Goal: Transaction & Acquisition: Purchase product/service

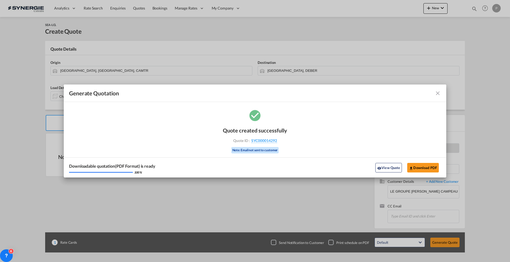
click at [434, 93] on md-icon "icon-close fg-AAA8AD cursor m-0" at bounding box center [437, 93] width 6 height 6
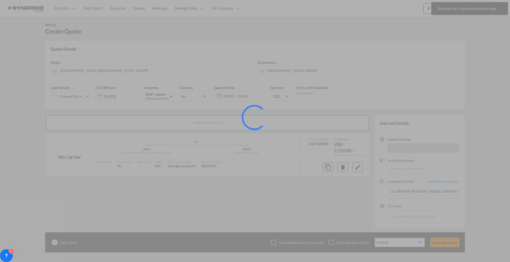
click at [473, 8] on div at bounding box center [255, 131] width 510 height 262
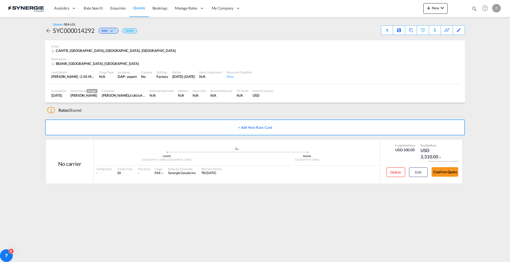
click at [16, 101] on md-content "Analytics Reports Dashboard Rate Search Enquiries Quotes Bookings" at bounding box center [255, 131] width 510 height 262
click at [472, 10] on md-icon "icon-magnify" at bounding box center [474, 9] width 6 height 6
drag, startPoint x: 430, startPoint y: 7, endPoint x: 423, endPoint y: 7, distance: 6.6
click at [423, 7] on input "SYC000014280" at bounding box center [434, 8] width 66 height 9
type input "SYC000014216"
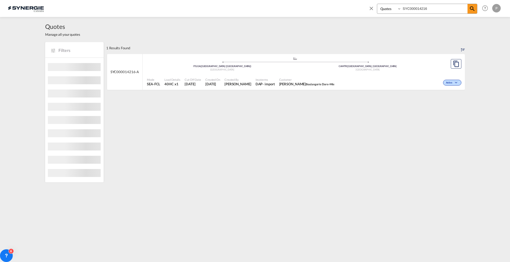
click at [381, 83] on div "Active" at bounding box center [399, 82] width 126 height 13
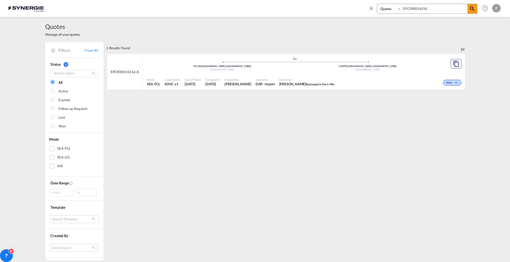
click at [373, 7] on md-icon "icon-close" at bounding box center [371, 8] width 6 height 6
click at [407, 71] on div ".a{fill:#aaa8ad;} .a{fill:#aaa8ad;} ITGOA | Genova (Genoa) Italy CAMTR | Montre…" at bounding box center [295, 65] width 296 height 16
click at [95, 50] on link "Clear All" at bounding box center [92, 50] width 14 height 5
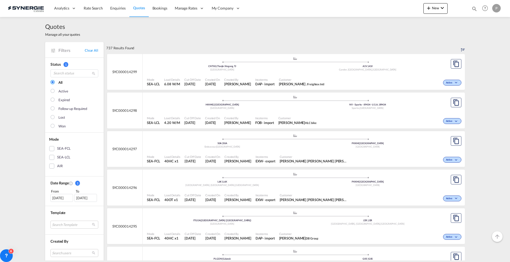
scroll to position [133, 0]
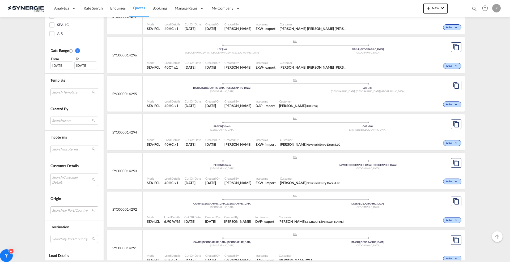
click at [68, 180] on md-select "Search Customer Details user name user gao Feng gaofeng@yesmechina.com | yesme …" at bounding box center [74, 180] width 48 height 12
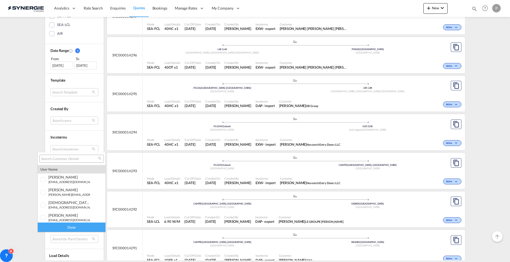
click at [66, 161] on div at bounding box center [71, 159] width 64 height 8
click at [67, 157] on input "search" at bounding box center [69, 159] width 57 height 5
type input "industrad"
click at [81, 196] on small "ericka.ponce@ industrad e.ca" at bounding box center [90, 194] width 85 height 3
click at [72, 229] on div "Done" at bounding box center [72, 227] width 68 height 9
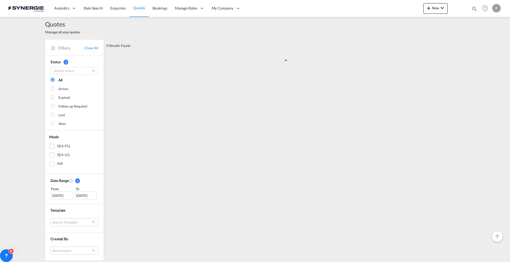
scroll to position [0, 0]
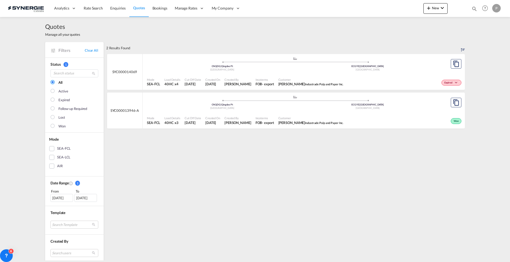
click at [8, 83] on div "Quotes Manage all your quotes Filters Clear All Status 1 All Active Expired Fol…" at bounding box center [255, 139] width 510 height 244
click at [329, 63] on ul ".a{fill:#aaa8ad;} .a{fill:#aaa8ad;} CNQDG | Qingdao Pt China ECGYE | Guayaquil …" at bounding box center [294, 63] width 291 height 3
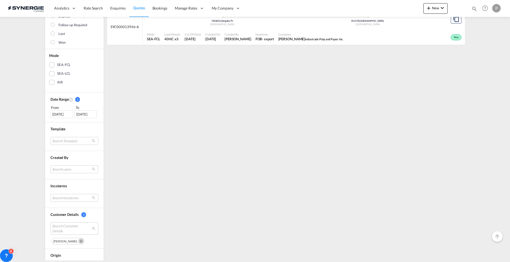
scroll to position [33, 0]
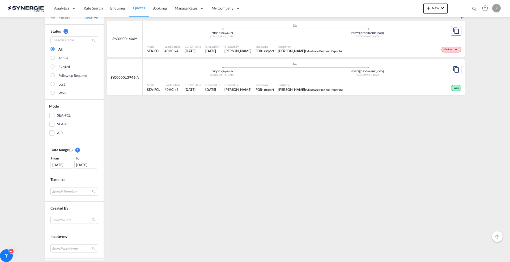
click at [67, 165] on div "26 Jul 2025" at bounding box center [61, 165] width 23 height 8
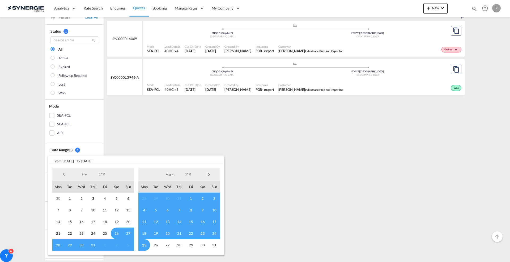
click at [61, 172] on span "Previous Month" at bounding box center [63, 174] width 11 height 11
click at [61, 173] on span "Previous Month" at bounding box center [63, 174] width 11 height 11
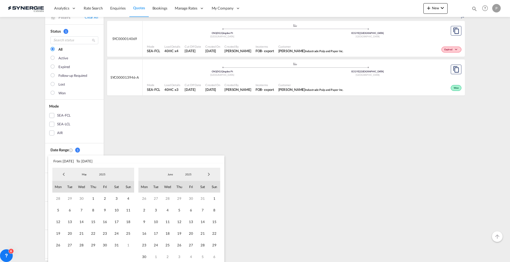
click at [62, 173] on span "Previous Month" at bounding box center [63, 174] width 11 height 11
click at [63, 174] on span "Previous Month" at bounding box center [63, 174] width 11 height 11
click at [118, 201] on span "1" at bounding box center [117, 199] width 12 height 12
click at [209, 175] on span "Next Month" at bounding box center [208, 174] width 11 height 11
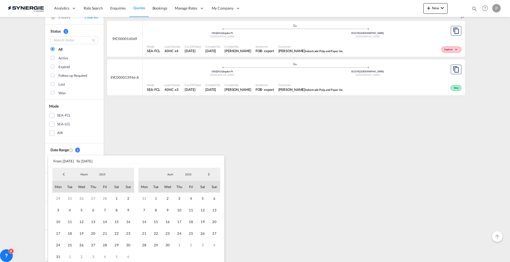
click at [209, 175] on span "Next Month" at bounding box center [208, 174] width 11 height 11
click at [198, 236] on span "23" at bounding box center [203, 234] width 12 height 12
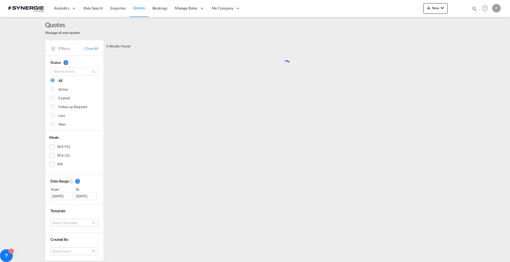
scroll to position [0, 0]
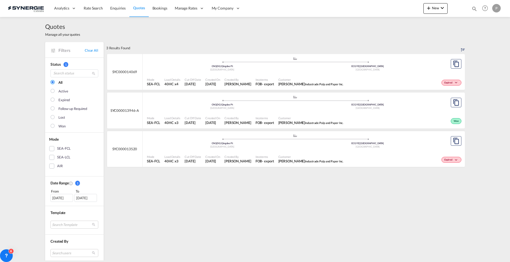
click at [53, 198] on div "01 Feb 2025" at bounding box center [61, 198] width 23 height 8
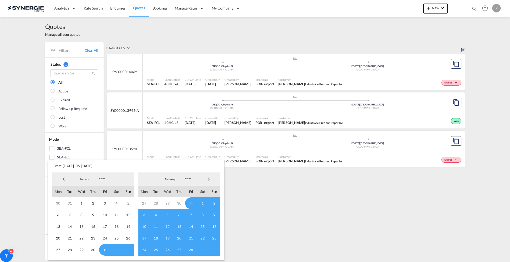
click at [66, 179] on span "Previous Month" at bounding box center [63, 179] width 11 height 11
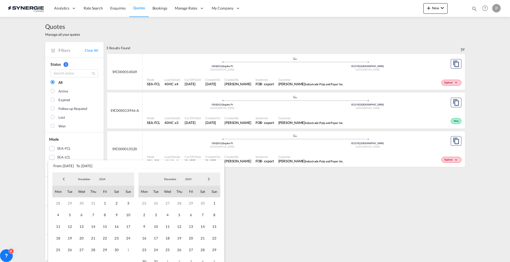
click at [65, 179] on span "Previous Month" at bounding box center [63, 179] width 11 height 11
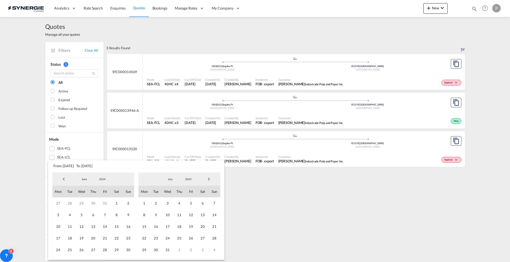
click at [65, 179] on span "Previous Month" at bounding box center [63, 179] width 11 height 11
click at [3, 168] on md-backdrop at bounding box center [255, 131] width 510 height 262
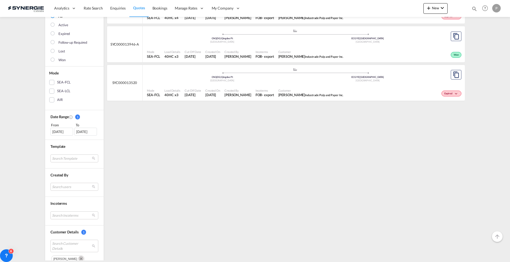
scroll to position [100, 0]
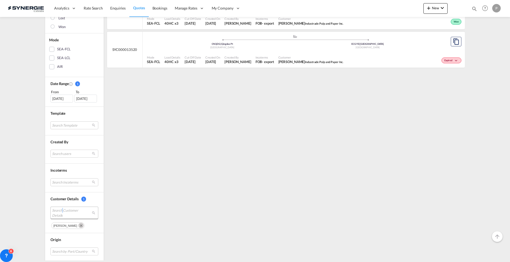
click at [60, 212] on span "Search Customer Details" at bounding box center [70, 213] width 36 height 10
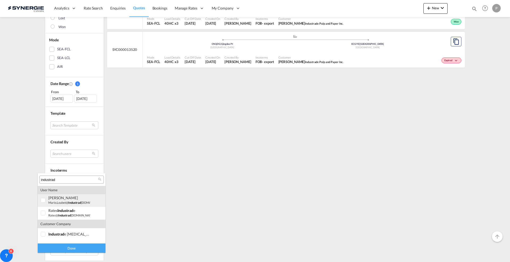
scroll to position [49, 0]
click at [68, 217] on md-option "company industrad e pulp and paper inc." at bounding box center [72, 212] width 68 height 13
click at [68, 222] on md-option "company industrad e canada" at bounding box center [72, 224] width 68 height 13
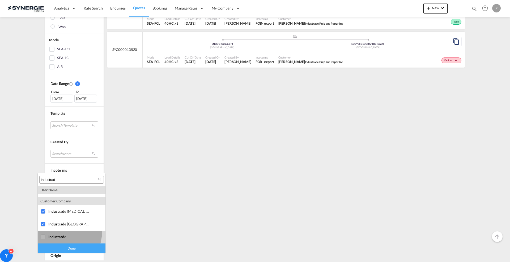
click at [66, 234] on md-option "company industrad e" at bounding box center [72, 237] width 68 height 13
click at [64, 246] on div "Done" at bounding box center [72, 248] width 68 height 9
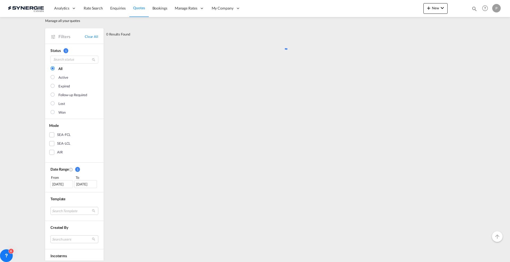
scroll to position [0, 0]
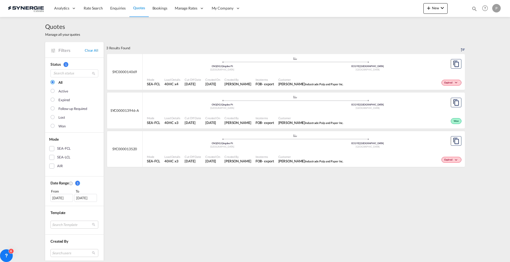
click at [57, 198] on div "01 Feb 2025" at bounding box center [61, 198] width 23 height 8
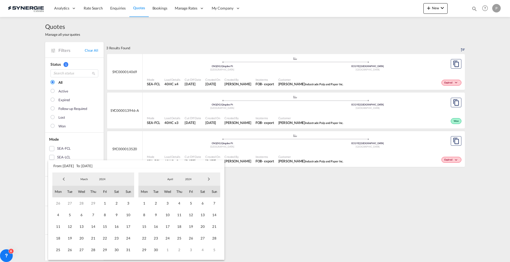
click at [63, 181] on span "Previous Month" at bounding box center [63, 179] width 11 height 11
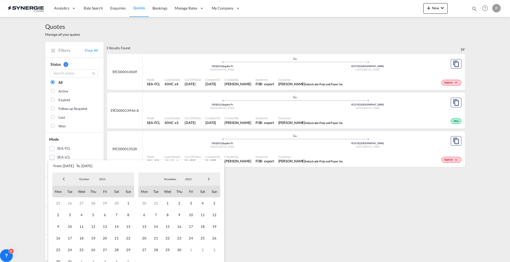
click at [63, 181] on span "Previous Month" at bounding box center [63, 179] width 11 height 11
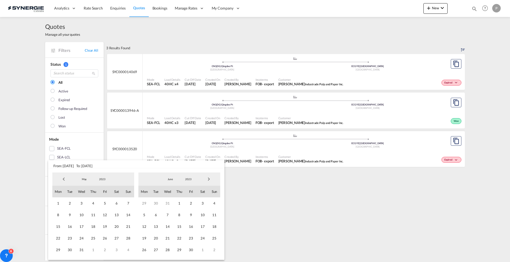
click at [63, 181] on span "Previous Month" at bounding box center [63, 179] width 11 height 11
click at [112, 206] on span "1" at bounding box center [117, 204] width 12 height 12
click at [209, 179] on span "Next Month" at bounding box center [208, 179] width 11 height 11
click at [189, 179] on span "2023" at bounding box center [188, 180] width 17 height 4
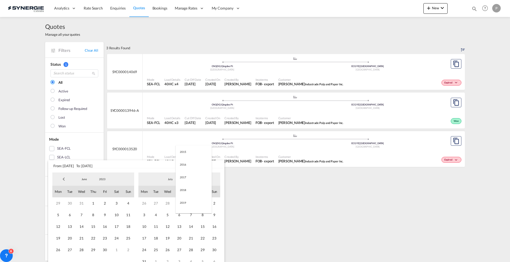
scroll to position [74, 0]
click at [187, 204] on md-option "2025" at bounding box center [193, 205] width 36 height 13
click at [180, 252] on span "31" at bounding box center [179, 250] width 12 height 12
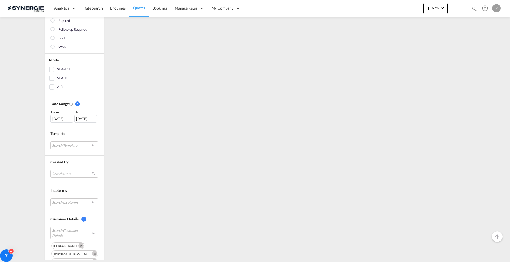
scroll to position [100, 0]
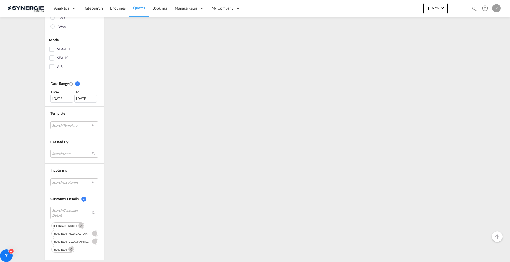
click at [78, 226] on md-icon "Remove" at bounding box center [80, 225] width 5 height 5
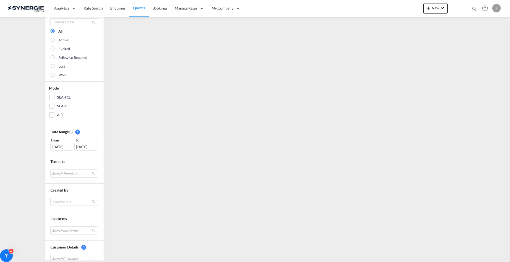
scroll to position [0, 0]
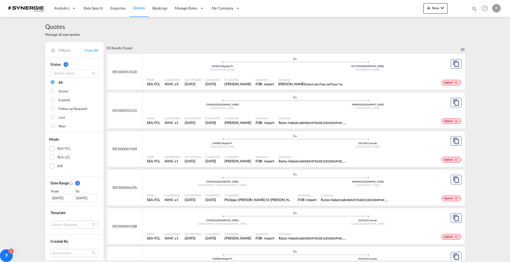
click at [284, 114] on div "Mode SEA-FCL Load Details 40HC x1 Cut Off Date 3 Apr 2025 Created On 3 Apr 2025…" at bounding box center [304, 121] width 322 height 16
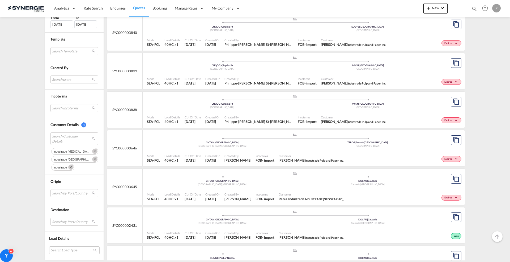
scroll to position [498, 0]
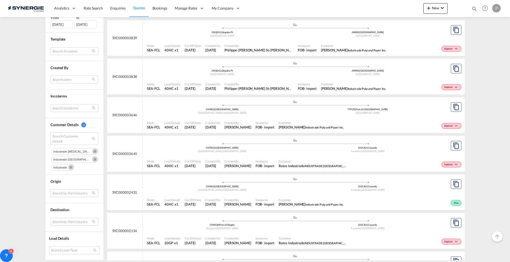
click at [251, 198] on span "Created By" at bounding box center [237, 200] width 27 height 4
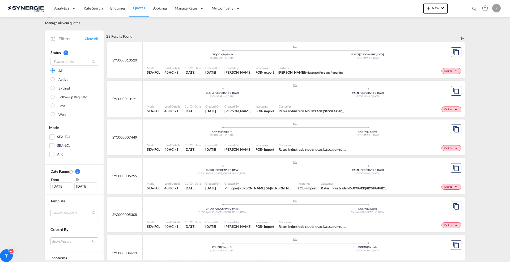
scroll to position [0, 0]
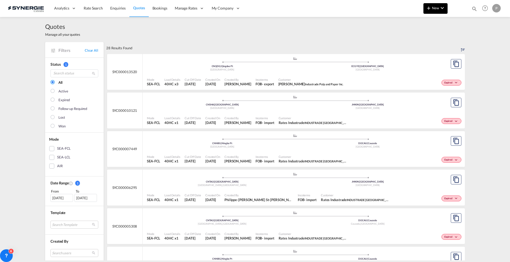
click at [437, 12] on button "New" at bounding box center [435, 8] width 24 height 11
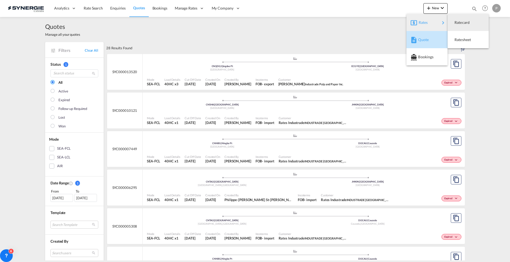
click at [424, 39] on span "Quote" at bounding box center [421, 40] width 6 height 11
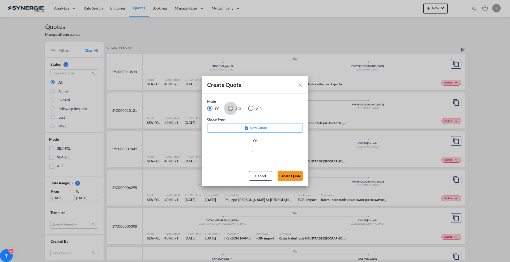
click at [232, 107] on div "LCL" at bounding box center [230, 108] width 5 height 5
click at [249, 153] on md-select "Select template New DAP Import LCL Karen Mercier | 09 Jul 2025 BRAZIL LCL EXPOR…" at bounding box center [255, 154] width 96 height 11
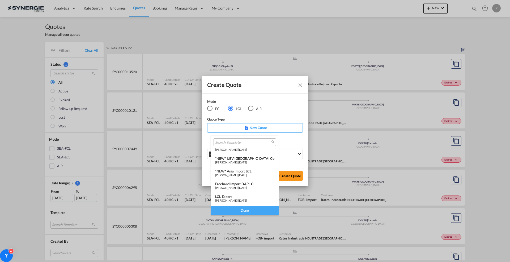
scroll to position [66, 0]
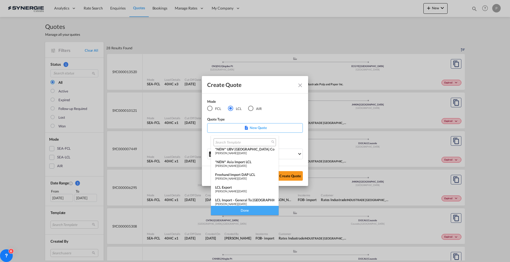
click at [244, 200] on div "LCL Import - General to Canada" at bounding box center [244, 200] width 59 height 4
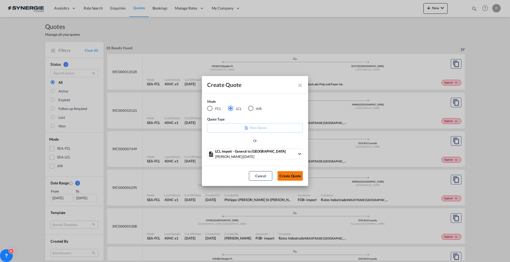
click at [291, 178] on button "Create Quote" at bounding box center [289, 176] width 25 height 10
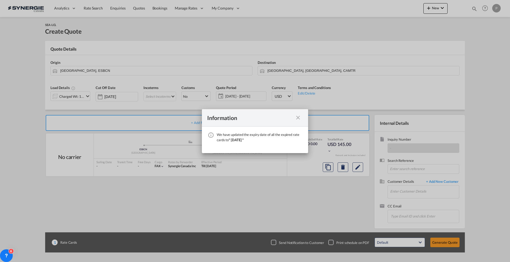
click at [298, 117] on md-icon "icon-close fg-AAA8AD cursor" at bounding box center [298, 118] width 6 height 6
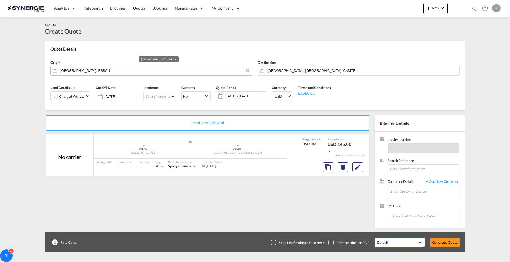
click at [103, 71] on input "Barcelona, ESBCN" at bounding box center [154, 70] width 189 height 9
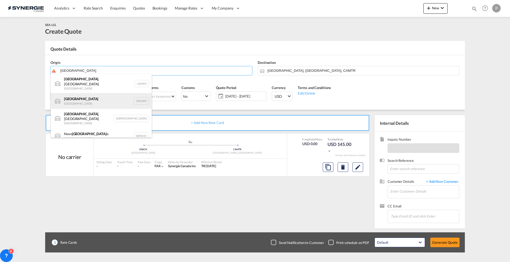
click at [94, 98] on div "Hamburg Germany DEHAM" at bounding box center [101, 101] width 101 height 16
type input "Hamburg, DEHAM"
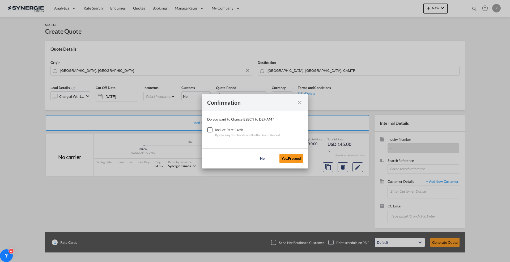
click at [212, 130] on div "Checkbox No Ink" at bounding box center [209, 129] width 5 height 5
click at [299, 159] on button "Yes,Proceed" at bounding box center [290, 159] width 23 height 10
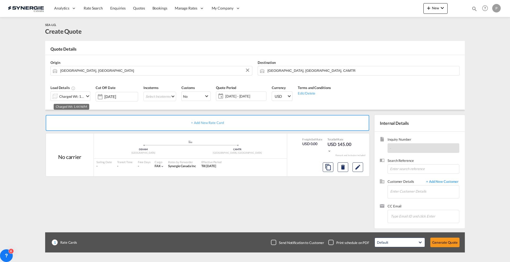
click at [67, 95] on div "Charged Wt: 1.44 W/M" at bounding box center [71, 96] width 25 height 7
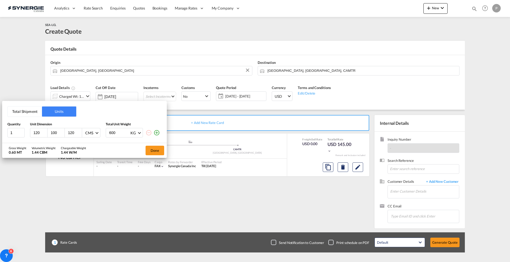
click at [35, 135] on input "120" at bounding box center [40, 133] width 14 height 5
click at [44, 133] on input "26" at bounding box center [40, 133] width 14 height 5
click at [38, 132] on input "26" at bounding box center [40, 133] width 14 height 5
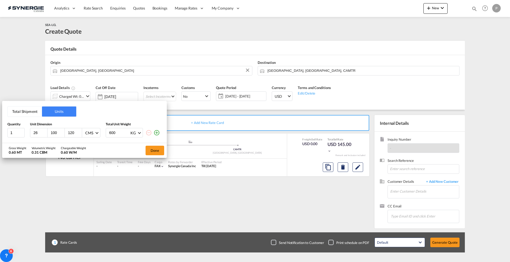
click at [38, 132] on input "26" at bounding box center [40, 133] width 14 height 5
type input "274"
type input "122"
type input "103"
type input "580"
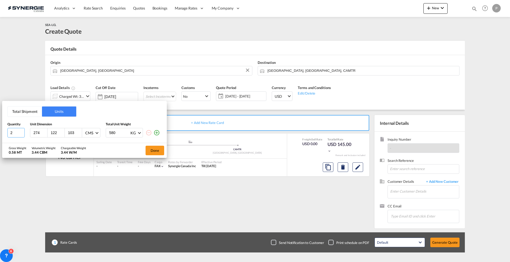
type input "2"
click at [21, 131] on input "2" at bounding box center [15, 133] width 17 height 10
click at [50, 146] on div "Gross Weight 1.16 MT Volumetric Weight 6.89 CBM Chargeable Weight 6.89 W/M" at bounding box center [50, 150] width 83 height 15
click at [156, 150] on button "Done" at bounding box center [154, 151] width 19 height 10
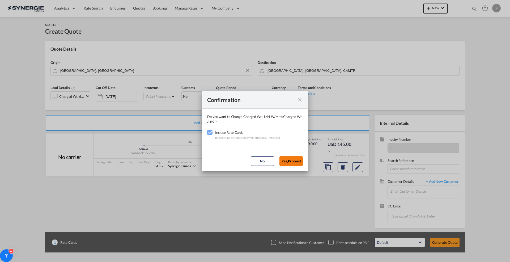
click at [286, 161] on button "Yes,Proceed" at bounding box center [290, 162] width 23 height 10
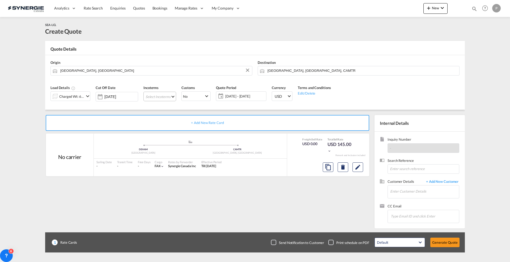
click at [158, 97] on md-select "Select Incoterms CIP - import Carriage and Insurance Paid to EXW - import Ex Wo…" at bounding box center [159, 97] width 33 height 10
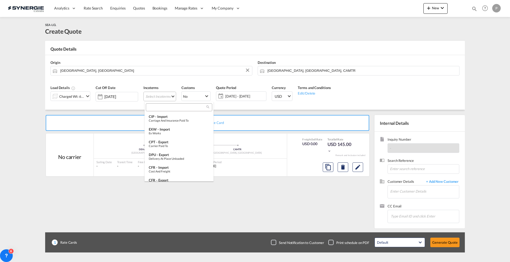
click at [166, 106] on input "search" at bounding box center [176, 107] width 59 height 5
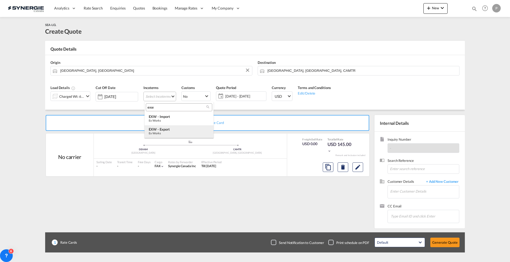
type input "exw"
click at [165, 129] on div "EXW - export" at bounding box center [179, 129] width 61 height 4
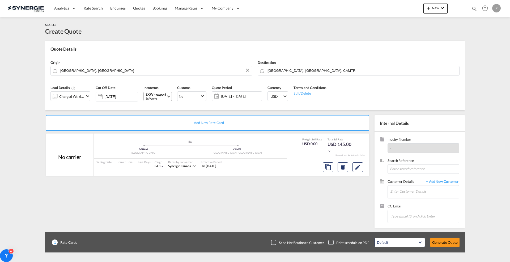
click at [165, 129] on body "Analytics Reports Dashboard Rate Search Enquiries Quotes Bookings" at bounding box center [255, 131] width 510 height 262
drag, startPoint x: 165, startPoint y: 101, endPoint x: 162, endPoint y: 95, distance: 6.4
click at [162, 95] on div "EXW - export" at bounding box center [155, 95] width 21 height 4
click at [166, 122] on div "Ex Works" at bounding box center [179, 120] width 61 height 3
click at [226, 98] on span "25 Aug - 24 Sep 2025" at bounding box center [241, 96] width 40 height 5
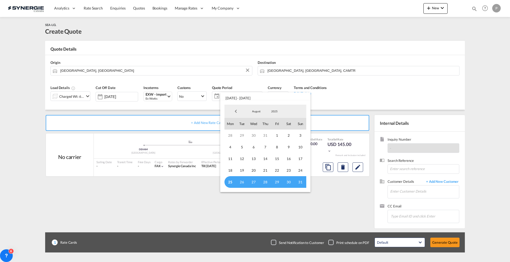
click at [226, 182] on span "25" at bounding box center [230, 182] width 12 height 12
click at [260, 112] on span "August" at bounding box center [256, 112] width 17 height 4
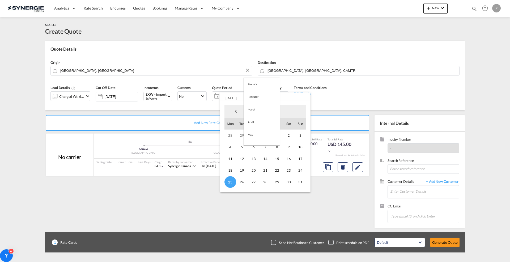
scroll to position [62, 0]
click at [261, 124] on md-option "September" at bounding box center [261, 124] width 36 height 13
click at [231, 148] on span "8" at bounding box center [230, 147] width 12 height 12
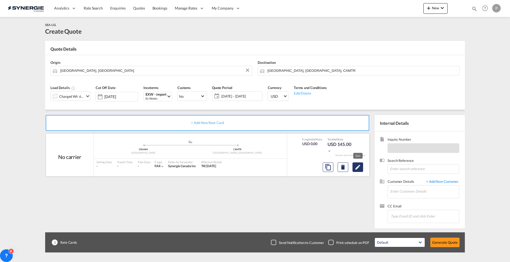
click at [356, 167] on md-icon "Edit" at bounding box center [357, 167] width 6 height 6
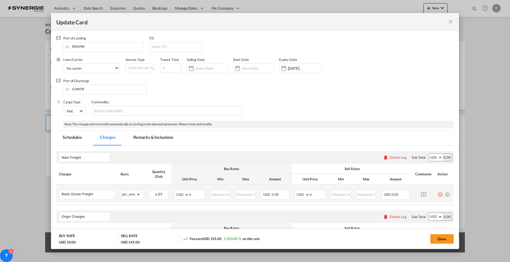
scroll to position [100, 0]
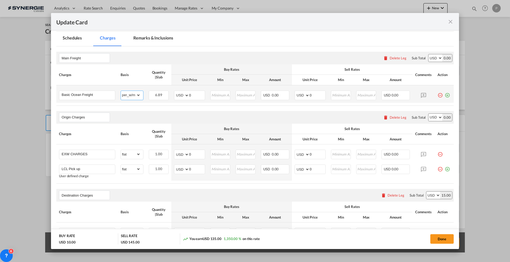
click at [135, 98] on select "gross_weight volumetric_weight per_shipment per_bl per_km per_hawb per_kg flat …" at bounding box center [131, 95] width 20 height 8
select select "flat"
click at [197, 80] on th "Unit Price" at bounding box center [189, 80] width 36 height 10
click at [197, 96] on input "0" at bounding box center [197, 95] width 16 height 8
click at [198, 97] on input "0" at bounding box center [197, 95] width 16 height 8
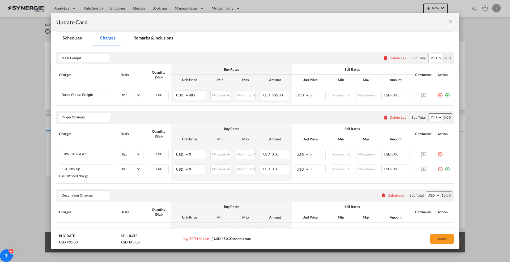
type input "485"
drag, startPoint x: 310, startPoint y: 100, endPoint x: 312, endPoint y: 96, distance: 4.2
click at [310, 99] on md-input-container "AED AFN ALL AMD ANG AOA ARS AUD AWG AZN BAM BBD BDT BGN BHD BIF BMD BND BOB BRL…" at bounding box center [309, 96] width 31 height 10
click at [313, 94] on input "0" at bounding box center [317, 95] width 16 height 8
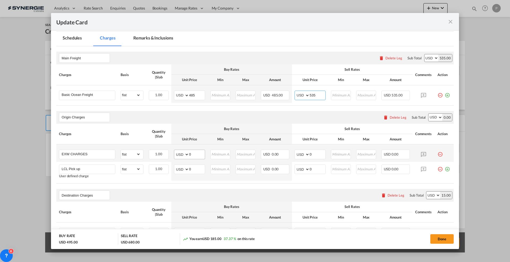
type input "535"
click at [196, 154] on input "0" at bounding box center [197, 154] width 16 height 8
click at [199, 151] on input "0" at bounding box center [197, 154] width 16 height 8
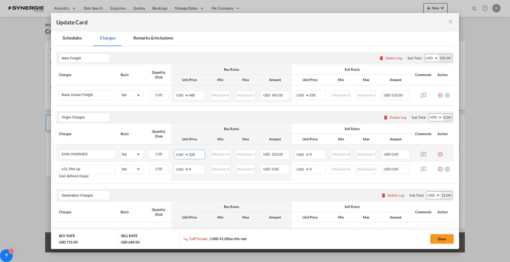
type input "226"
click at [316, 153] on input "0" at bounding box center [317, 154] width 16 height 8
type input "250"
click at [192, 93] on input "485" at bounding box center [197, 95] width 16 height 8
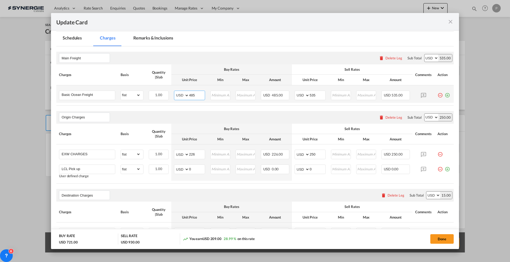
click at [192, 93] on input "485" at bounding box center [197, 95] width 16 height 8
type input "583"
click at [317, 94] on input "535" at bounding box center [317, 95] width 16 height 8
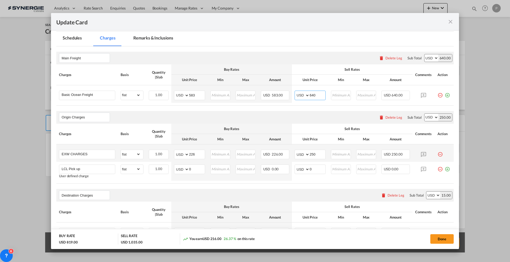
type input "640"
click at [192, 166] on input "0" at bounding box center [197, 169] width 16 height 8
type input "763"
click at [309, 169] on input "0" at bounding box center [317, 169] width 16 height 8
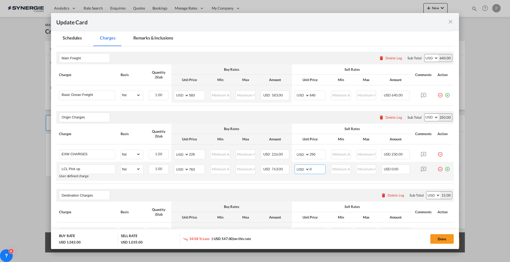
click at [309, 169] on input "0" at bounding box center [317, 169] width 16 height 8
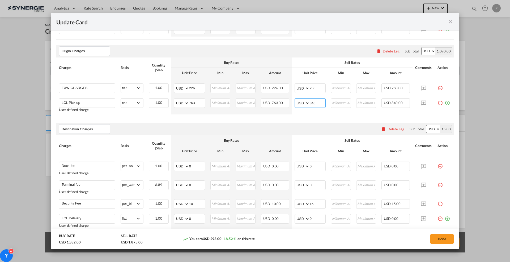
scroll to position [199, 0]
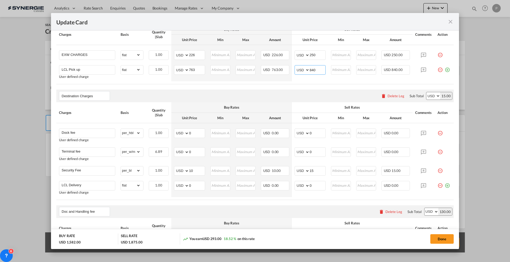
type input "840"
click at [193, 133] on input "0" at bounding box center [197, 133] width 16 height 8
click at [193, 150] on input "0" at bounding box center [197, 152] width 16 height 8
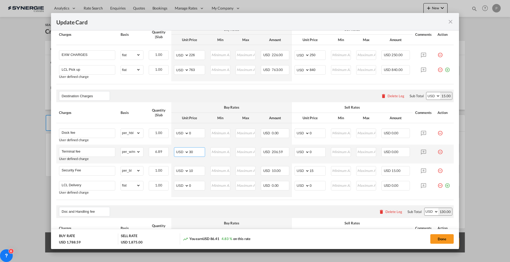
type input "30"
type input "60"
type input "33"
type input "66"
click at [88, 171] on input "Security Fee" at bounding box center [88, 171] width 53 height 8
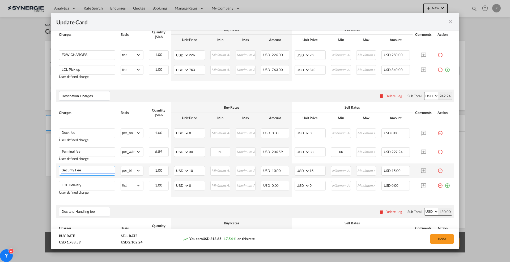
click at [88, 171] on input "Security Fee" at bounding box center [88, 171] width 53 height 8
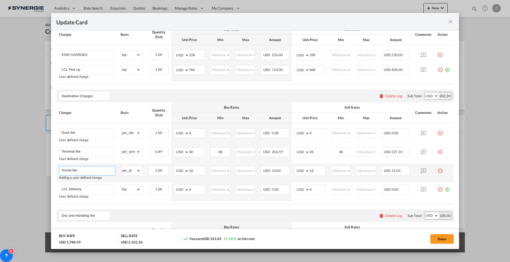
type input "Arrival fee"
type input "75"
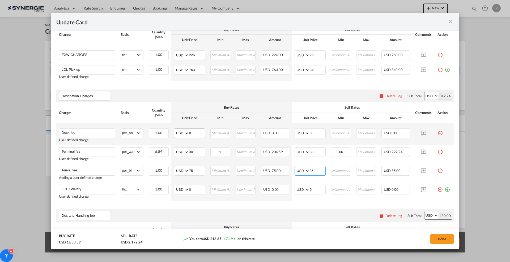
type input "85"
click at [192, 135] on input "0" at bounding box center [197, 133] width 16 height 8
type input "30"
type input "60"
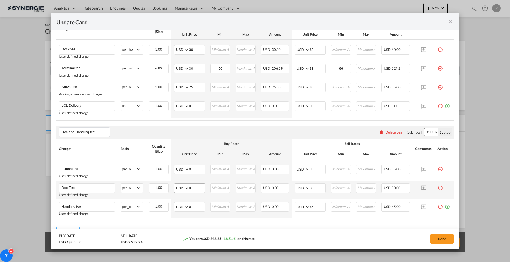
scroll to position [299, 0]
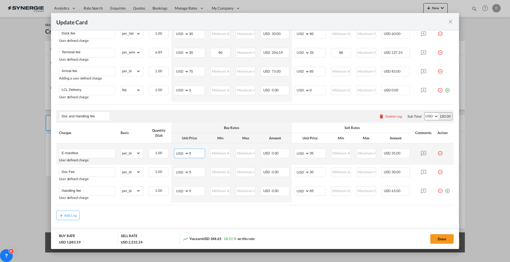
click at [193, 152] on input "0" at bounding box center [197, 153] width 16 height 8
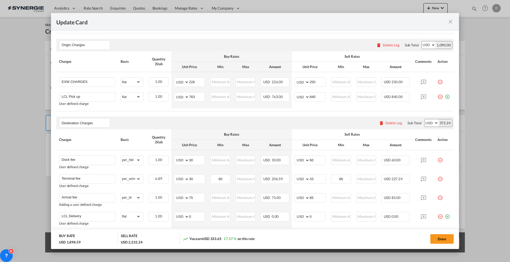
scroll to position [133, 0]
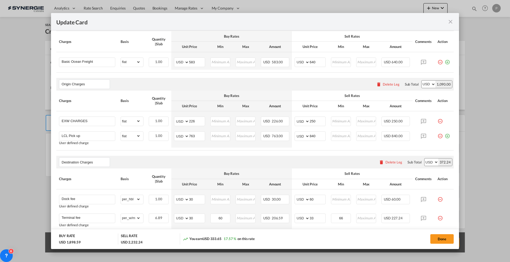
type input "15"
click at [196, 200] on input "30" at bounding box center [197, 199] width 16 height 8
type input "50"
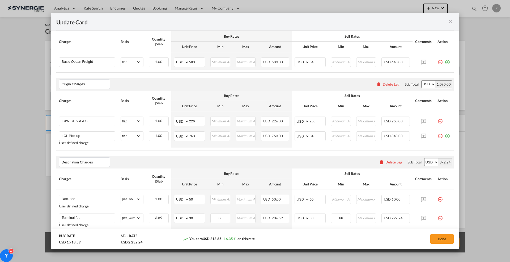
click at [210, 187] on th "Min" at bounding box center [220, 184] width 25 height 10
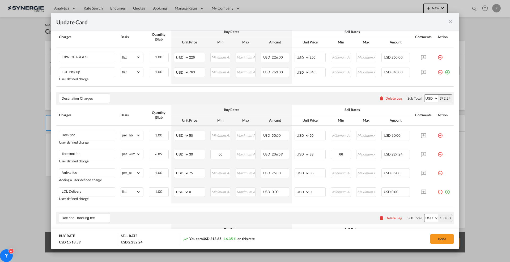
scroll to position [232, 0]
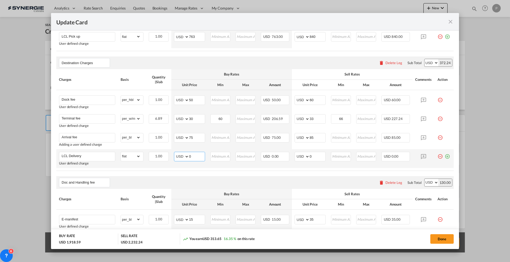
click at [190, 154] on input "0" at bounding box center [197, 156] width 16 height 8
click at [191, 154] on input "0" at bounding box center [197, 156] width 16 height 8
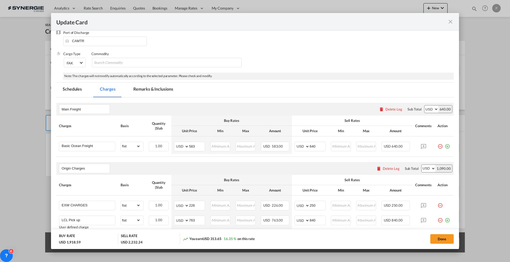
scroll to position [0, 0]
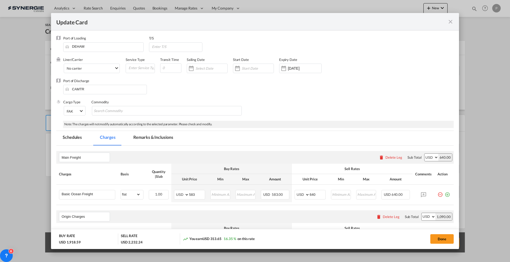
click at [145, 135] on md-tab-item "Remarks & Inclusions" at bounding box center [153, 138] width 52 height 15
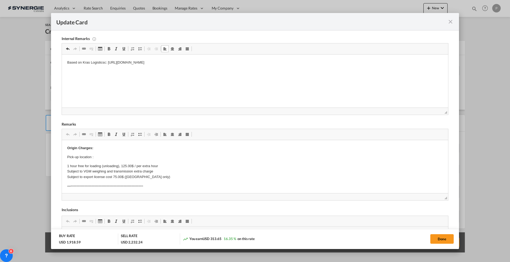
scroll to position [133, 0]
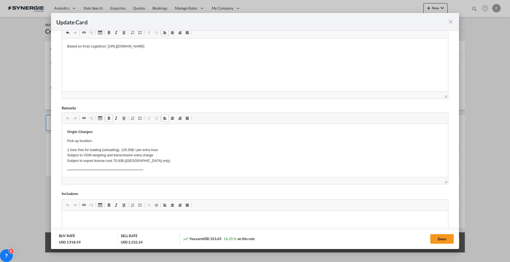
click at [128, 141] on p "Pick-up location :" at bounding box center [254, 142] width 375 height 6
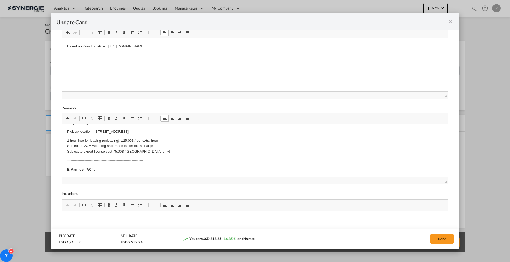
scroll to position [0, 0]
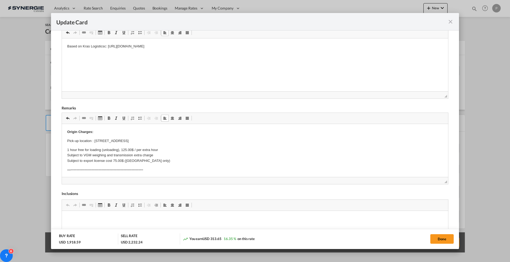
click at [67, 132] on strong "Origin Charges:" at bounding box center [80, 132] width 26 height 4
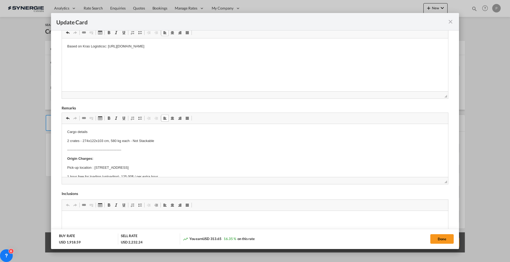
drag, startPoint x: 164, startPoint y: 140, endPoint x: 132, endPoint y: 141, distance: 31.3
click at [132, 141] on p "2 crates - 274x122x103 cm, 580 kg each - Not Stackable" at bounding box center [254, 142] width 375 height 6
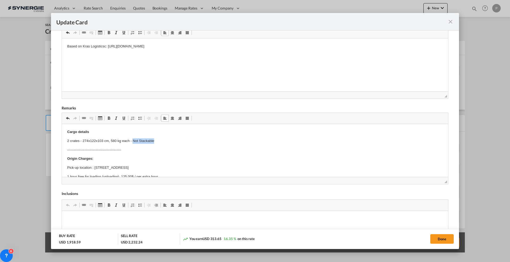
click at [108, 117] on span "Update Card Port ..." at bounding box center [109, 118] width 4 height 4
click at [126, 118] on link "Underline Keyboard shortcut Ctrl+U" at bounding box center [123, 118] width 7 height 7
click at [187, 143] on p "2 crates - 274x122x103 cm, 580 kg each - Not Stackable" at bounding box center [254, 142] width 375 height 6
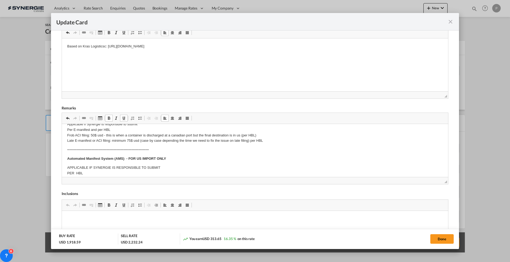
scroll to position [100, 0]
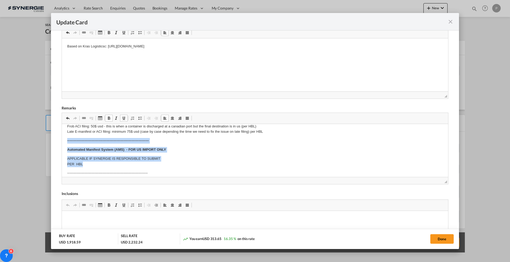
drag, startPoint x: 87, startPoint y: 166, endPoint x: 63, endPoint y: 142, distance: 34.2
click at [63, 142] on html "Cargo details 2 crates - 274x122x103 cm, 580 kg each - Not Stackable ----------…" at bounding box center [255, 233] width 386 height 416
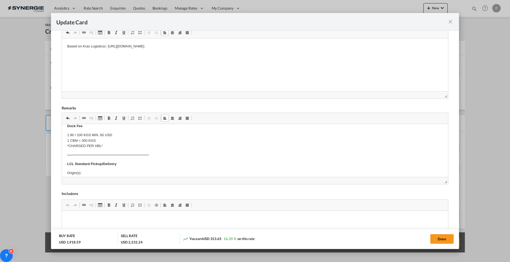
scroll to position [166, 0]
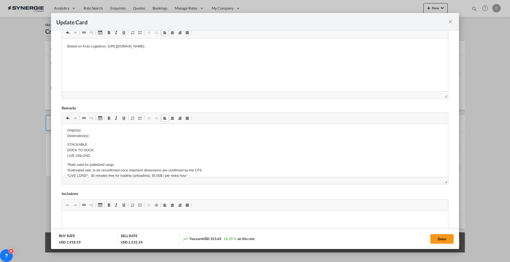
click at [65, 145] on html "Cargo details 2 crates - 274x122x103 cm, 580 kg each - Not Stackable ----------…" at bounding box center [255, 149] width 386 height 383
click at [94, 137] on body "Cargo details 2 crates - 274x122x103 cm, 580 kg each - Not Stackable ----------…" at bounding box center [254, 150] width 375 height 373
click at [107, 133] on p "Origin(s): Destination(s):" at bounding box center [254, 133] width 375 height 11
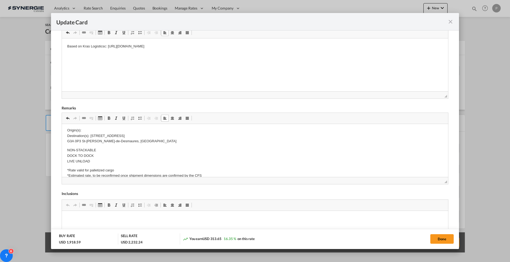
click at [131, 136] on p "Origin(s): Destination(s): 80, rue Sydney G3A 0P3 St-Augustin-de-Desmaures, Que…" at bounding box center [254, 136] width 375 height 16
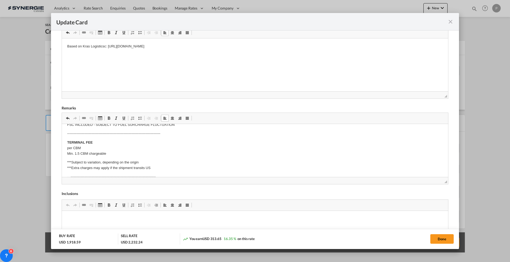
scroll to position [232, 0]
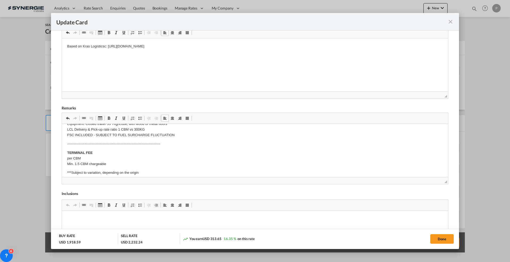
click at [113, 163] on p "TERMINAL FEE per CBM Min. 1.5 CBM chargeable" at bounding box center [254, 158] width 375 height 16
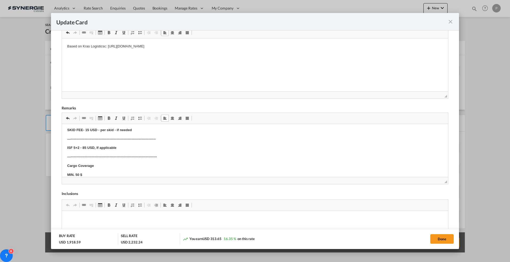
scroll to position [330, 0]
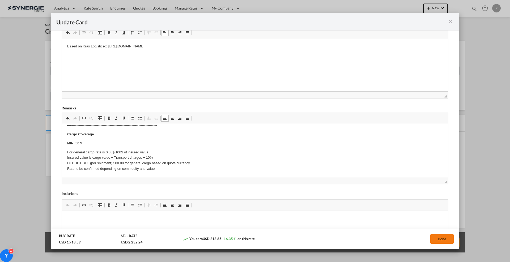
click at [439, 240] on button "Done" at bounding box center [441, 240] width 23 height 10
type input "23 Sep 2025"
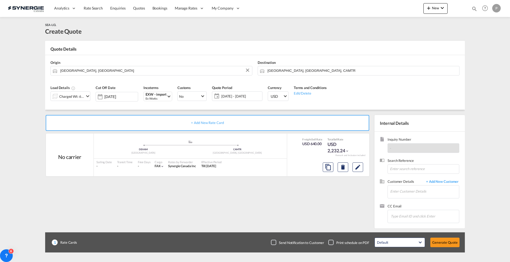
scroll to position [20, 0]
click at [409, 191] on input "Enter Customer Details" at bounding box center [424, 192] width 69 height 12
click at [416, 196] on input "Enter Customer Details" at bounding box center [424, 192] width 69 height 12
paste input "genius@atlasmedic.com"
click at [414, 199] on div "Jessie Vigneau genius@atlasmedic.com | Atlas Medic" at bounding box center [440, 201] width 101 height 14
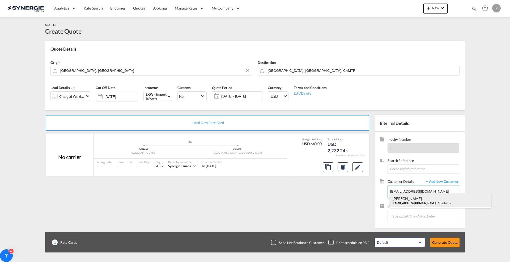
type input "Atlas Medic, Jessie Vigneau, genius@atlasmedic.com"
click at [358, 164] on md-icon "Edit" at bounding box center [357, 167] width 6 height 6
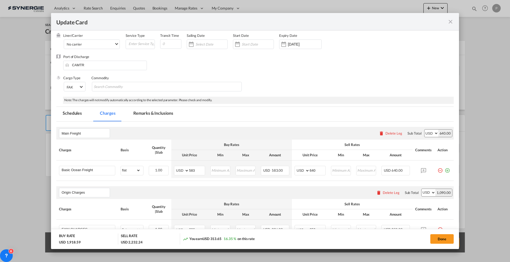
scroll to position [66, 0]
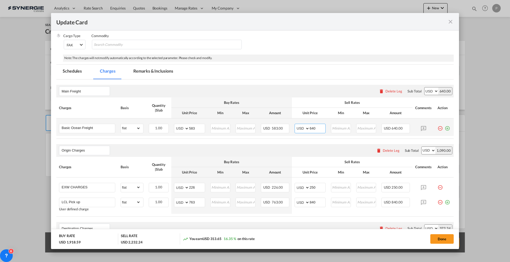
drag, startPoint x: 313, startPoint y: 128, endPoint x: 309, endPoint y: 128, distance: 4.0
click at [309, 128] on input "640" at bounding box center [317, 128] width 16 height 8
click at [446, 242] on button "Done" at bounding box center [441, 240] width 23 height 10
type input "23 Sep 2025"
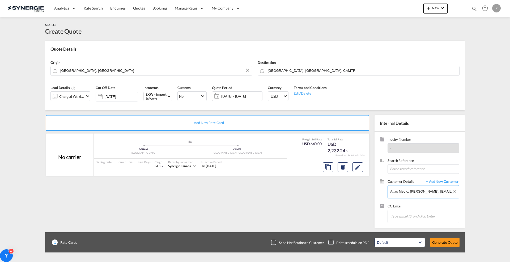
click at [421, 193] on input "Atlas Medic, Jessie Vigneau, genius@atlasmedic.com" at bounding box center [424, 192] width 69 height 12
click at [447, 239] on button "Generate Quote" at bounding box center [444, 243] width 29 height 10
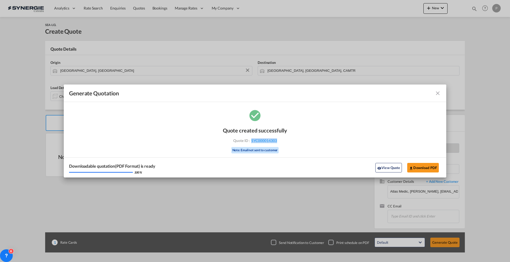
drag, startPoint x: 295, startPoint y: 144, endPoint x: 249, endPoint y: 143, distance: 45.6
click at [249, 143] on div "Quote created successfully Quote ID : SYC000014303 Note: Email not sent to cust…" at bounding box center [255, 143] width 382 height 69
copy span "SYC000014303"
click at [377, 171] on button "View Quote" at bounding box center [388, 168] width 27 height 10
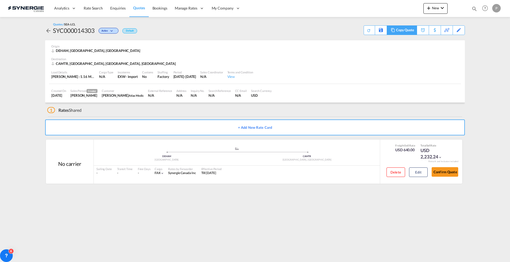
click at [408, 29] on div "Copy Quote" at bounding box center [405, 30] width 18 height 9
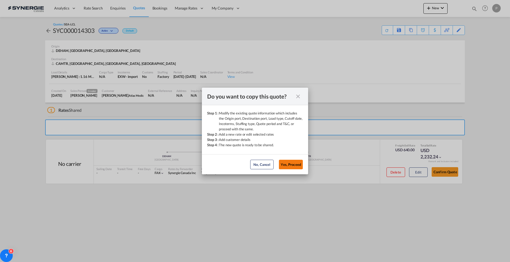
click at [296, 169] on button "Yes, Proceed" at bounding box center [291, 165] width 24 height 10
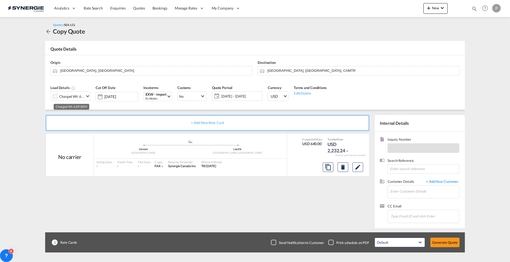
click at [73, 97] on div "Charged Wt: 6.89 W/M" at bounding box center [71, 96] width 25 height 7
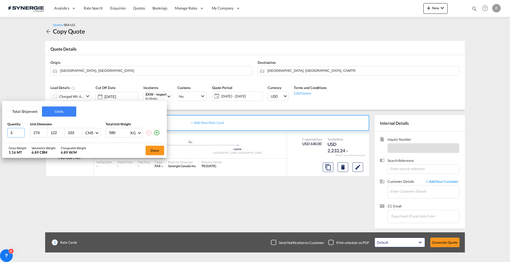
click at [21, 131] on input "3" at bounding box center [15, 133] width 17 height 10
type input "4"
click at [21, 131] on input "4" at bounding box center [15, 133] width 17 height 10
click at [153, 149] on button "Done" at bounding box center [154, 151] width 19 height 10
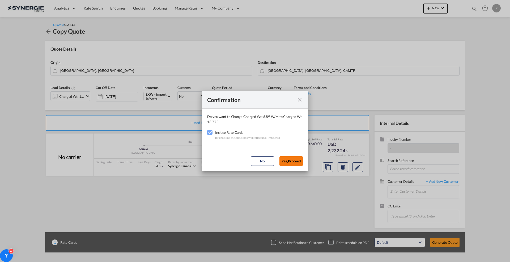
click at [296, 160] on button "Yes,Proceed" at bounding box center [290, 162] width 23 height 10
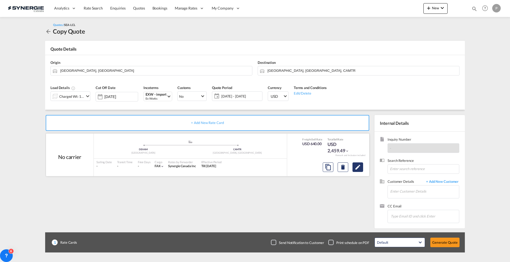
click at [360, 168] on md-icon "Edit" at bounding box center [357, 167] width 6 height 6
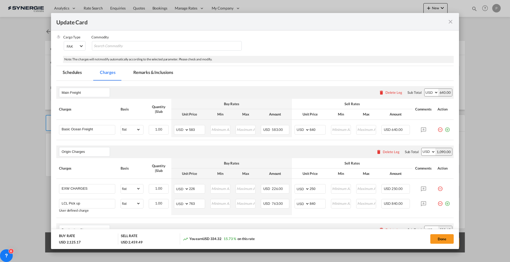
scroll to position [66, 0]
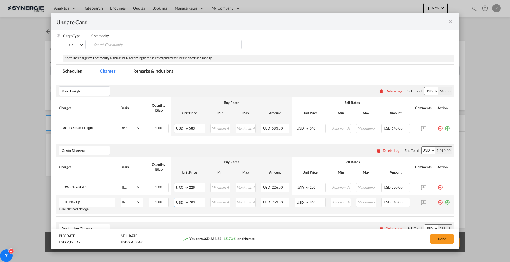
click at [196, 204] on input "763" at bounding box center [197, 202] width 16 height 8
click at [196, 203] on input "763" at bounding box center [197, 202] width 16 height 8
type input "775"
drag, startPoint x: 312, startPoint y: 202, endPoint x: 309, endPoint y: 201, distance: 3.5
click at [309, 201] on input "840" at bounding box center [317, 202] width 16 height 8
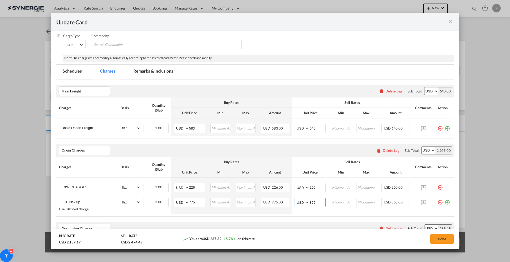
type input "855"
click at [192, 189] on input "226" at bounding box center [197, 187] width 16 height 8
type input "275"
click at [315, 187] on input "250" at bounding box center [317, 187] width 16 height 8
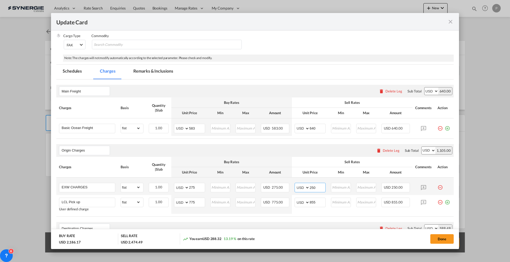
click at [315, 187] on input "250" at bounding box center [317, 187] width 16 height 8
type input "305"
click at [193, 127] on input "583" at bounding box center [197, 128] width 16 height 8
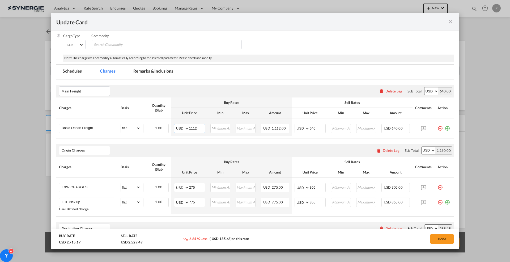
type input "1112"
click at [307, 126] on md-input-container "AED AFN ALL AMD ANG AOA ARS AUD AWG AZN BAM BBD BDT BGN BHD BIF BMD BND BOB BRL…" at bounding box center [309, 129] width 31 height 10
click at [309, 126] on input "640" at bounding box center [317, 128] width 16 height 8
click at [313, 127] on input "640" at bounding box center [317, 128] width 16 height 8
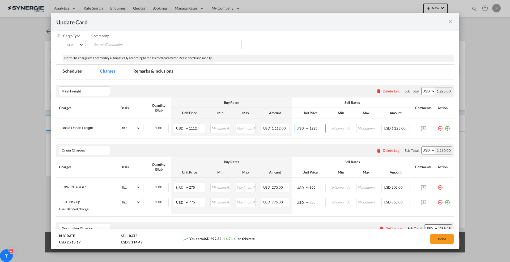
type input "1225"
click at [309, 105] on th "Sell Rates" at bounding box center [352, 103] width 120 height 10
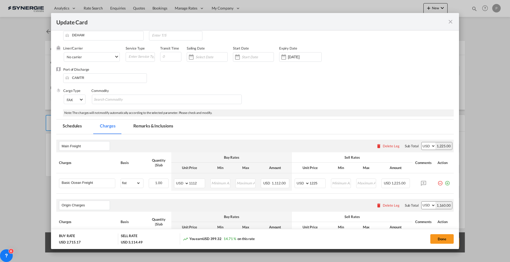
scroll to position [0, 0]
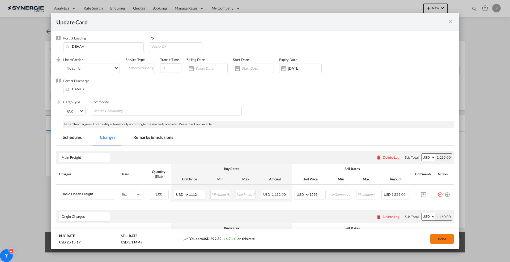
click at [433, 238] on button "Done" at bounding box center [441, 240] width 23 height 10
type input "23 Sep 2025"
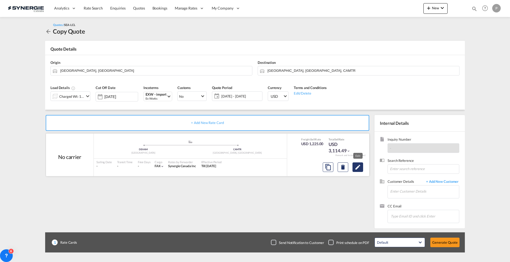
click at [355, 170] on button "Edit" at bounding box center [357, 168] width 11 height 10
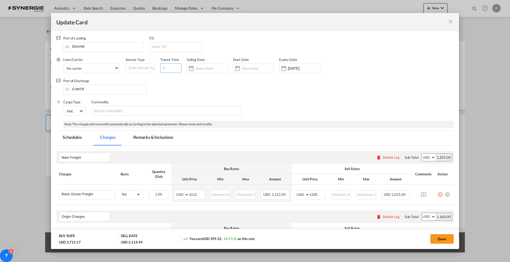
click at [167, 70] on input "Update Card Port ..." at bounding box center [170, 68] width 21 height 10
type input "14"
click at [441, 236] on button "Done" at bounding box center [441, 240] width 23 height 10
type input "23 Sep 2025"
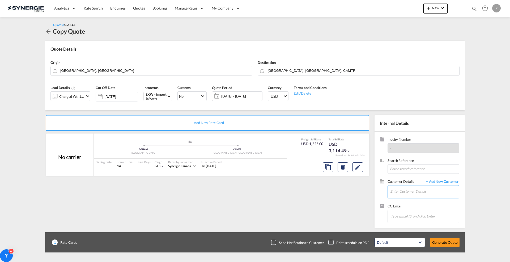
click at [403, 187] on input "Enter Customer Details" at bounding box center [424, 192] width 69 height 12
paste input "genius@atlasmedic.com"
click at [417, 199] on div "Jessie Vigneau genius@atlasmedic.com | Atlas Medic" at bounding box center [424, 201] width 69 height 14
type input "Atlas Medic, Jessie Vigneau, genius@atlasmedic.com"
click at [438, 240] on button "Generate Quote" at bounding box center [444, 243] width 29 height 10
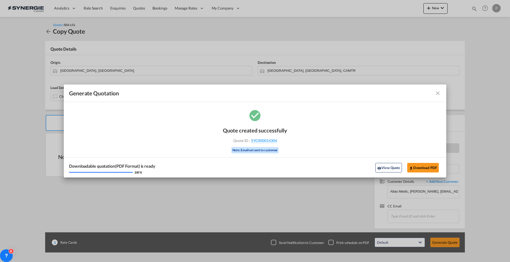
click at [10, 38] on div "Generate Quotation Quote created successfully Quote ID : SYC000014304 Note: Ema…" at bounding box center [255, 131] width 510 height 262
drag, startPoint x: 296, startPoint y: 143, endPoint x: 276, endPoint y: 142, distance: 19.9
click at [276, 142] on div "Quote created successfully Quote ID : SYC000014304 Note: Email not sent to cust…" at bounding box center [255, 143] width 382 height 69
copy div "SYC000014304"
click at [390, 166] on button "View Quote" at bounding box center [388, 168] width 27 height 10
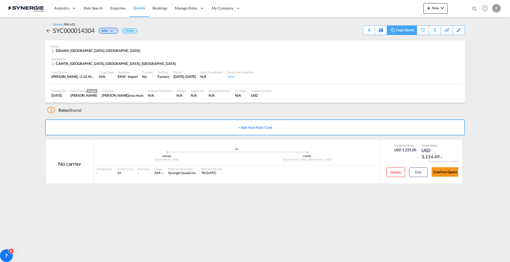
click at [409, 27] on div "Copy Quote" at bounding box center [405, 30] width 18 height 9
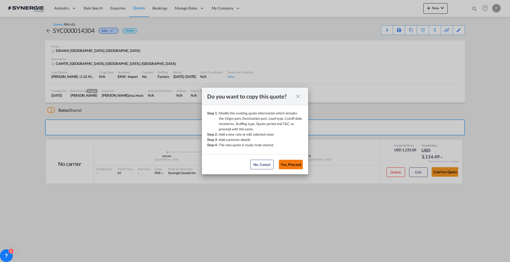
click at [293, 168] on button "Yes, Proceed" at bounding box center [291, 165] width 24 height 10
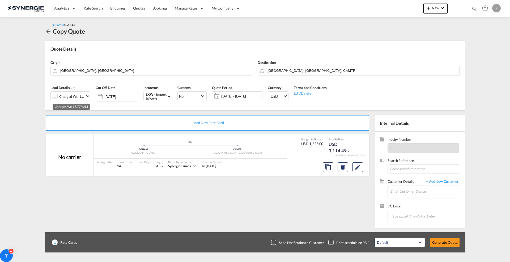
click at [76, 97] on div "Charged Wt: 13.77 W/M" at bounding box center [71, 96] width 25 height 7
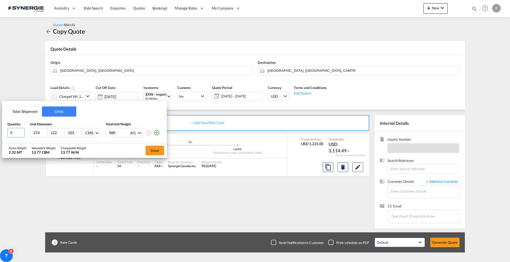
click at [20, 132] on input "5" at bounding box center [15, 133] width 17 height 10
type input "6"
click at [20, 132] on input "6" at bounding box center [15, 133] width 17 height 10
click at [159, 151] on button "Done" at bounding box center [154, 151] width 19 height 10
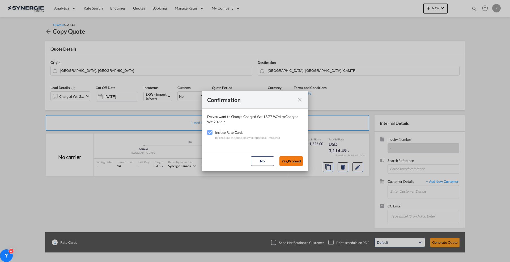
click at [287, 160] on button "Yes,Proceed" at bounding box center [290, 162] width 23 height 10
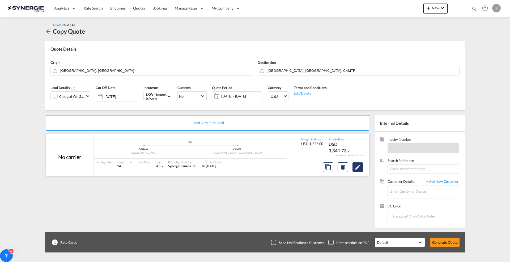
click at [359, 168] on md-icon "Edit" at bounding box center [357, 167] width 6 height 6
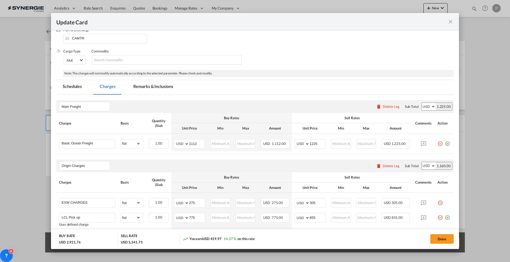
scroll to position [133, 0]
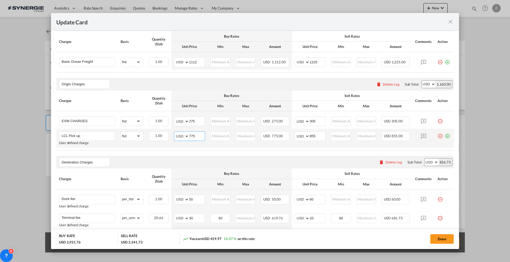
click at [194, 137] on input "775" at bounding box center [197, 136] width 16 height 8
type input "1400"
click at [310, 136] on input "855" at bounding box center [317, 136] width 16 height 8
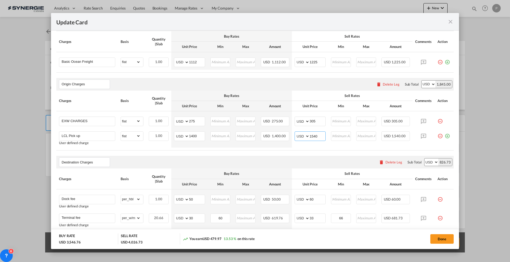
type input "1540"
click at [193, 119] on input "275" at bounding box center [197, 121] width 16 height 8
type input "280"
click at [317, 123] on input "305" at bounding box center [317, 121] width 16 height 8
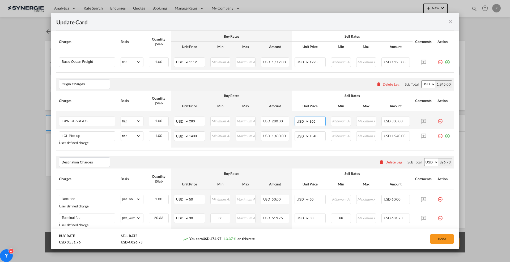
click at [317, 123] on input "305" at bounding box center [317, 121] width 16 height 8
type input "310"
click at [195, 58] on input "1112" at bounding box center [197, 62] width 16 height 8
type input "1533"
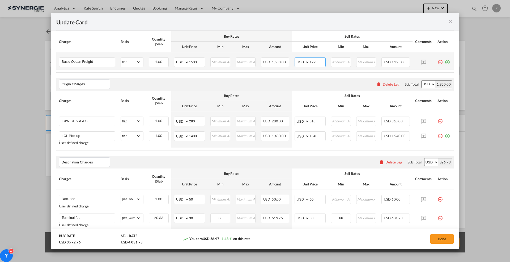
click at [319, 62] on input "1225" at bounding box center [317, 62] width 16 height 8
click at [306, 84] on div "Origin Charges Please enter leg name Leg Name Already Exists Delete Leg Sub Tot…" at bounding box center [254, 84] width 397 height 13
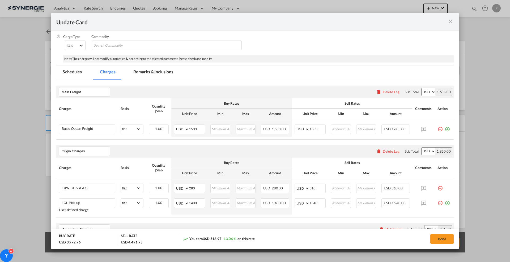
scroll to position [66, 0]
drag, startPoint x: 316, startPoint y: 128, endPoint x: 311, endPoint y: 128, distance: 4.5
click at [311, 128] on input "1685" at bounding box center [317, 128] width 16 height 8
type input "1655"
click at [318, 200] on input "1540" at bounding box center [317, 202] width 16 height 8
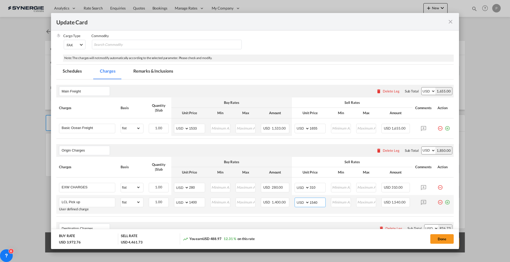
click at [313, 200] on input "1540" at bounding box center [317, 202] width 16 height 8
click at [311, 204] on input "1540" at bounding box center [317, 202] width 16 height 8
drag, startPoint x: 311, startPoint y: 204, endPoint x: 316, endPoint y: 203, distance: 4.5
click at [316, 203] on input "1540" at bounding box center [317, 202] width 16 height 8
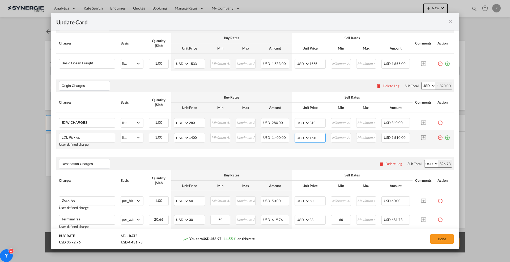
scroll to position [133, 0]
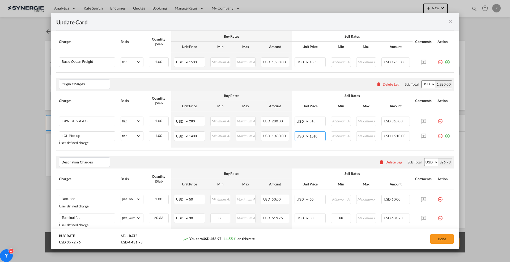
type input "1510"
click at [324, 163] on div "Destination Charges Please enter leg name Leg Name Already Exists Delete Leg Su…" at bounding box center [254, 162] width 397 height 13
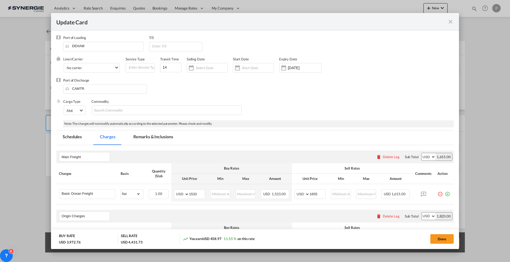
scroll to position [0, 0]
click at [160, 110] on md-chips-wrap "Chips container with autocompletion. Enter the text area, type text to search, …" at bounding box center [167, 111] width 150 height 10
click at [443, 236] on button "Done" at bounding box center [441, 240] width 23 height 10
type input "23 Sep 2025"
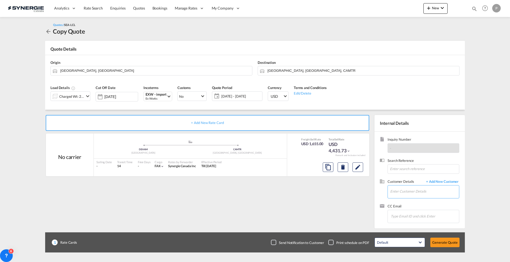
click at [406, 191] on input "Enter Customer Details" at bounding box center [424, 192] width 69 height 12
paste input "genius@atlasmedic.com"
click at [420, 206] on div "Jessie Vigneau genius@atlasmedic.com | Atlas Medic" at bounding box center [424, 201] width 69 height 14
type input "Atlas Medic, Jessie Vigneau, genius@atlasmedic.com"
click at [443, 243] on button "Generate Quote" at bounding box center [444, 243] width 29 height 10
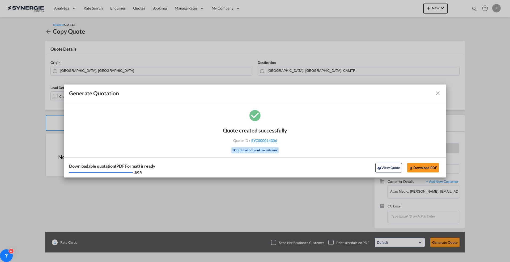
drag, startPoint x: 282, startPoint y: 142, endPoint x: 277, endPoint y: 143, distance: 5.5
click at [277, 143] on div "Quote created successfully Quote ID : SYC000014306 Note: Email not sent to cust…" at bounding box center [255, 140] width 64 height 36
copy div "SYC000014306"
click at [437, 92] on md-icon "icon-close fg-AAA8AD cursor m-0" at bounding box center [437, 93] width 6 height 6
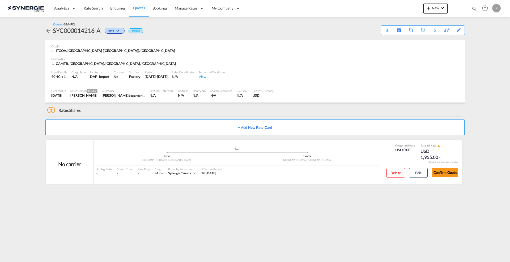
click at [10, 131] on md-content "Analytics Reports Dashboard Rate Search Enquiries Quotes Bookings" at bounding box center [255, 131] width 510 height 262
click at [442, 175] on button "Confirm Quote" at bounding box center [444, 173] width 27 height 10
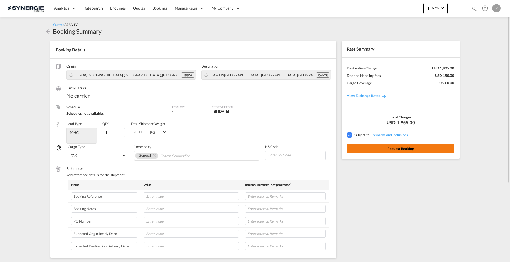
click at [425, 148] on button "Request Booking" at bounding box center [400, 149] width 107 height 10
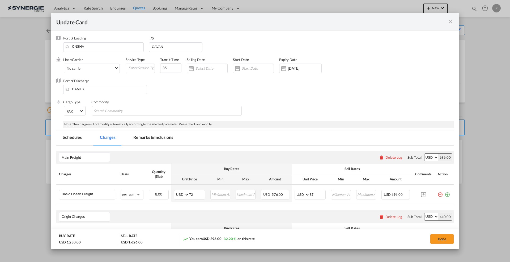
click at [9, 84] on div "Update Card Port of Loading CNSHA T/S CAVAN Liner/Carrier No carrier 2HM LOGIST…" at bounding box center [255, 131] width 510 height 262
click at [15, 83] on div "Update Card Port of Loading CNSHA T/S CAVAN Liner/Carrier No carrier 2HM LOGIST…" at bounding box center [255, 131] width 510 height 262
click at [22, 73] on div "Update Card Port of Loading CNSHA T/S CAVAN Liner/Carrier No carrier 2HM LOGIST…" at bounding box center [255, 131] width 510 height 262
click at [453, 24] on md-icon "icon-close fg-AAA8AD m-0 pointer" at bounding box center [450, 22] width 6 height 6
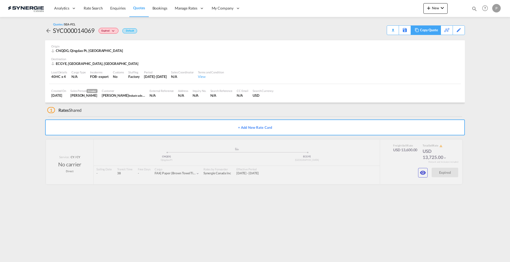
click at [431, 30] on div "Copy Quote" at bounding box center [429, 30] width 18 height 9
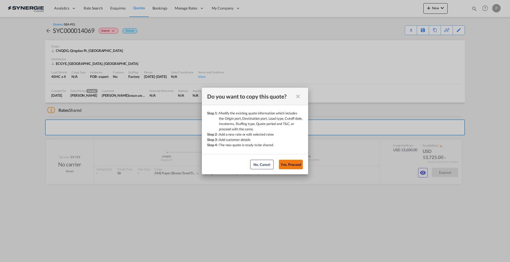
click at [289, 164] on button "Yes, Proceed" at bounding box center [291, 165] width 24 height 10
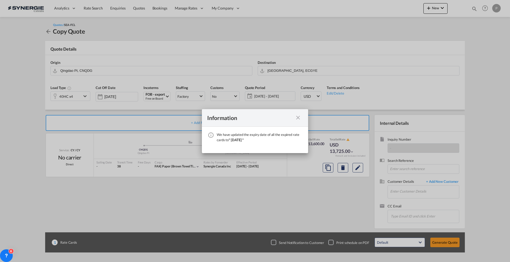
click at [297, 118] on md-icon "icon-close fg-AAA8AD cursor" at bounding box center [298, 118] width 6 height 6
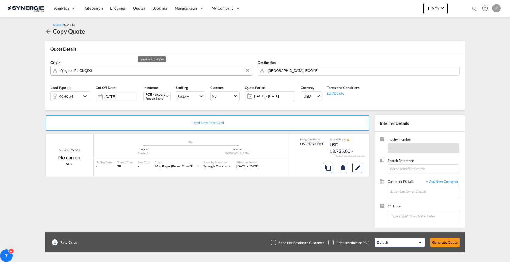
click at [152, 70] on input "Qingdao Pt, CNQDG" at bounding box center [154, 70] width 189 height 9
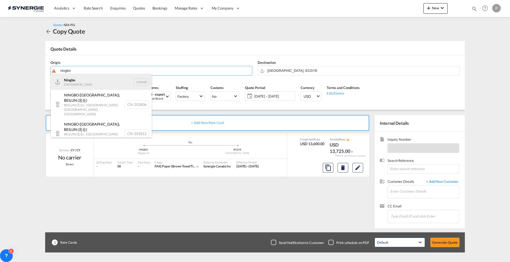
click at [114, 83] on div "Ningbo China CNNGB" at bounding box center [101, 82] width 101 height 16
type input "Ningbo, CNNGB"
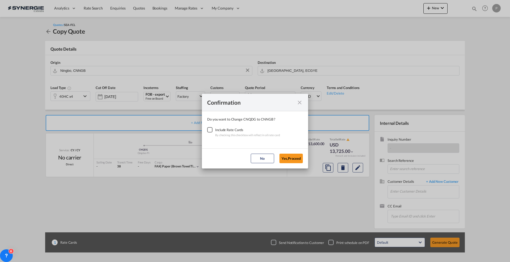
click at [209, 133] on div "Checkbox No Ink" at bounding box center [209, 129] width 5 height 5
click at [293, 158] on button "Yes,Proceed" at bounding box center [290, 159] width 23 height 10
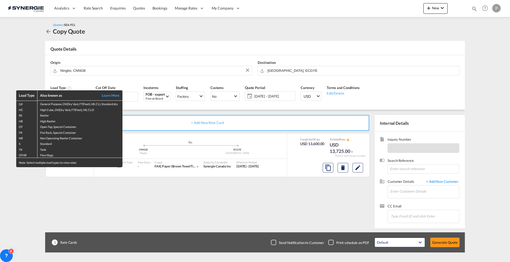
click at [357, 166] on div "Load Type Also known as Learn More GP General Purpose, DV(Dry Van), FT(Feet), H…" at bounding box center [255, 131] width 510 height 262
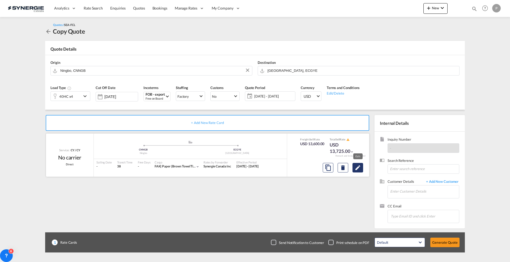
click at [357, 168] on md-icon "Edit" at bounding box center [357, 168] width 6 height 6
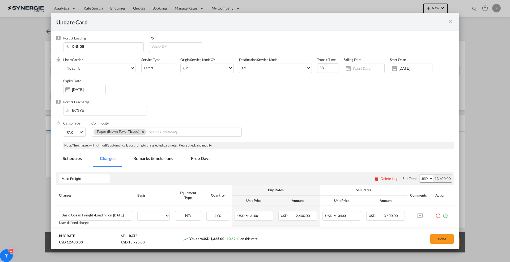
select select "per container"
select select "per B/L"
select select "per shipment"
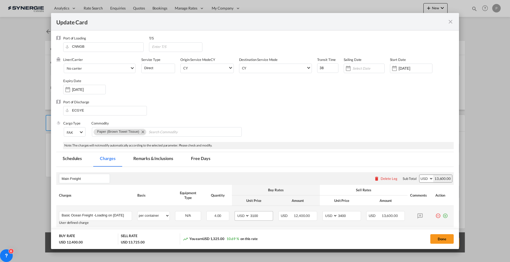
scroll to position [33, 0]
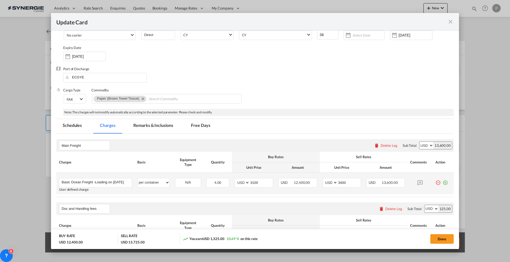
click at [256, 176] on td "AED AFN ALL AMD ANG AOA ARS AUD AWG AZN BAM BBD BDT BGN BHD BIF BMD BND BOB BRL…" at bounding box center [254, 183] width 44 height 21
click at [258, 182] on input "3100" at bounding box center [260, 183] width 23 height 8
type input "2754"
click at [342, 181] on input "3400" at bounding box center [348, 183] width 23 height 8
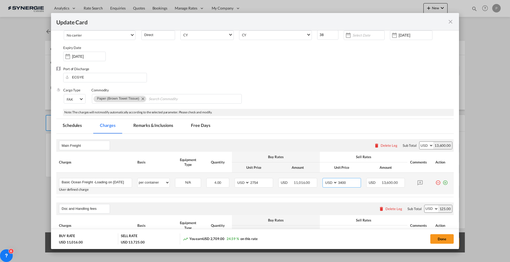
click at [342, 181] on input "3400" at bounding box center [348, 183] width 23 height 8
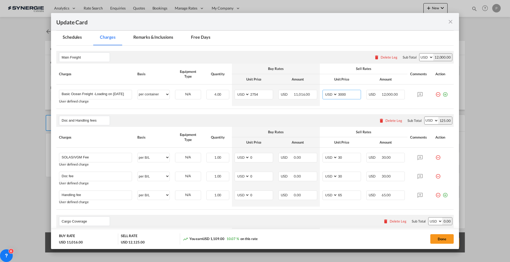
scroll to position [133, 0]
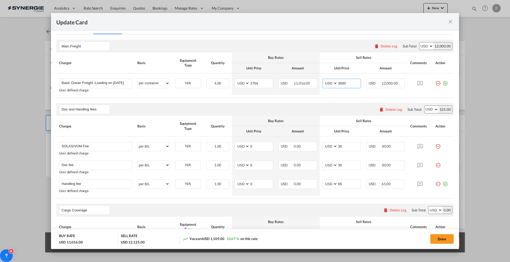
type input "3000"
click at [435, 146] on md-icon "icon-minus-circle-outline red-400-fg" at bounding box center [437, 144] width 5 height 5
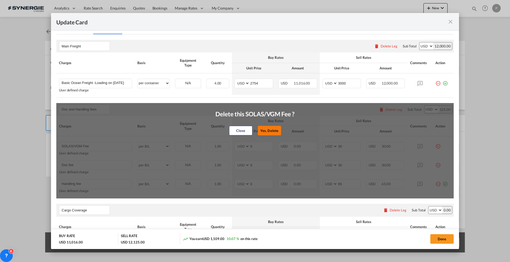
click at [266, 131] on button "Yes, Delete" at bounding box center [268, 131] width 23 height 10
type input "Doc fee"
type input "Handling fee"
type input "65"
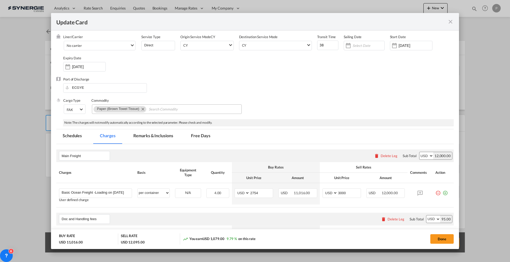
scroll to position [0, 0]
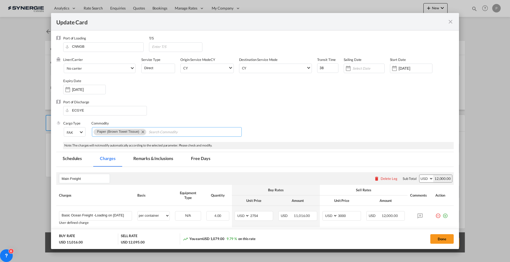
click at [143, 132] on md-icon "Remove Paper (Brown Towel Tissue)" at bounding box center [142, 132] width 6 height 6
click at [144, 133] on md-chips-wrap "Chips container with autocompletion. Enter the text area, type text to search, …" at bounding box center [167, 132] width 150 height 10
paste input "paper board"
type input "paper board"
click at [264, 119] on div "Port of Discharge ECGYE" at bounding box center [254, 110] width 397 height 21
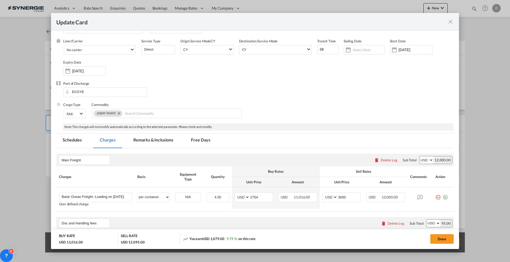
scroll to position [33, 0]
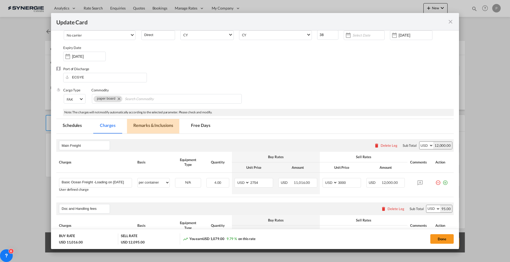
click at [143, 129] on md-tab-item "Remarks & Inclusions" at bounding box center [153, 126] width 52 height 15
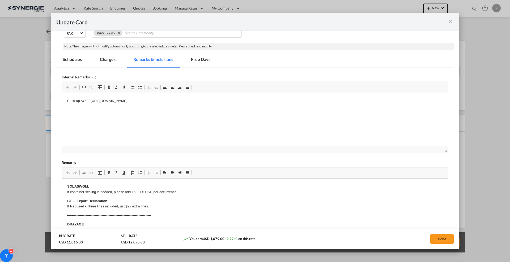
scroll to position [100, 0]
click at [95, 103] on p "Back-up AOF - https://app.frontapp.com/open/cnv_pzqv1hr?key=x9Km-PNMGL9Asi5wtXw…" at bounding box center [254, 101] width 375 height 6
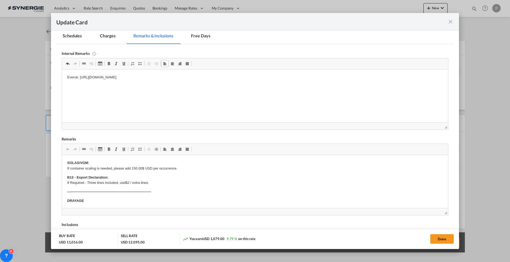
scroll to position [133, 0]
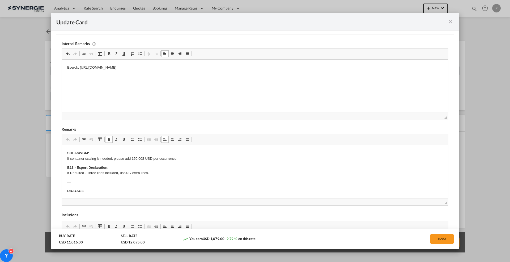
drag, startPoint x: 161, startPoint y: 182, endPoint x: 75, endPoint y: 163, distance: 88.1
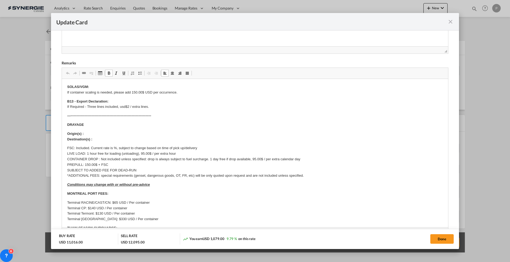
drag, startPoint x: 441, startPoint y: 137, endPoint x: 441, endPoint y: 257, distance: 120.0
click at [441, 257] on div "Update Card Port of Loading CNNGB T/S Liner/Carrier No carrier 2HM LOGISTICS D.…" at bounding box center [255, 131] width 510 height 262
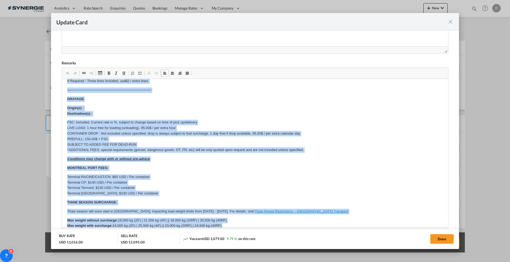
scroll to position [0, 0]
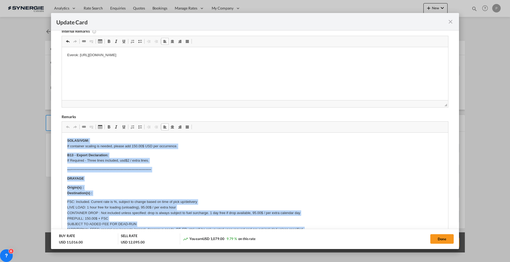
drag, startPoint x: 171, startPoint y: 278, endPoint x: 124, endPoint y: 173, distance: 114.3
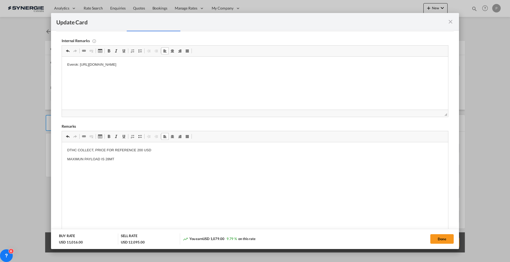
click at [192, 168] on html "DTHC COLLECT, PRICE FOR REFERENCE 200 USD MAXIMUN PAYLOAD IS 28MT" at bounding box center [255, 155] width 386 height 25
click at [90, 176] on html "DTHC COLLECT, PRICE FOR REFERENCE 200 USD MAXIMUN PAYLOAD IS 28MT MAERSK SPOT Q…" at bounding box center [255, 160] width 386 height 34
click at [141, 176] on html "DTHC COLLECT, PRICE FOR REFERENCE 200 USD MAXIMUN PAYLOAD IS 28MT MAERSK SPOT Q…" at bounding box center [255, 160] width 386 height 34
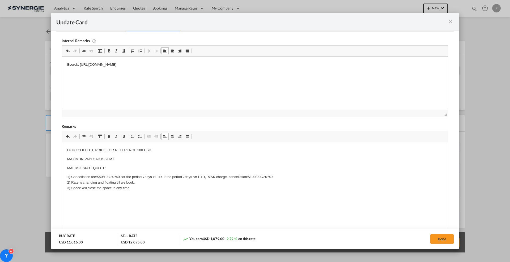
click at [117, 182] on p "1) Cancellation fee:$50/100/20'/40' for the period 7days >ETD. If the period 7d…" at bounding box center [254, 183] width 375 height 16
drag, startPoint x: 138, startPoint y: 189, endPoint x: 83, endPoint y: 187, distance: 54.7
click at [83, 187] on p "1) Cancellation fee:$50/100/20'/40' for the period 7days >ETD. If the period 7d…" at bounding box center [254, 183] width 375 height 16
drag, startPoint x: 113, startPoint y: 168, endPoint x: 49, endPoint y: 166, distance: 64.0
click at [62, 166] on html "DTHC COLLECT, PRICE FOR REFERENCE 200 USD MAXIMUN PAYLOAD IS 28MT MAERSK SPOT Q…" at bounding box center [255, 170] width 386 height 54
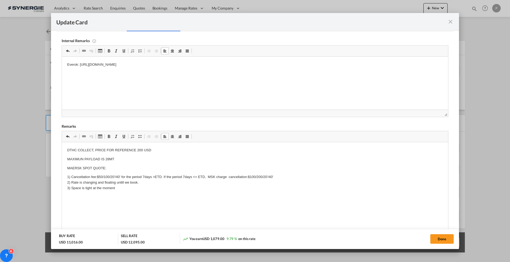
click at [110, 136] on span "Update CardPort of ..." at bounding box center [109, 137] width 4 height 4
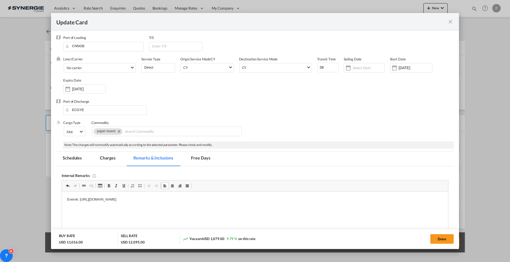
scroll to position [0, 0]
click at [90, 67] on span "No carrier" at bounding box center [98, 68] width 63 height 5
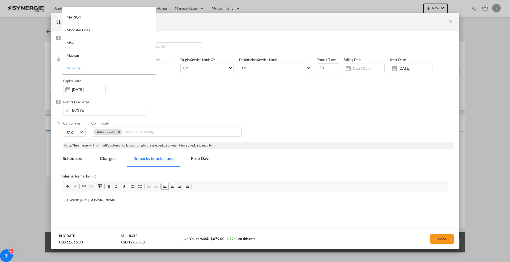
type md-option "1218"
type md-option "2"
click at [86, 38] on div "MAERSK LINE" at bounding box center [78, 40] width 22 height 5
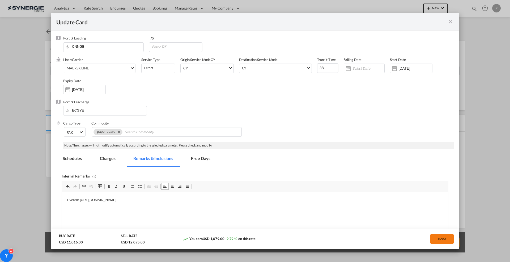
drag, startPoint x: 444, startPoint y: 241, endPoint x: 441, endPoint y: 240, distance: 2.8
click at [444, 241] on button "Done" at bounding box center [441, 240] width 23 height 10
type input "10 Aug 2025"
type input "23 Sep 2025"
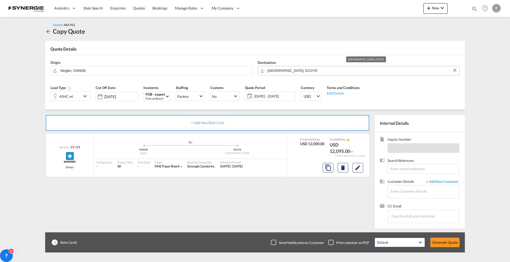
click at [295, 72] on input "Guayaquil, ECGYE" at bounding box center [361, 70] width 189 height 9
click at [315, 56] on div "Origin Ningbo, CNNGB Destination Guayaquil, ECGYE" at bounding box center [255, 67] width 414 height 25
click at [85, 96] on md-icon "icon-chevron-down" at bounding box center [86, 96] width 8 height 6
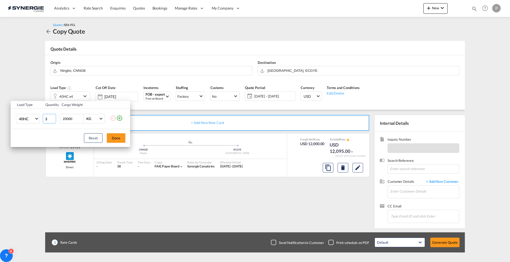
click at [54, 120] on input "3" at bounding box center [49, 119] width 13 height 10
click at [54, 120] on input "2" at bounding box center [49, 119] width 13 height 10
click at [54, 120] on input "1" at bounding box center [49, 119] width 13 height 10
click at [54, 120] on input "0" at bounding box center [49, 119] width 13 height 10
click at [51, 113] on td "0" at bounding box center [50, 119] width 16 height 20
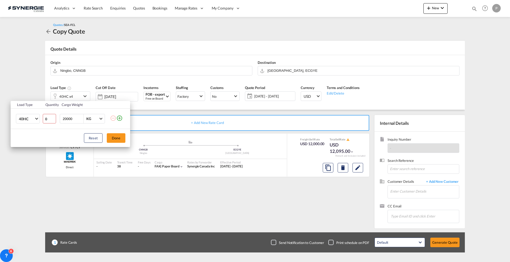
click at [55, 117] on input "0" at bounding box center [49, 119] width 13 height 10
click at [53, 117] on input "0" at bounding box center [49, 119] width 13 height 10
type input "1"
click at [54, 118] on input "1" at bounding box center [49, 119] width 13 height 10
click at [116, 135] on button "Done" at bounding box center [116, 138] width 19 height 10
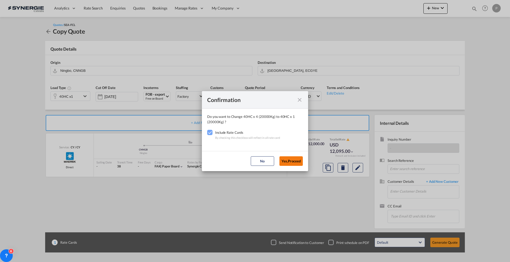
click at [289, 161] on button "Yes,Proceed" at bounding box center [290, 162] width 23 height 10
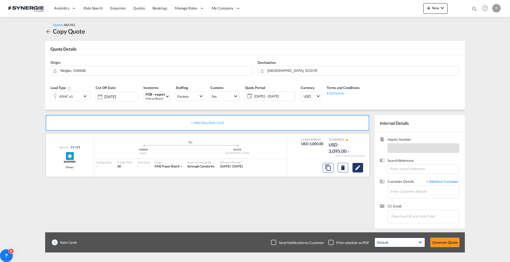
click at [357, 169] on md-icon "Edit" at bounding box center [357, 168] width 6 height 6
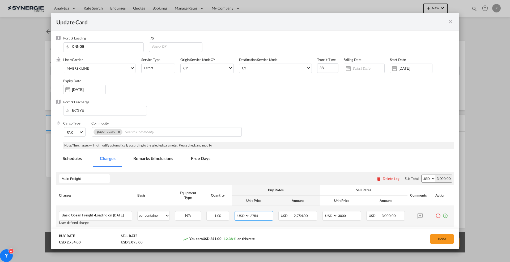
drag, startPoint x: 261, startPoint y: 214, endPoint x: 251, endPoint y: 214, distance: 9.8
click at [251, 214] on input "2754" at bounding box center [260, 216] width 23 height 8
type input "2820"
click at [441, 239] on button "Done" at bounding box center [441, 240] width 23 height 10
type input "10 Aug 2025"
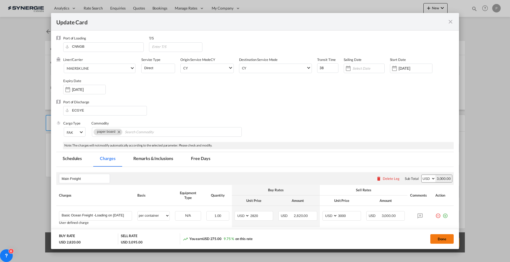
type input "[DATE]"
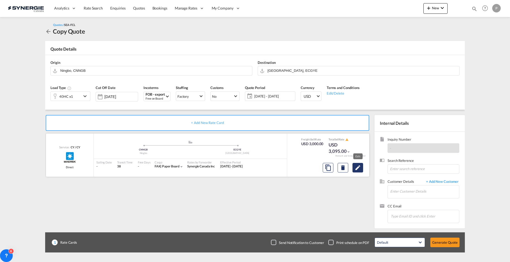
click at [356, 171] on md-icon "Edit" at bounding box center [357, 168] width 6 height 6
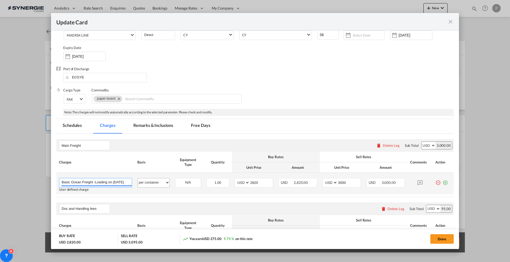
scroll to position [0, 7]
drag, startPoint x: 95, startPoint y: 182, endPoint x: 195, endPoint y: 182, distance: 100.1
click at [195, 182] on tr "Basic Ocean Freight -Loading on August 22nd Please Enter User Defined Charges C…" at bounding box center [254, 183] width 397 height 21
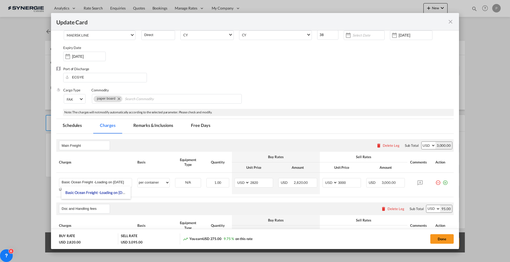
scroll to position [0, 0]
click at [117, 183] on input "Basic Ocean Freight -Loading on August 22nd" at bounding box center [97, 183] width 70 height 8
drag, startPoint x: 112, startPoint y: 181, endPoint x: 205, endPoint y: 180, distance: 92.4
click at [205, 180] on tr "Basic Ocean Freight -Loading on August 22nd Please Enter User Defined Charges C…" at bounding box center [254, 183] width 397 height 21
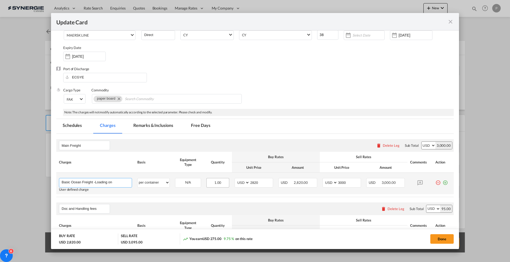
scroll to position [0, 0]
type input "Basic Ocean Freight -Loading on 09/02"
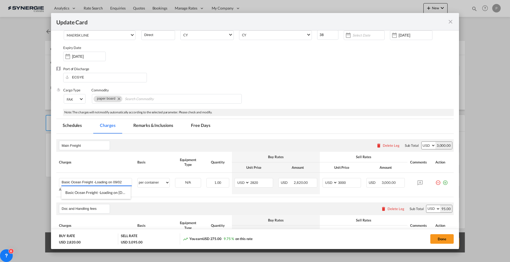
click at [230, 146] on div "Main Freight Please enter leg name Leg Name Already Exists Delete Leg Sub Total…" at bounding box center [254, 145] width 397 height 13
click at [445, 238] on button "Done" at bounding box center [441, 240] width 23 height 10
type input "10 Aug 2025"
type input "[DATE]"
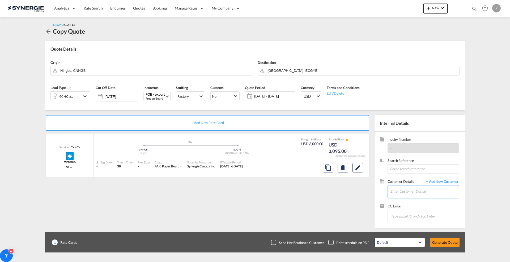
click at [398, 191] on input "Enter Customer Details" at bounding box center [424, 192] width 69 height 12
type input "i"
click at [417, 191] on input "Enter Customer Details" at bounding box center [424, 192] width 69 height 12
paste input "ericka.ponce@industrade.ca"
click at [423, 192] on body "Analytics Reports Dashboard Rate Search Enquiries Quotes Bookings" at bounding box center [255, 131] width 510 height 262
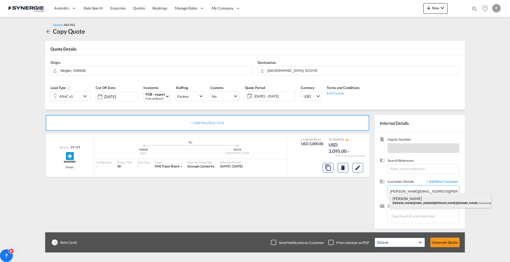
click at [424, 202] on div "Ericka Ponce ericka.ponce@industrade.ca | Industrade Pulp and Paper Inc." at bounding box center [440, 201] width 101 height 14
type input "Industrade Pulp and Paper Inc., Ericka Ponce, ericka.ponce@industrade.ca"
click at [449, 245] on button "Generate Quote" at bounding box center [444, 243] width 29 height 10
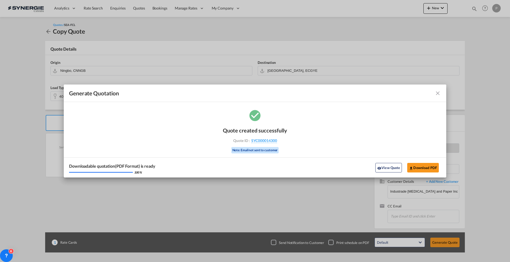
click at [471, 101] on div "Generate Quotation Quote created successfully Quote ID : SYC000014300 Note: Ema…" at bounding box center [255, 131] width 510 height 262
drag, startPoint x: 300, startPoint y: 143, endPoint x: 277, endPoint y: 141, distance: 22.9
click at [277, 141] on div "Quote created successfully Quote ID : SYC000014300 Note: Email not sent to cust…" at bounding box center [255, 143] width 382 height 69
copy div "SYC000014300"
click at [425, 166] on button "Download PDF" at bounding box center [423, 168] width 32 height 10
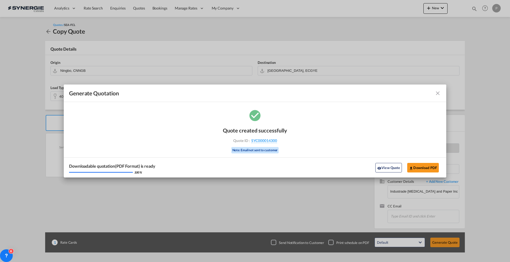
click at [439, 94] on md-icon "icon-close fg-AAA8AD cursor m-0" at bounding box center [437, 93] width 6 height 6
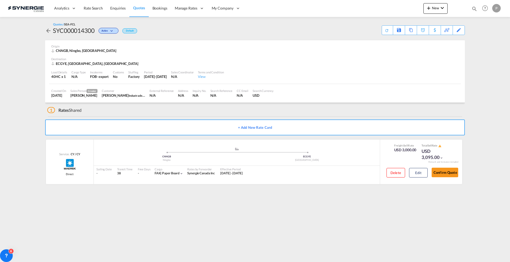
click at [469, 10] on div "Bookings Quotes Enquiries Help Resources Product Release P My Profile Logout" at bounding box center [485, 8] width 34 height 16
click at [471, 9] on md-icon "icon-magnify" at bounding box center [474, 9] width 6 height 6
drag, startPoint x: 392, startPoint y: 8, endPoint x: 392, endPoint y: 13, distance: 4.8
click at [392, 8] on select "Bookings Quotes Enquiries" at bounding box center [389, 9] width 25 height 10
click at [377, 4] on select "Bookings Quotes Enquiries" at bounding box center [389, 9] width 25 height 10
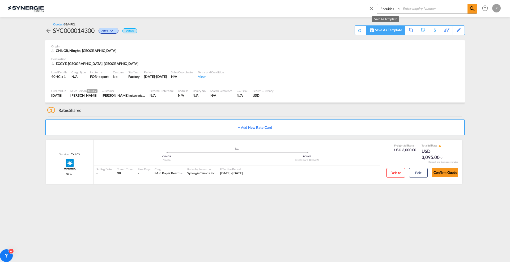
click at [393, 30] on div "Save As Template" at bounding box center [388, 30] width 27 height 9
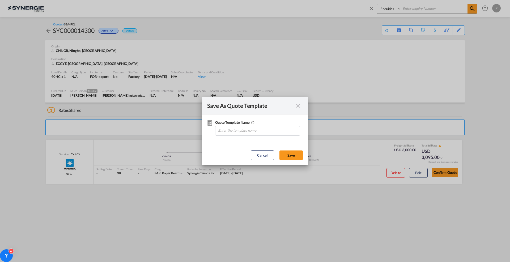
click at [391, 8] on div "Save As Quote Template Quote Template Name 0 / 30 Cancel Save" at bounding box center [255, 131] width 510 height 262
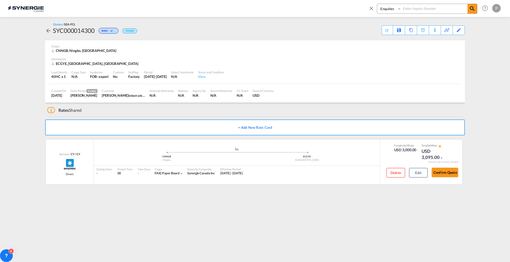
click at [377, 6] on div "Bookings Quotes Enquiries" at bounding box center [427, 9] width 100 height 10
click at [387, 11] on select "Bookings Quotes Enquiries" at bounding box center [389, 9] width 25 height 10
select select "Quotes"
click at [377, 4] on select "Bookings Quotes Enquiries" at bounding box center [389, 9] width 25 height 10
click at [402, 15] on div "Bookings Quotes Enquiries" at bounding box center [422, 10] width 109 height 13
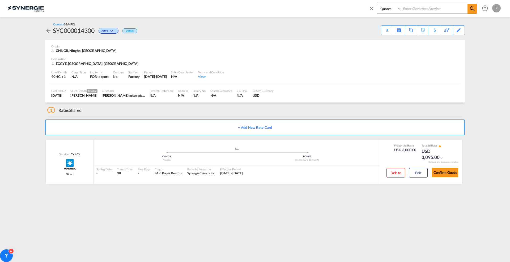
click at [407, 9] on input at bounding box center [434, 8] width 66 height 9
type input "14289"
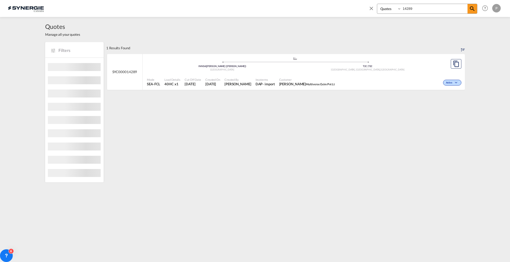
click at [326, 78] on span "Customer" at bounding box center [307, 80] width 56 height 4
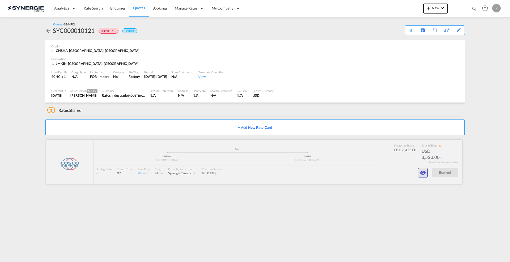
click at [422, 172] on md-icon "icon-eye" at bounding box center [422, 173] width 6 height 6
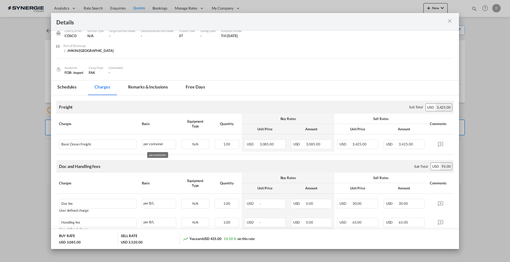
scroll to position [46, 0]
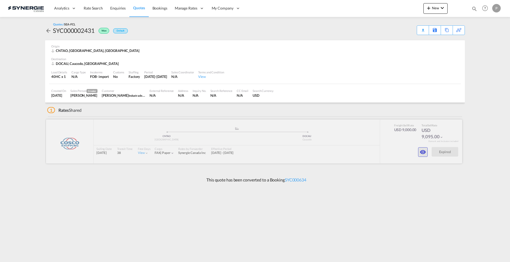
click at [422, 150] on md-icon "icon-eye" at bounding box center [422, 152] width 6 height 6
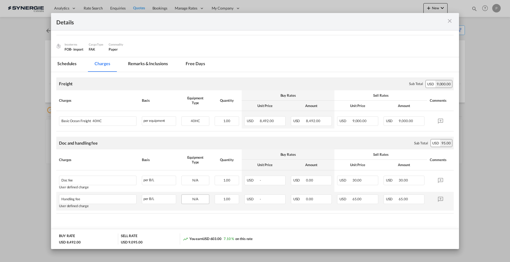
scroll to position [46, 0]
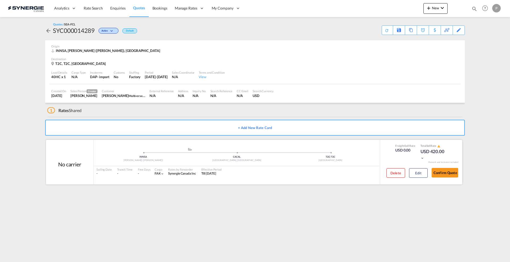
click at [414, 178] on div "Delete Edit" at bounding box center [404, 175] width 45 height 14
click at [417, 174] on button "Edit" at bounding box center [418, 174] width 19 height 10
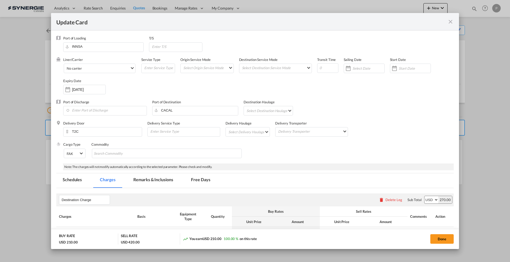
select select "per container"
select select "per B/L"
select select "per shipment"
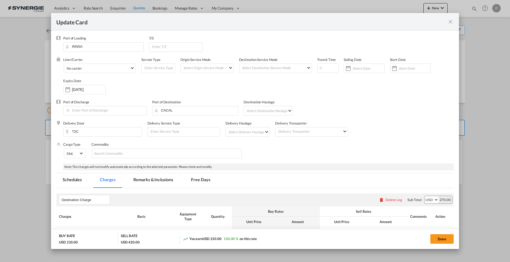
drag, startPoint x: 146, startPoint y: 182, endPoint x: 195, endPoint y: 144, distance: 62.5
click at [146, 182] on md-tab-item "Remarks & Inclusions" at bounding box center [153, 181] width 52 height 15
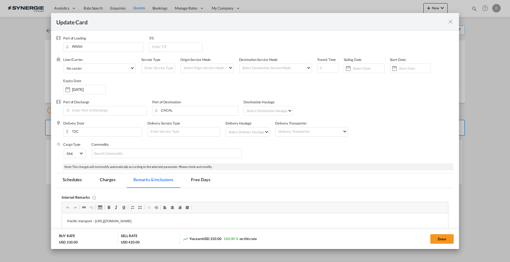
scroll to position [66, 0]
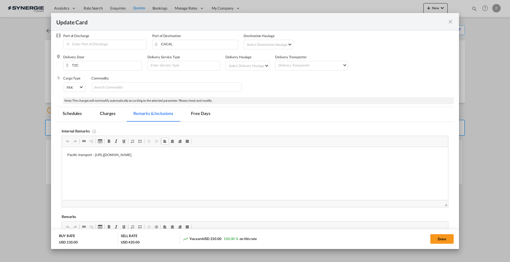
drag, startPoint x: 241, startPoint y: 156, endPoint x: 95, endPoint y: 154, distance: 146.0
drag, startPoint x: 95, startPoint y: 154, endPoint x: 294, endPoint y: 150, distance: 198.6
click at [294, 150] on html "Pacific transport - https://app.frontapp.com/open/cnv_q8rcb0v?key=vDyXAWsQlaiVI…" at bounding box center [255, 159] width 386 height 25
click at [438, 239] on button "Done" at bounding box center [441, 240] width 23 height 10
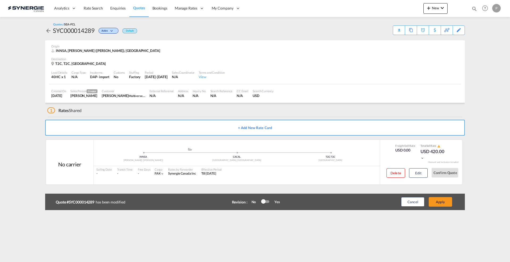
type input "20 Sep 2025"
click at [437, 204] on button "Apply" at bounding box center [439, 202] width 23 height 10
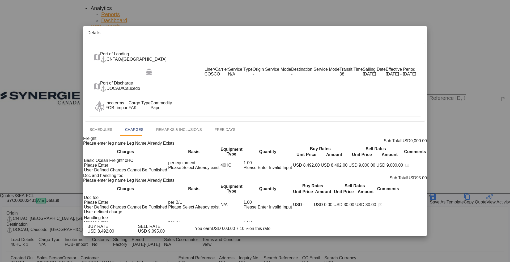
scroll to position [46, 0]
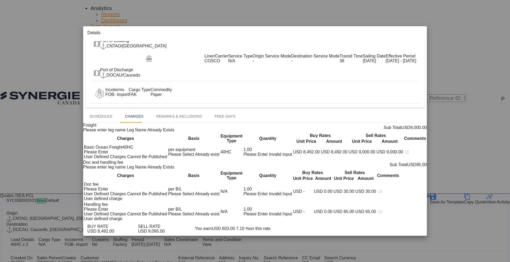
click at [411, 31] on md-icon "icon-close m-3 fg-AAA8AD cursor" at bounding box center [407, 34] width 6 height 6
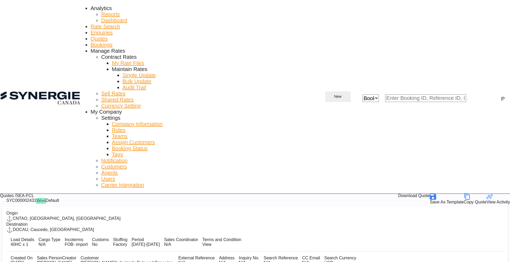
click at [334, 94] on md-icon "icon-plus 400-fg" at bounding box center [330, 97] width 6 height 6
click at [420, 35] on span "Quote" at bounding box center [421, 31] width 8 height 8
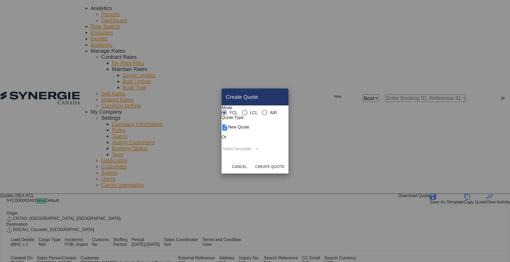
click at [242, 110] on md-radio-button "LCL" at bounding box center [250, 112] width 16 height 5
click at [255, 153] on md-select "Select template New DAP Import LCL [PERSON_NAME] | [DATE] [GEOGRAPHIC_DATA] LCL…" at bounding box center [240, 149] width 39 height 8
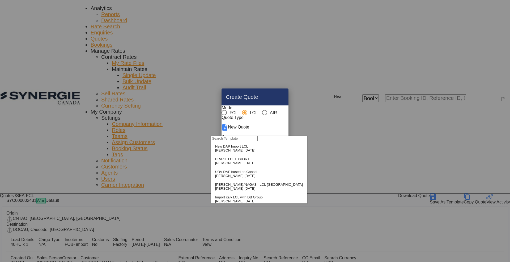
click at [244, 153] on span "[DATE]" at bounding box center [249, 151] width 11 height 4
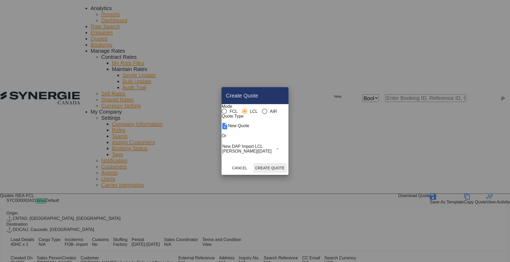
click at [286, 173] on button "Create Quote" at bounding box center [269, 168] width 33 height 10
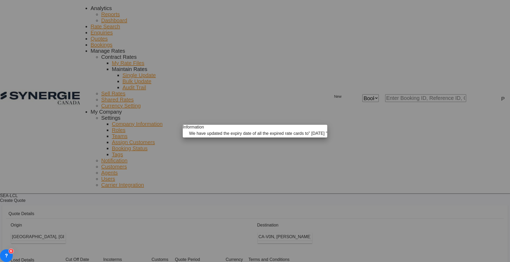
click at [317, 125] on md-icon "icon-close fg-AAA8AD cursor" at bounding box center [320, 128] width 6 height 6
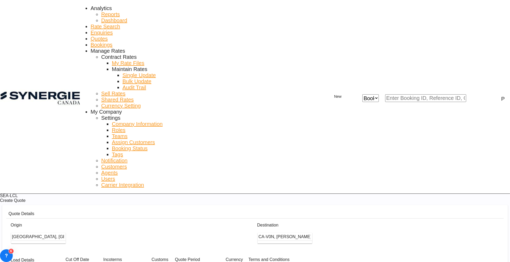
click at [297, 221] on div "Destination CA-V0N, [PERSON_NAME][GEOGRAPHIC_DATA], [GEOGRAPHIC_DATA] ..." at bounding box center [378, 236] width 246 height 30
click at [76, 233] on input "[GEOGRAPHIC_DATA], [GEOGRAPHIC_DATA], CAVAN" at bounding box center [49, 237] width 54 height 8
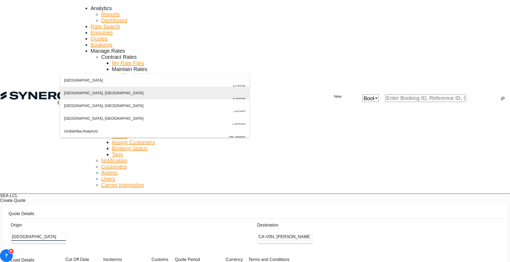
click at [118, 95] on div "Toronto , ON Canada CATOR" at bounding box center [154, 99] width 181 height 25
type input "Toronto, ON, CATOR"
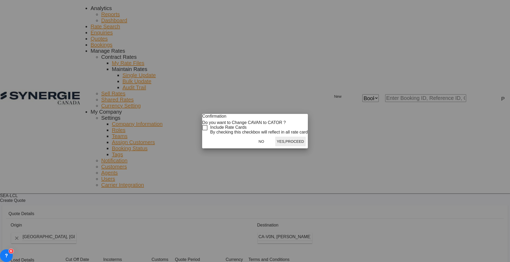
click at [207, 129] on div "Checkbox No Ink" at bounding box center [204, 127] width 5 height 5
click at [289, 146] on button "Yes,Proceed" at bounding box center [290, 142] width 31 height 10
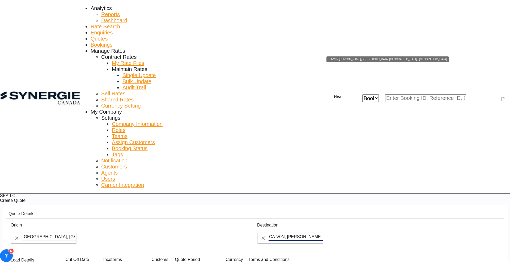
click at [294, 233] on input "CA-V0N, Bowen Island, British Columbia ..." at bounding box center [295, 237] width 54 height 8
click at [322, 233] on input "CA-V0N, Bowen Island, British Columbia ..." at bounding box center [295, 237] width 54 height 8
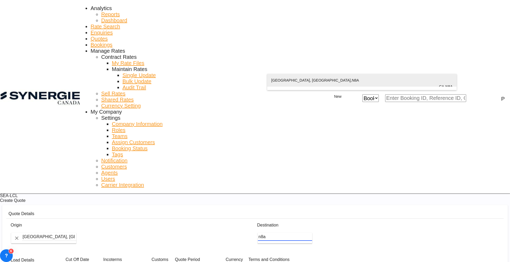
click at [315, 83] on div "Wallaceburg, ON , N8A Ontario Canada CA-N8A" at bounding box center [361, 86] width 181 height 25
type input "CA-N8A, Wallaceburg, ON, Ontario"
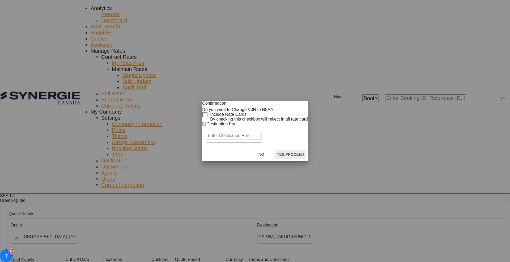
click at [207, 118] on div "Checkbox No Ink" at bounding box center [204, 114] width 5 height 5
drag, startPoint x: 228, startPoint y: 143, endPoint x: 228, endPoint y: 146, distance: 3.2
click at [228, 140] on input "Enter Destination Port" at bounding box center [234, 136] width 54 height 8
click at [229, 158] on span "CAMIS, Mississauga, ON, Canada, North America, Americas" at bounding box center [328, 158] width 216 height 4
type input "CAMIS, Mississauga, ON, Canada, North America, Americas"
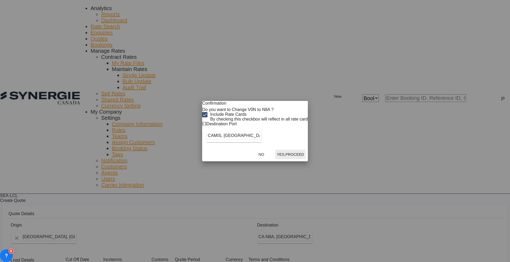
click at [297, 160] on button "Yes,Proceed" at bounding box center [290, 155] width 31 height 10
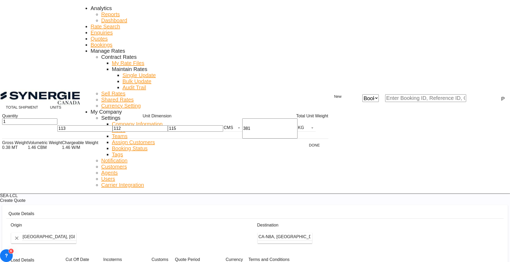
click at [57, 135] on div "113" at bounding box center [84, 129] width 55 height 20
click at [57, 132] on input "113" at bounding box center [84, 129] width 55 height 6
type input "200"
type input "2"
type input "190"
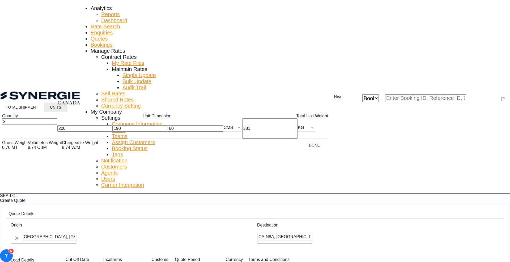
type input "60"
type input "5500"
click at [71, 150] on div "11.00 W/M" at bounding box center [80, 147] width 36 height 5
click at [303, 149] on button "Done" at bounding box center [314, 146] width 23 height 10
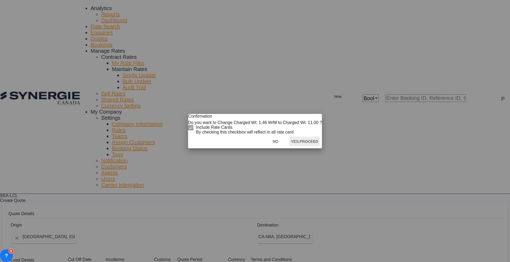
click at [297, 146] on button "Yes,Proceed" at bounding box center [304, 142] width 31 height 10
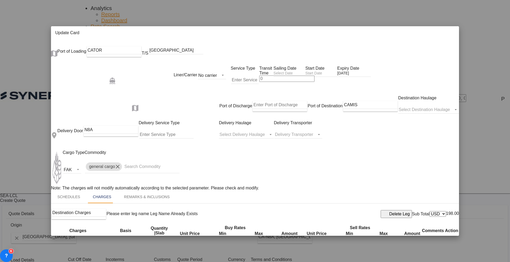
scroll to position [33, 0]
click at [179, 243] on select "AED AFN ALL AMD ANG AOA ARS AUD AWG AZN BAM BBD BDT BGN BHD BIF BMD BND [PERSON…" at bounding box center [181, 246] width 16 height 6
select select "string:USD"
click at [173, 243] on select "AED AFN ALL AMD ANG AOA ARS AUD AWG AZN BAM BBD BDT BGN BHD BIF BMD BND [PERSON…" at bounding box center [181, 246] width 16 height 6
type input "1235"
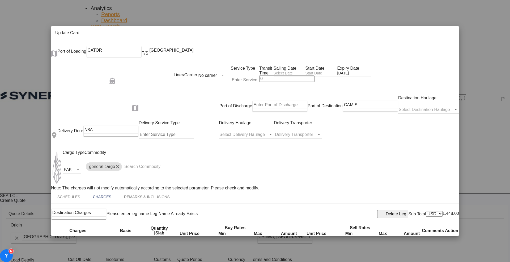
scroll to position [100, 0]
type input "1250"
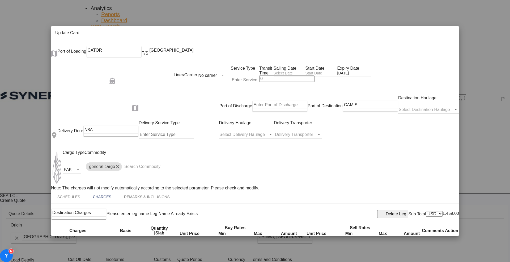
type input "0.019"
type input "60"
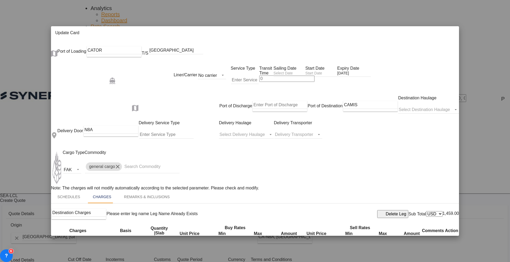
type input "CONGESTION SURCHARGE"
type input "CONGESTION SURCHARGE Please note that due to global port congestion, many ocean…"
select select "per_shipment"
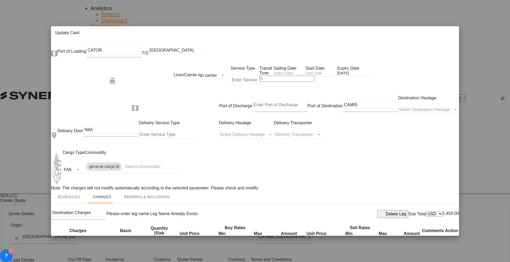
type input "0"
click at [171, 50] on input "Vancouver" at bounding box center [176, 50] width 54 height 8
click at [154, 191] on md-tab-item "Remarks & Inclusions" at bounding box center [147, 197] width 58 height 13
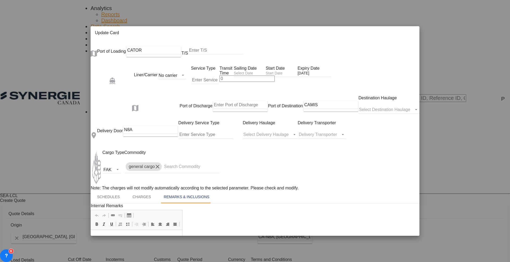
scroll to position [66, 0]
drag, startPoint x: 96, startPoint y: 330, endPoint x: 199, endPoint y: 348, distance: 105.3
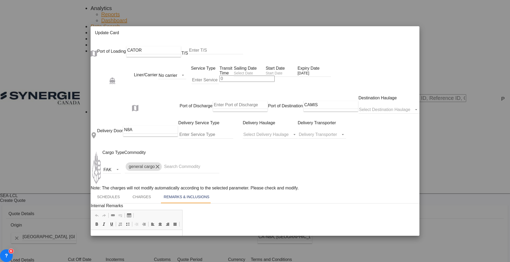
drag, startPoint x: 191, startPoint y: 261, endPoint x: 194, endPoint y: 263, distance: 3.6
type input "17 Aug 2026"
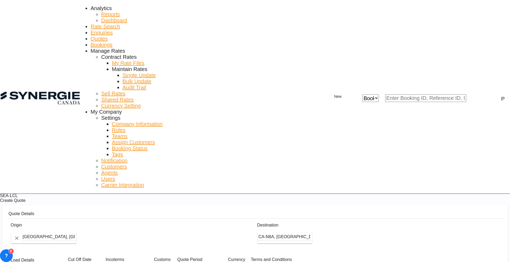
scroll to position [41, 0]
paste input "wendy.deng@dgexpress.com.cn"
click at [405, 203] on div "WENDY DENG wendy.deng@dgexpress.com.cn" at bounding box center [424, 206] width 61 height 25
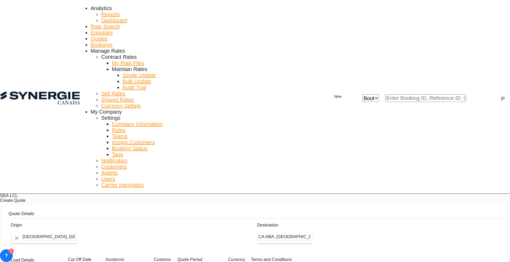
type input "DG INTERNATIONAL LOGISTICS, WENDY DENG, wendy.deng@dgexpress.com.cn"
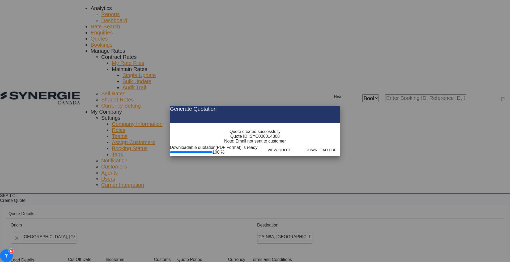
drag, startPoint x: 284, startPoint y: 141, endPoint x: 276, endPoint y: 141, distance: 7.5
click at [276, 139] on div "Quote ID : SYC000014308" at bounding box center [254, 136] width 49 height 5
copy div "SYC000014308"
click at [338, 155] on button "Download PDF" at bounding box center [317, 150] width 40 height 10
click at [334, 106] on md-icon "icon-close fg-AAA8AD cursor m-0" at bounding box center [331, 109] width 6 height 6
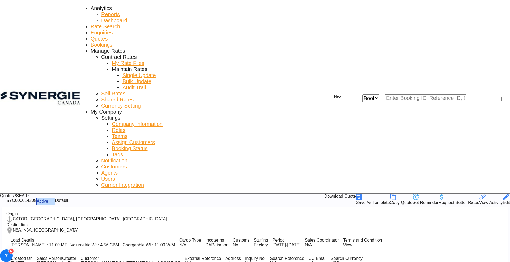
click at [476, 95] on md-icon "icon-magnify" at bounding box center [475, 98] width 6 height 6
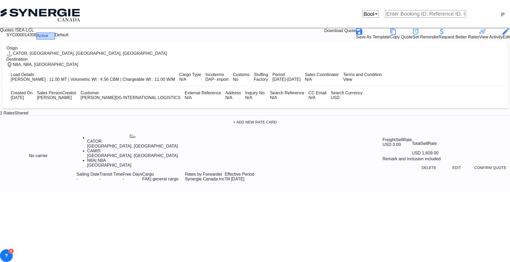
click at [369, 10] on div "Bookings Quotes Enquiries Help Resources Product Release P My Profile Logout" at bounding box center [433, 14] width 154 height 8
click at [362, 10] on md-icon "icon-close" at bounding box center [359, 13] width 6 height 6
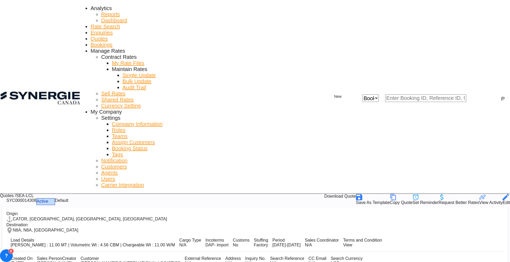
click at [107, 36] on span "Quotes" at bounding box center [99, 39] width 17 height 6
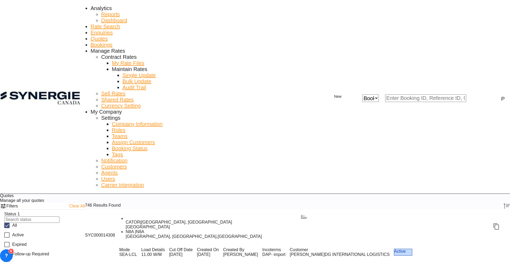
scroll to position [100, 0]
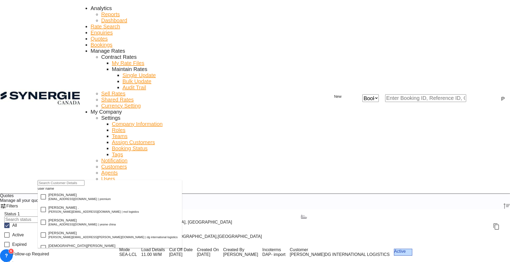
click at [75, 186] on input "search" at bounding box center [61, 183] width 47 height 6
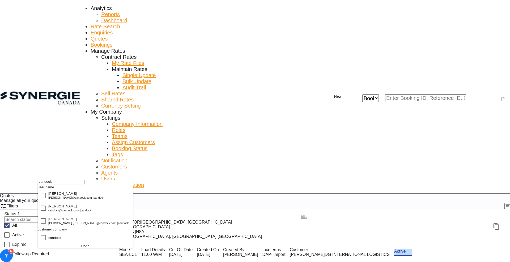
scroll to position [10, 0]
type input "candock"
click at [61, 240] on div "candock" at bounding box center [54, 238] width 13 height 4
click at [72, 248] on div "Done" at bounding box center [85, 246] width 95 height 4
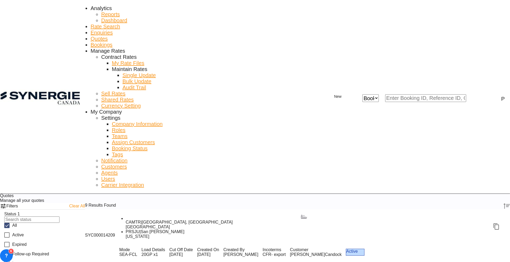
scroll to position [0, 0]
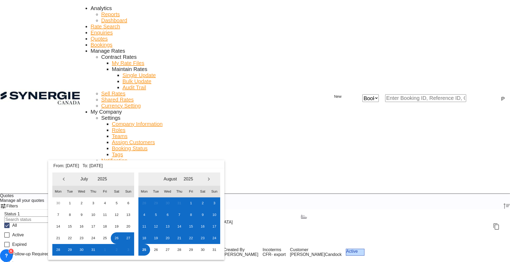
click at [64, 178] on span "Previous Month" at bounding box center [63, 179] width 11 height 11
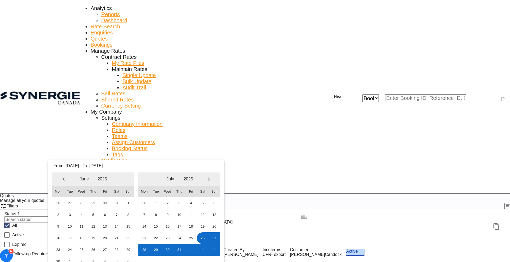
click at [67, 180] on span "Previous Month" at bounding box center [63, 179] width 11 height 11
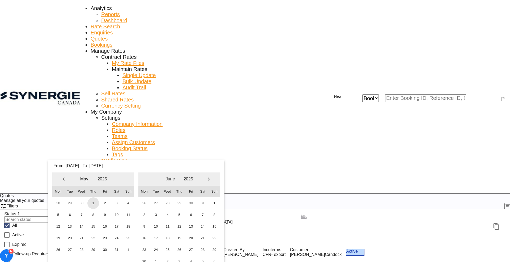
click at [93, 205] on span "1" at bounding box center [93, 204] width 12 height 12
click at [209, 180] on span "Next Month" at bounding box center [208, 179] width 11 height 11
click at [149, 252] on span "25" at bounding box center [144, 250] width 12 height 12
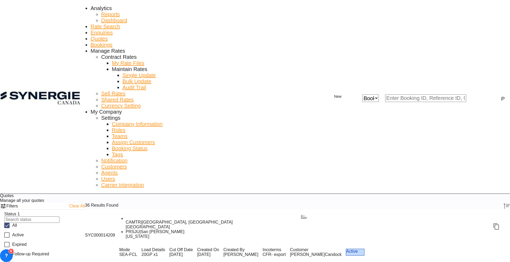
scroll to position [597, 0]
click at [334, 94] on md-icon "icon-plus 400-fg" at bounding box center [330, 97] width 6 height 6
click at [424, 35] on span "Quote" at bounding box center [421, 31] width 8 height 8
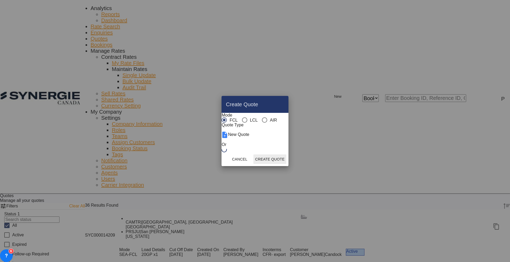
click at [225, 118] on md-radio-group "FCL LCL AIR" at bounding box center [248, 120] width 55 height 5
click at [242, 118] on md-radio-button "LCL" at bounding box center [250, 120] width 16 height 5
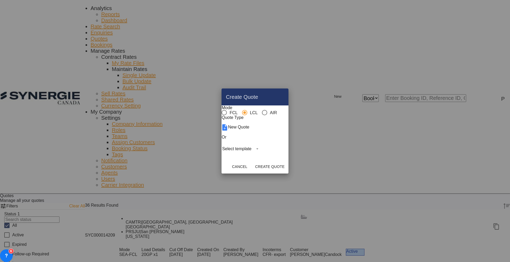
click at [249, 152] on md-select "Select template New DAP Import LCL Karen Mercier | 09 Jul 2025 BRAZIL LCL EXPOR…" at bounding box center [240, 149] width 39 height 8
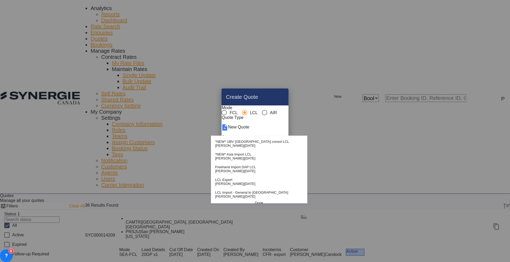
scroll to position [69, 0]
click at [238, 160] on span "Pablo Gomez Saldarriaga" at bounding box center [229, 158] width 28 height 4
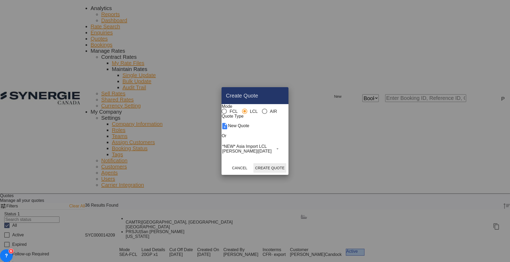
click at [286, 173] on button "Create Quote" at bounding box center [269, 168] width 33 height 10
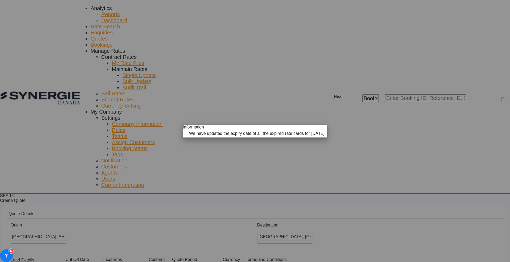
click at [317, 125] on md-icon "icon-close fg-AAA8AD cursor" at bounding box center [320, 128] width 6 height 6
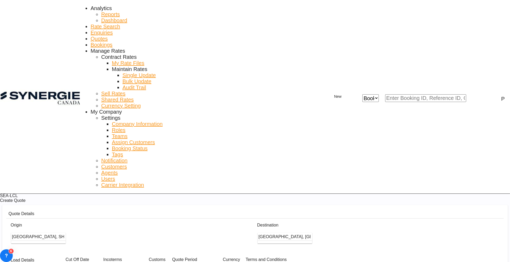
click at [218, 262] on span "25 Aug - 24 Sep 2025" at bounding box center [198, 266] width 40 height 8
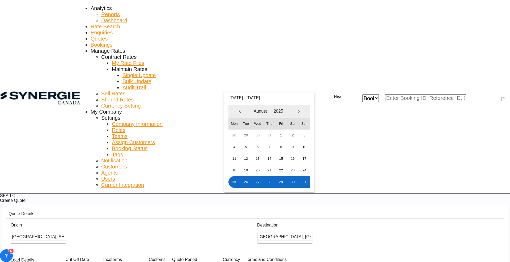
click at [234, 182] on span "25" at bounding box center [234, 182] width 12 height 12
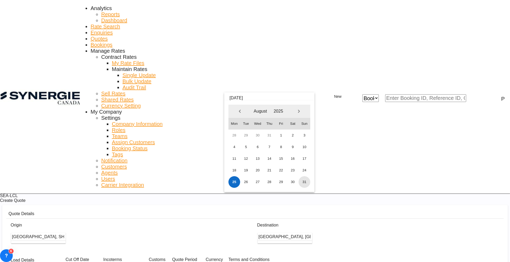
click at [307, 182] on span "31" at bounding box center [304, 182] width 12 height 12
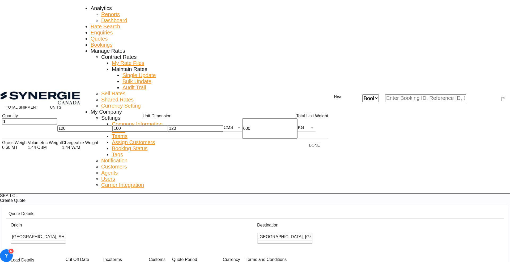
click at [18, 125] on input "1" at bounding box center [29, 122] width 55 height 6
click at [19, 101] on div "Total Shipment Units Quantity Unit Dimension Total Unit Weight 1 120 100 120 CM…" at bounding box center [165, 120] width 326 height 38
click at [22, 112] on button "Total Shipment" at bounding box center [22, 108] width 36 height 10
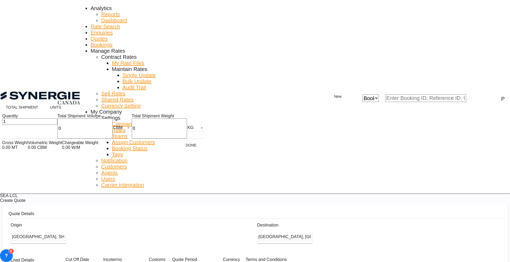
click at [14, 125] on input "1" at bounding box center [29, 122] width 55 height 6
type input "3"
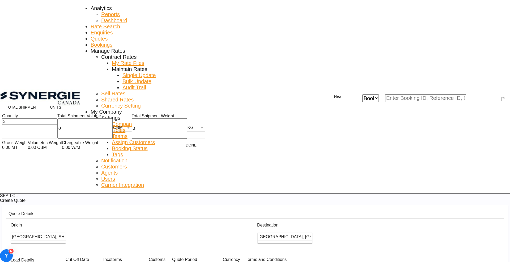
type input "4"
type input "4.42"
type input "3045"
click at [179, 150] on button "Done" at bounding box center [190, 146] width 23 height 10
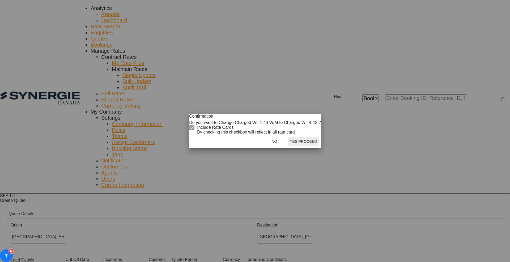
click at [290, 146] on button "Yes,Proceed" at bounding box center [303, 142] width 31 height 10
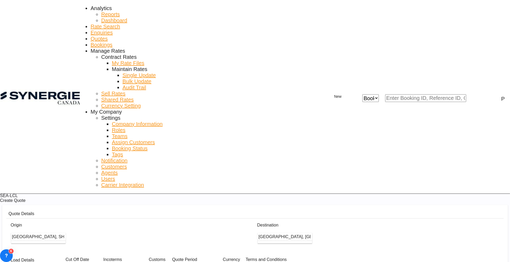
drag, startPoint x: 166, startPoint y: 105, endPoint x: 168, endPoint y: 109, distance: 4.5
click at [167, 93] on div at bounding box center [175, 89] width 66 height 6
click at [168, 92] on input "search" at bounding box center [165, 89] width 47 height 6
type input "fob"
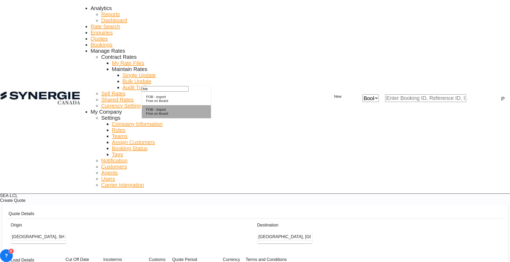
click at [167, 116] on div "Free on Board" at bounding box center [157, 114] width 22 height 4
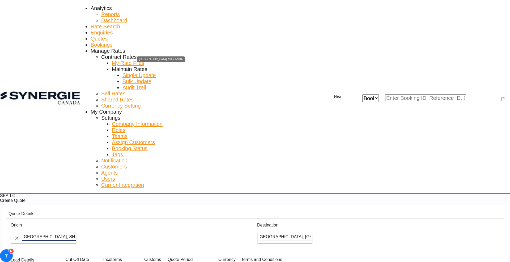
click at [76, 233] on input "Shanghai, SH, CNSHA" at bounding box center [49, 237] width 54 height 8
click at [322, 233] on input "Montreal, QC, CAMTR" at bounding box center [295, 237] width 54 height 8
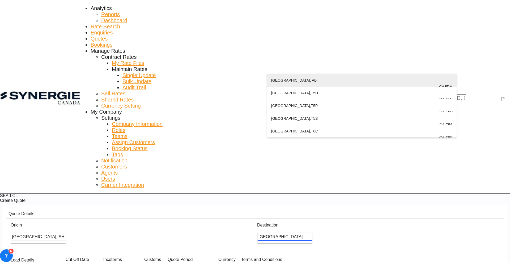
click at [306, 80] on div "Edmonton , AB Canada CAEDM" at bounding box center [361, 86] width 181 height 25
type input "Edmonton, AB, CAEDM"
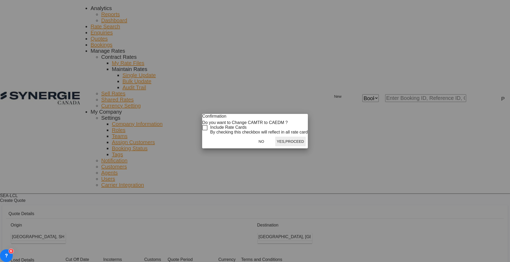
click at [207, 129] on div "Checkbox No Ink" at bounding box center [204, 127] width 5 height 5
click at [290, 146] on button "Yes,Proceed" at bounding box center [290, 142] width 31 height 10
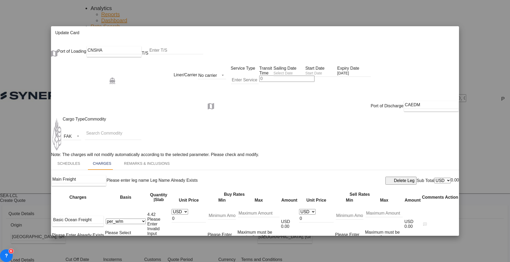
scroll to position [66, 0]
click at [200, 215] on input "0" at bounding box center [188, 219] width 34 height 8
type input "200"
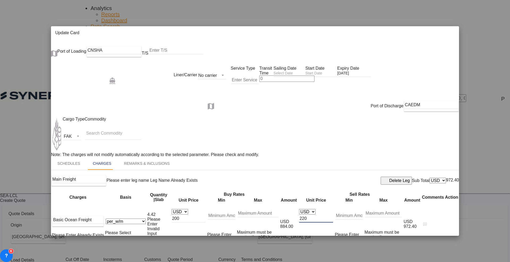
type input "220"
click at [394, 254] on div "Delete Leg" at bounding box center [404, 256] width 20 height 5
type input "Destination Charges"
type input "Dock fee"
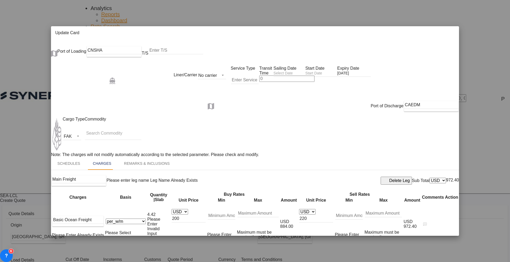
select select "per_hbl"
type input "Terminal fee"
select select "per_w/m"
type input "Doc and Handling fee"
type input "E-manifest"
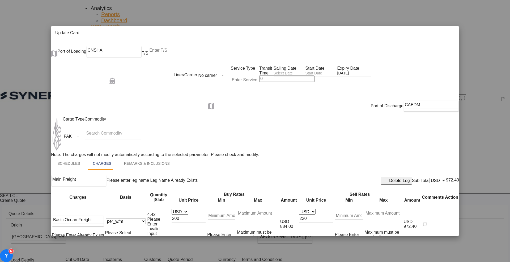
select select "per_bl"
type input "35"
type input "Doc Fee"
select select "per_bl"
type input "30"
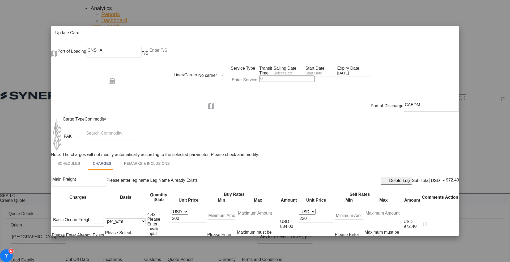
type input "Handling fee"
type input "0"
type input "65"
type input "ISF 5+2 - 85 USD if applicable"
select select "per_bl"
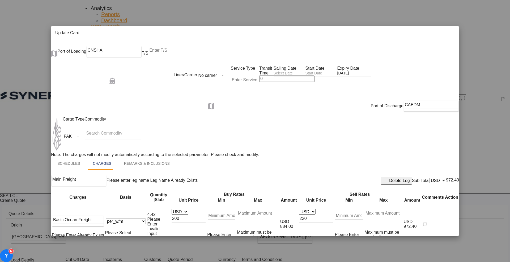
type input "Cargo Coverage"
type input "Cargo Coverage - Rate to be confirmed depending on commodity and value Min 50 U…"
select select "per_shipment"
type input "0"
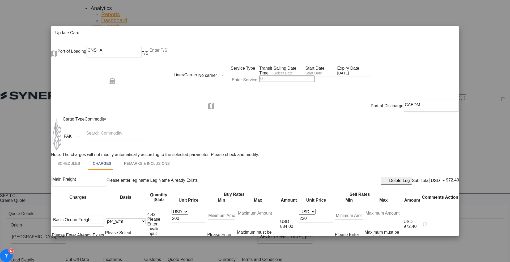
type input "30"
type input "60"
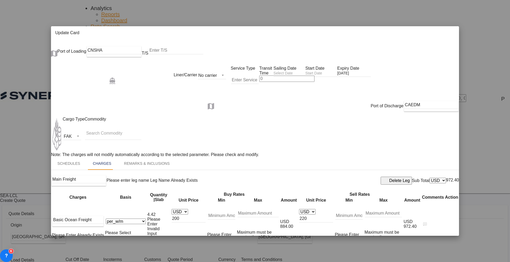
type input "50"
type input "Security Fee"
select select "per_bl"
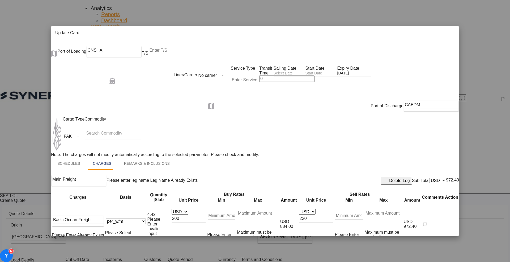
type input "10"
type input "15"
type input "LCL Delivery"
select select "flat"
type input "0"
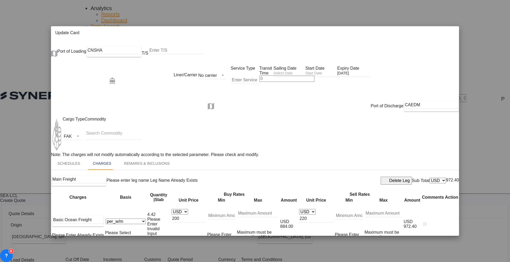
type input "0"
type input "25"
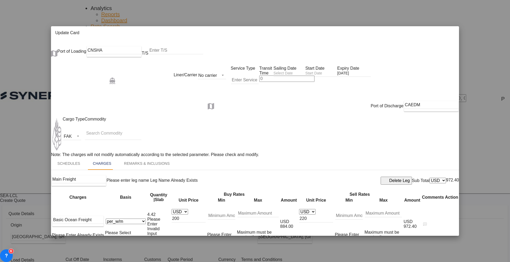
click at [148, 157] on md-tab-item "Remarks & Inclusions" at bounding box center [147, 163] width 58 height 13
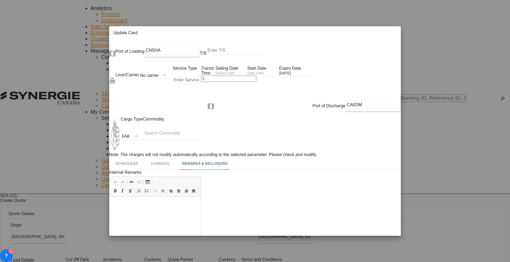
click at [201, 76] on input "Update Card Port ..." at bounding box center [228, 79] width 55 height 6
type input "28"
click at [219, 71] on input "Update Card Port ..." at bounding box center [231, 74] width 32 height 6
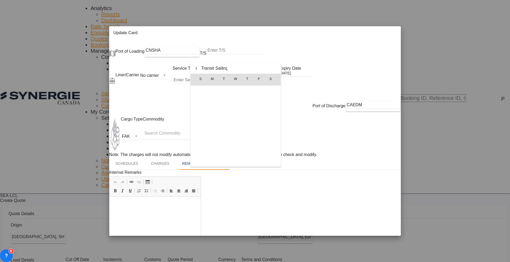
scroll to position [122866, 0]
click at [248, 137] on span "28" at bounding box center [247, 137] width 11 height 11
type input "28 Aug 2025"
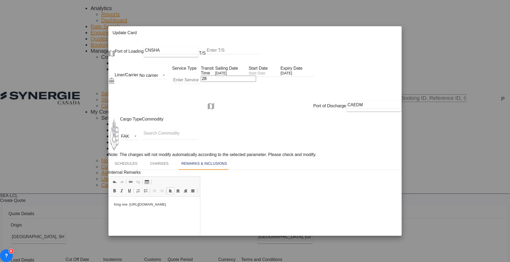
scroll to position [133, 0]
drag, startPoint x: 201, startPoint y: 329, endPoint x: 110, endPoint y: 381, distance: 104.4
drag, startPoint x: 112, startPoint y: 292, endPoint x: 184, endPoint y: 314, distance: 75.6
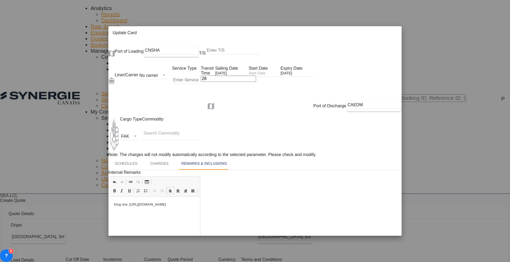
drag, startPoint x: 112, startPoint y: 307, endPoint x: 262, endPoint y: 328, distance: 151.7
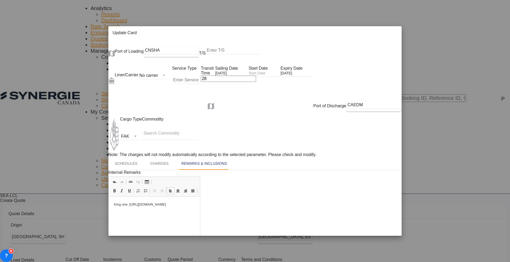
drag, startPoint x: 225, startPoint y: 328, endPoint x: 132, endPoint y: 311, distance: 94.8
click at [144, 157] on md-tab-item "Charges" at bounding box center [159, 163] width 31 height 13
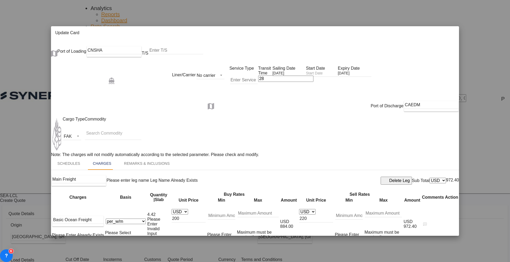
click at [172, 47] on input "Update Card Port ..." at bounding box center [176, 50] width 54 height 8
type input "CAVAN"
click at [201, 96] on div "Port of Discharge CAEDM" at bounding box center [255, 106] width 408 height 21
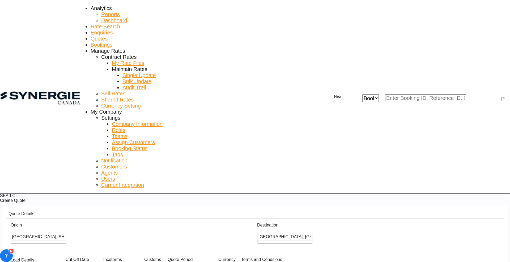
type input "27 Aug 2025"
type input "23 Sep 2025"
paste input "mmazurenko@balenaprojects.com"
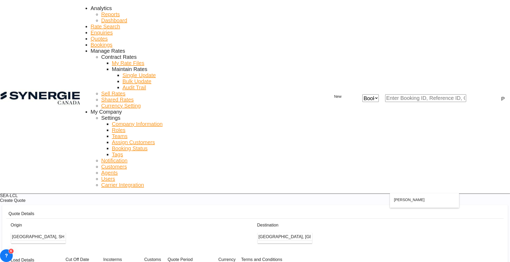
click at [410, 201] on div "Mary Mazurenko mmazurenko@balenaprojects.com | Balena" at bounding box center [424, 206] width 61 height 25
type input "Balena, Mary Mazurenko, mmazurenko@balenaprojects.com"
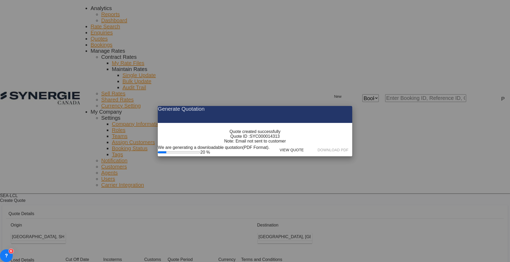
drag, startPoint x: 286, startPoint y: 140, endPoint x: 277, endPoint y: 141, distance: 9.1
click at [277, 141] on div "Quote created successfully Quote ID : SYC000014313 Note: Email not sent to cust…" at bounding box center [255, 137] width 62 height 14
copy div "SYC000014313"
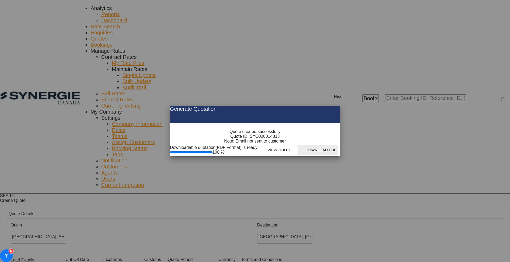
click at [338, 155] on button "Download PDF" at bounding box center [317, 150] width 40 height 10
click at [334, 106] on md-icon "icon-close fg-AAA8AD cursor m-0" at bounding box center [331, 109] width 6 height 6
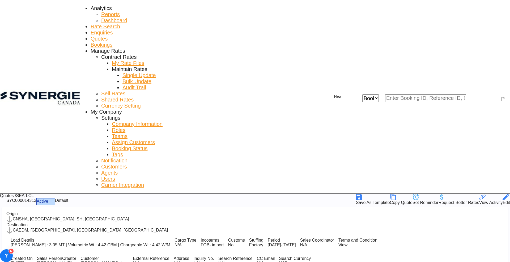
click at [473, 95] on md-icon "icon-magnify" at bounding box center [475, 98] width 6 height 6
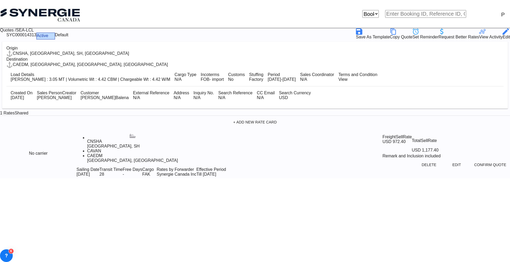
drag, startPoint x: 382, startPoint y: 7, endPoint x: 382, endPoint y: 10, distance: 3.0
click at [378, 10] on select "Bookings Quotes Enquiries" at bounding box center [370, 14] width 16 height 8
select select "Quotes"
click at [377, 10] on select "Bookings Quotes Enquiries" at bounding box center [370, 14] width 16 height 8
click at [408, 10] on input at bounding box center [425, 14] width 81 height 8
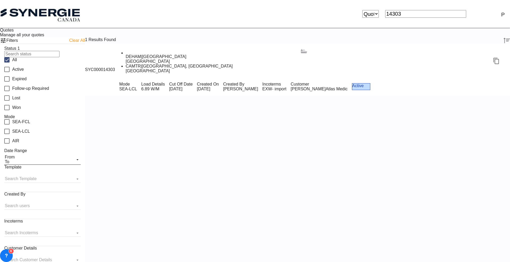
click at [350, 80] on div "Active" at bounding box center [361, 87] width 23 height 14
click at [413, 10] on input "14303" at bounding box center [425, 14] width 81 height 8
click at [357, 80] on div "Active" at bounding box center [361, 87] width 23 height 14
click at [443, 12] on input "14304" at bounding box center [425, 14] width 81 height 8
click at [368, 80] on div "Active" at bounding box center [361, 87] width 23 height 14
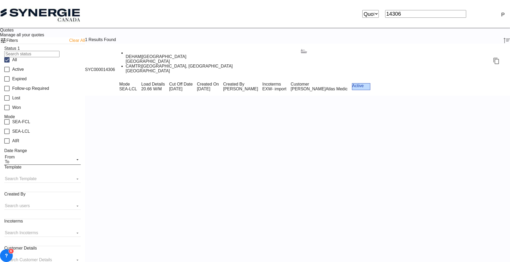
click at [403, 10] on input "14306" at bounding box center [425, 14] width 81 height 8
click at [415, 11] on input "14306" at bounding box center [425, 14] width 81 height 8
paste input "SYC000014282"
type input "SYC000014282"
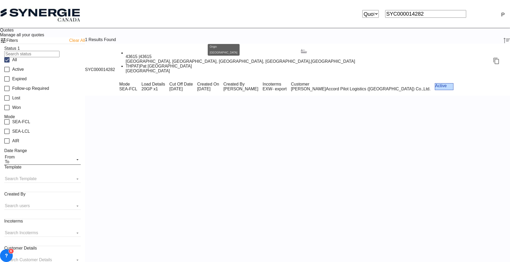
click at [228, 59] on div "43615 | 43615" at bounding box center [304, 56] width 356 height 5
click at [378, 10] on select "Bookings Quotes Enquiries" at bounding box center [370, 14] width 16 height 8
select select "Shipments"
click at [377, 10] on select "Bookings Quotes Enquiries" at bounding box center [370, 14] width 16 height 8
click at [411, 10] on input "SYC000014282" at bounding box center [425, 14] width 81 height 8
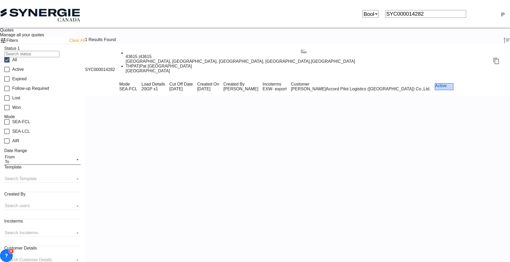
click at [411, 10] on input "SYC000014282" at bounding box center [425, 14] width 81 height 8
paste input "1566"
type input "SYC001566"
click at [471, 11] on md-icon "icon-magnify" at bounding box center [469, 14] width 6 height 6
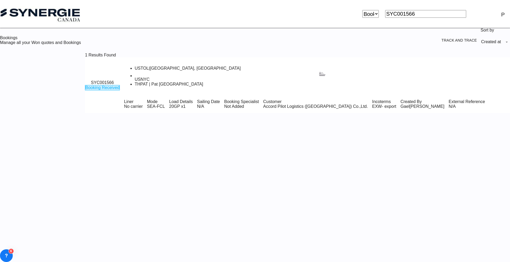
click at [370, 97] on div "Incoterms EXW - export" at bounding box center [384, 104] width 28 height 14
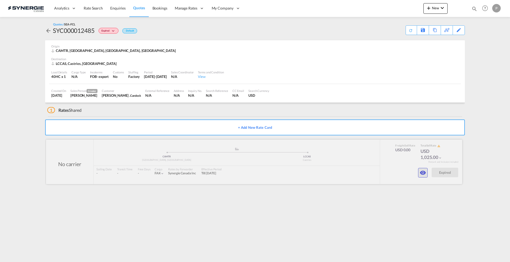
click at [422, 170] on md-icon "icon-eye" at bounding box center [422, 173] width 6 height 6
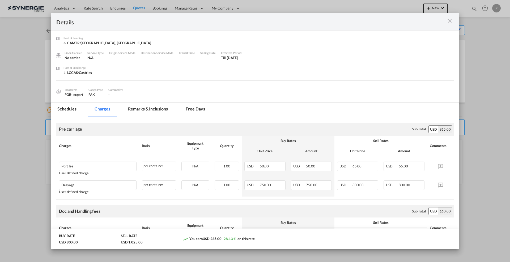
click at [149, 111] on md-tab-item "Remarks & Inclusions" at bounding box center [148, 110] width 52 height 15
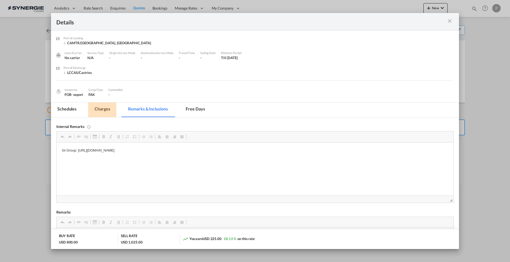
click at [100, 105] on md-tab-item "Charges" at bounding box center [102, 110] width 28 height 15
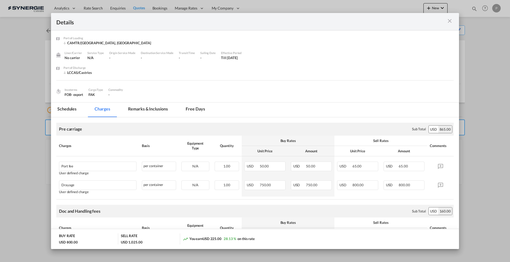
click at [11, 104] on div "Details Port of [GEOGRAPHIC_DATA] CAMTR/[GEOGRAPHIC_DATA], [GEOGRAPHIC_DATA] Li…" at bounding box center [255, 131] width 510 height 262
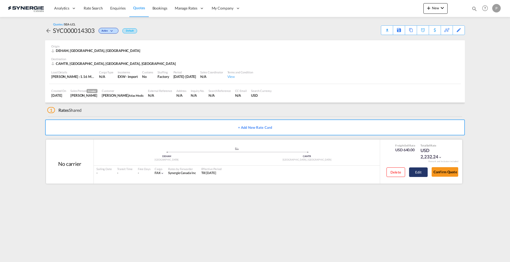
click at [421, 170] on button "Edit" at bounding box center [418, 173] width 19 height 10
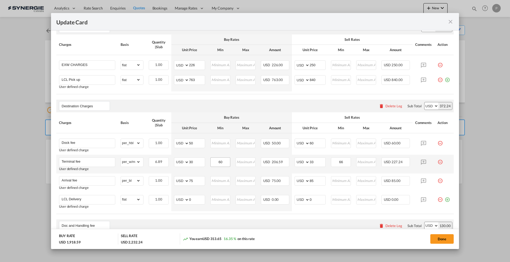
scroll to position [199, 0]
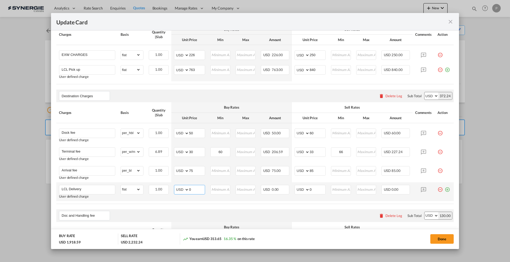
click at [194, 189] on input "0" at bounding box center [197, 190] width 16 height 8
type input "202"
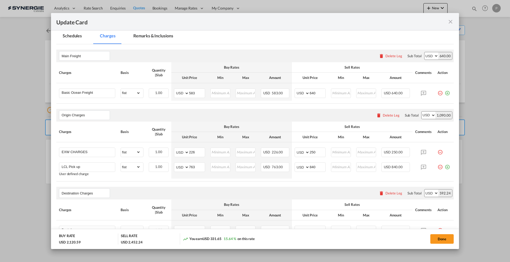
scroll to position [66, 0]
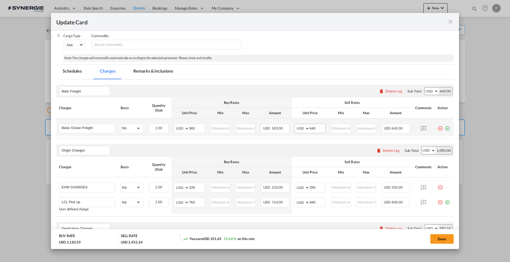
type input "220"
drag, startPoint x: 313, startPoint y: 127, endPoint x: 310, endPoint y: 127, distance: 3.5
click at [310, 127] on input "640" at bounding box center [317, 128] width 16 height 8
type input "620"
click at [309, 199] on input "840" at bounding box center [317, 202] width 16 height 8
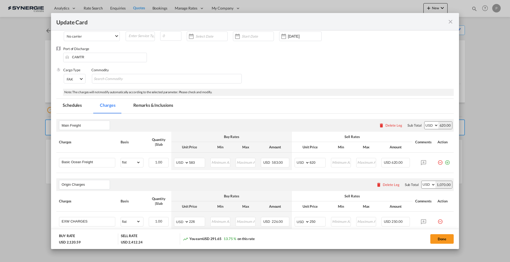
scroll to position [0, 0]
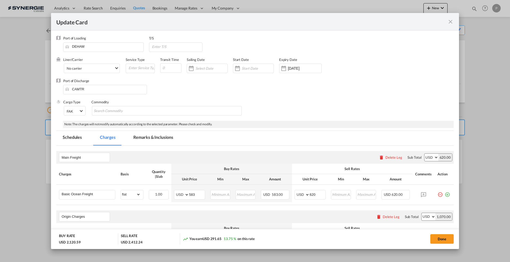
type input "820"
click at [153, 135] on md-tab-item "Remarks & Inclusions" at bounding box center [153, 138] width 52 height 15
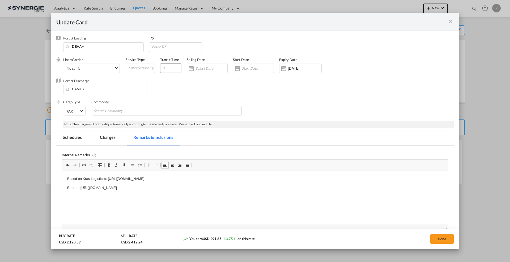
click at [175, 65] on input "Update CardPort of ..." at bounding box center [170, 68] width 21 height 10
click at [165, 65] on input "18" at bounding box center [170, 68] width 21 height 10
type input "15"
click at [442, 238] on button "Done" at bounding box center [441, 240] width 23 height 10
type input "[DATE]"
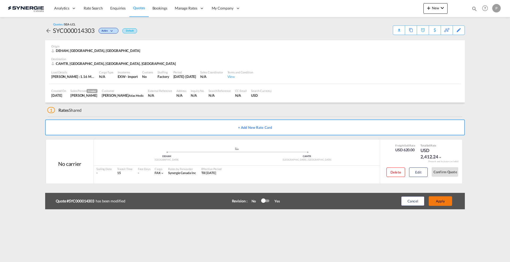
click at [439, 204] on button "Apply" at bounding box center [439, 202] width 23 height 10
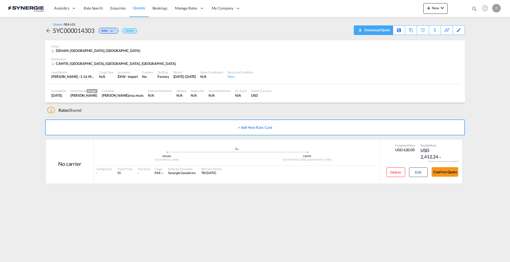
click at [385, 31] on div "Download Quote" at bounding box center [376, 30] width 27 height 8
click at [459, 32] on div "Edit" at bounding box center [458, 30] width 6 height 9
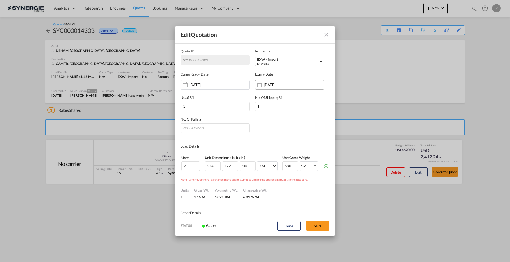
click at [281, 84] on input "[DATE]" at bounding box center [280, 85] width 33 height 4
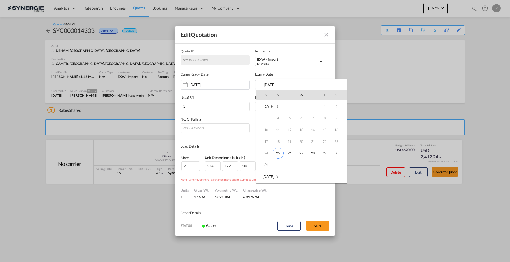
scroll to position [70, 0]
click at [268, 130] on span "7" at bounding box center [266, 130] width 11 height 11
type input "07 Sep 2025"
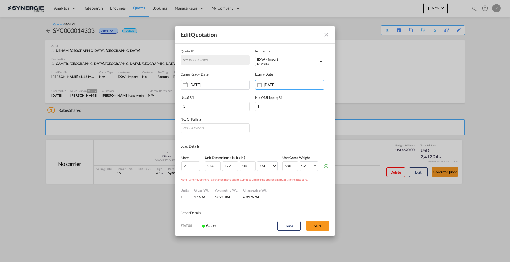
click at [215, 122] on label "No. Of Pallets" at bounding box center [214, 120] width 69 height 7
click at [215, 128] on input "Quote ID IncotermsSelect ..." at bounding box center [214, 129] width 69 height 10
type input "2"
click at [318, 227] on button "Save" at bounding box center [317, 227] width 23 height 10
type input "24 Aug 2025"
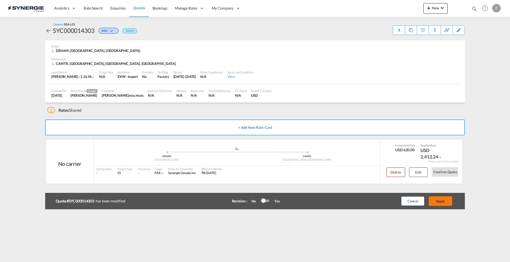
click at [444, 200] on button "Apply" at bounding box center [439, 202] width 23 height 10
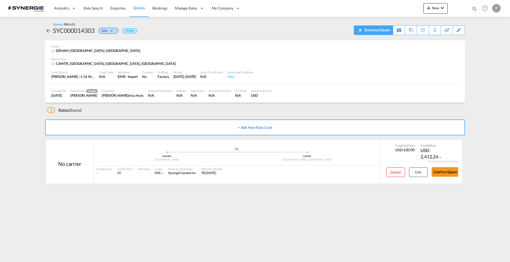
click at [387, 31] on div "Download Quote" at bounding box center [376, 30] width 27 height 8
click at [459, 29] on div "Edit" at bounding box center [458, 30] width 6 height 9
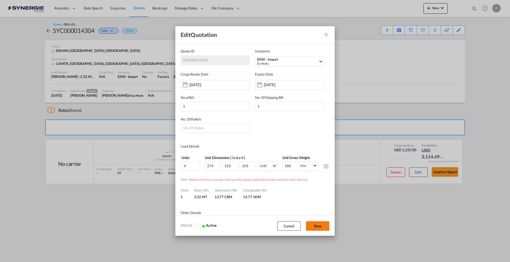
click at [318, 225] on button "Save" at bounding box center [317, 227] width 23 height 10
click at [288, 225] on button "Cancel" at bounding box center [288, 227] width 23 height 10
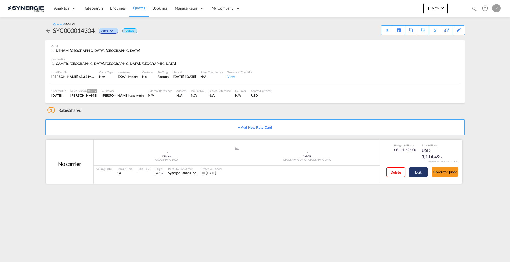
click at [418, 171] on button "Edit" at bounding box center [418, 173] width 19 height 10
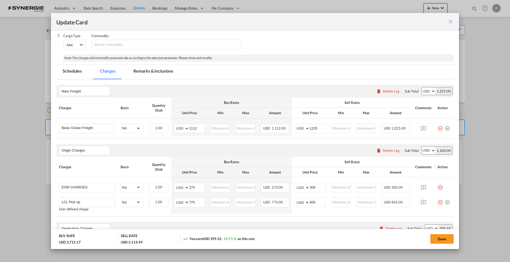
scroll to position [66, 0]
drag, startPoint x: 319, startPoint y: 127, endPoint x: 311, endPoint y: 127, distance: 8.0
click at [311, 127] on input "1225" at bounding box center [317, 128] width 16 height 8
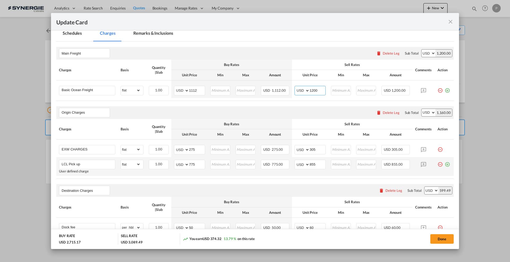
scroll to position [133, 0]
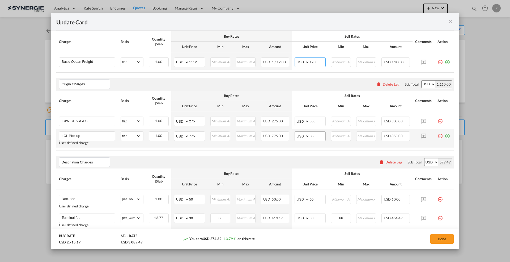
type input "1200"
drag, startPoint x: 316, startPoint y: 137, endPoint x: 310, endPoint y: 134, distance: 7.5
click at [310, 134] on input "855" at bounding box center [317, 136] width 16 height 8
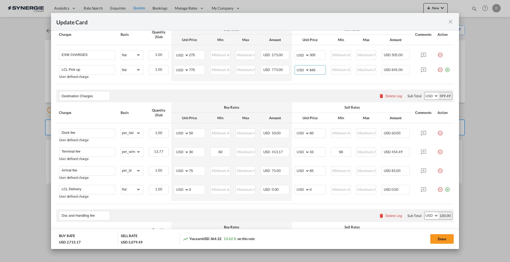
type input "845"
click at [184, 194] on md-input-container "AED AFN ALL AMD ANG AOA ARS AUD AWG AZN BAM BBD BDT BGN BHD BIF BMD BND BOB BRL…" at bounding box center [189, 190] width 31 height 10
click at [191, 193] on input "0" at bounding box center [197, 190] width 16 height 8
type input "400"
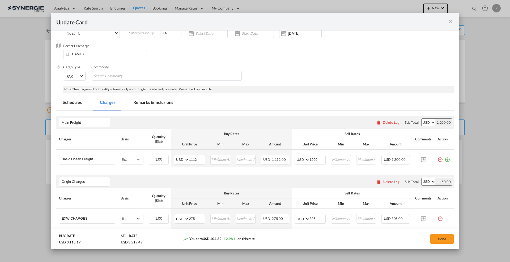
scroll to position [0, 0]
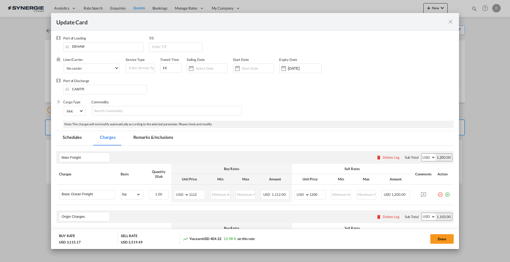
type input "440"
click at [158, 141] on md-tab-item "Remarks & Inclusions" at bounding box center [153, 138] width 52 height 15
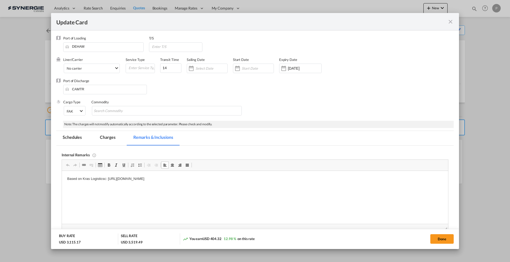
click at [272, 179] on p "Based on Kras Logisticsc: [URL][DOMAIN_NAME]" at bounding box center [254, 179] width 375 height 6
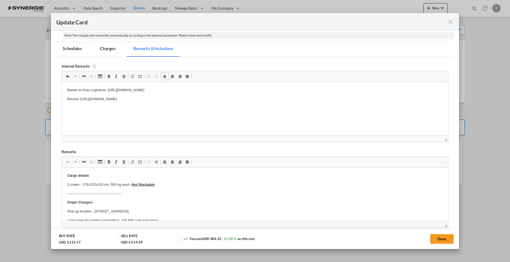
scroll to position [133, 0]
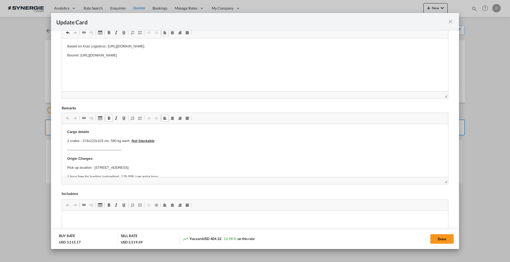
drag, startPoint x: 69, startPoint y: 139, endPoint x: 66, endPoint y: 138, distance: 3.9
click at [69, 141] on p "2 crates - 274x122x103 cm, 580 kg each - Not Stackable" at bounding box center [254, 142] width 375 height 6
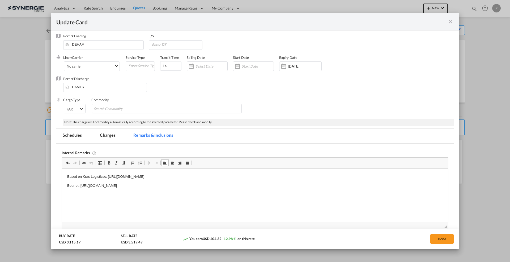
scroll to position [0, 0]
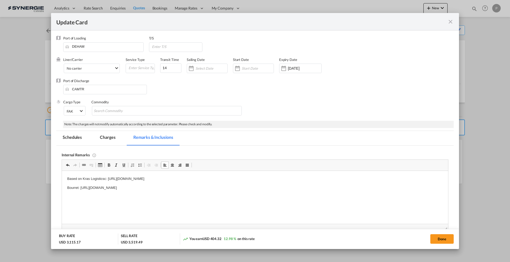
click at [105, 134] on md-tab-item "Charges" at bounding box center [107, 138] width 28 height 15
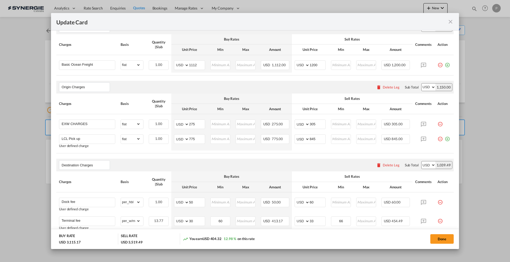
scroll to position [133, 0]
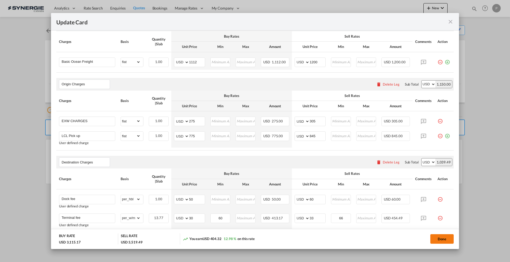
click at [442, 238] on button "Done" at bounding box center [441, 240] width 23 height 10
type input "[DATE]"
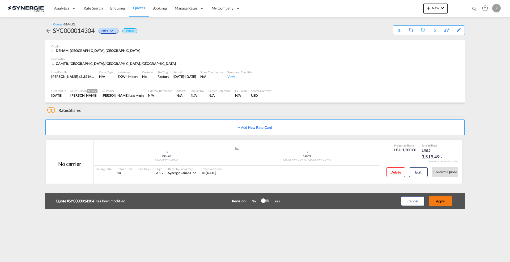
click at [441, 202] on button "Apply" at bounding box center [439, 202] width 23 height 10
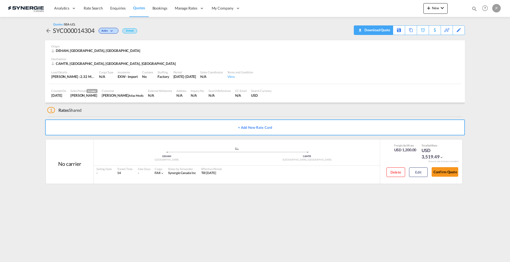
click at [384, 31] on div "Download Quote" at bounding box center [376, 30] width 27 height 8
click at [422, 171] on button "Edit" at bounding box center [418, 173] width 19 height 10
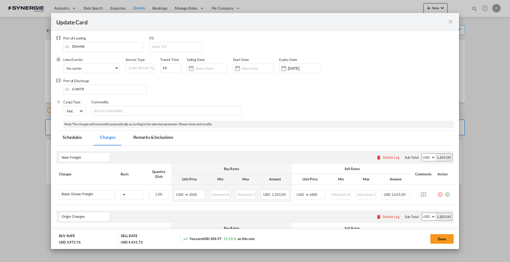
select select "flat"
select select "per_hbl"
select select "per_w/m"
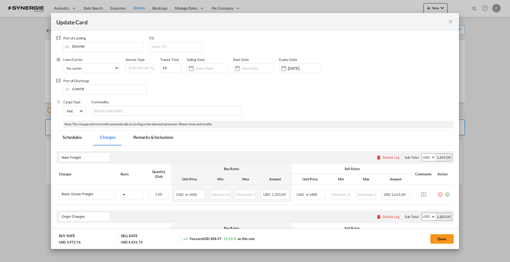
select select "per_bl"
select select "flat"
select select "per_bl"
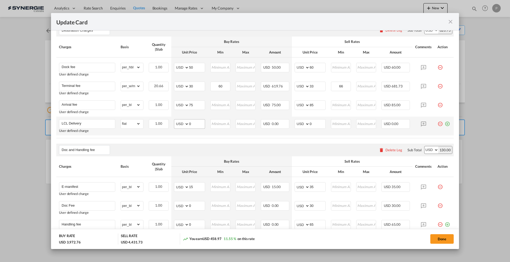
scroll to position [265, 0]
click at [195, 123] on input "0" at bounding box center [197, 123] width 16 height 8
click at [192, 123] on input "0" at bounding box center [197, 123] width 16 height 8
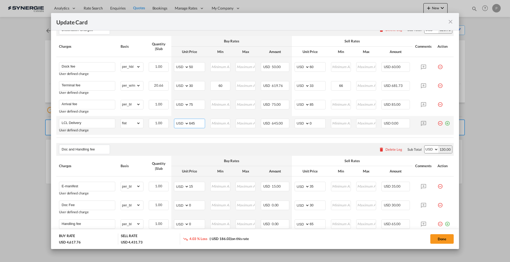
type input "645"
type input "690"
click at [439, 238] on button "Done" at bounding box center [441, 240] width 23 height 10
type input "23 Sep 2025"
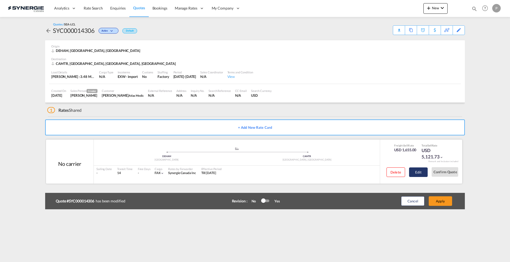
click at [424, 175] on button "Edit" at bounding box center [418, 173] width 19 height 10
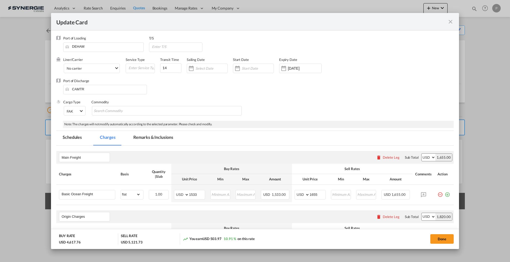
click at [149, 139] on md-tab-item "Remarks & Inclusions" at bounding box center [153, 138] width 52 height 15
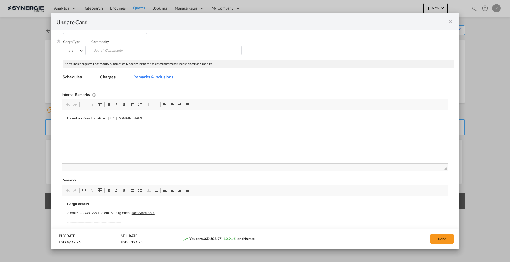
scroll to position [100, 0]
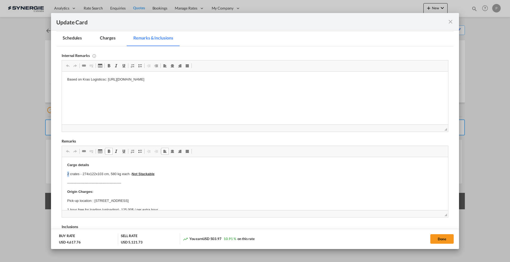
click at [308, 84] on html "Based on Kras Logisticsc: https://app.frontapp.com/open/cnv_q8t0z2n?key=Jt9d2yT…" at bounding box center [255, 80] width 386 height 16
drag, startPoint x: 430, startPoint y: 242, endPoint x: 435, endPoint y: 243, distance: 5.3
click at [432, 243] on button "Done" at bounding box center [441, 240] width 23 height 10
type input "23 Sep 2025"
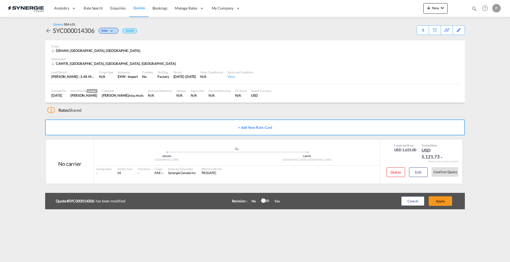
scroll to position [20, 0]
click at [439, 200] on button "Apply" at bounding box center [439, 202] width 23 height 10
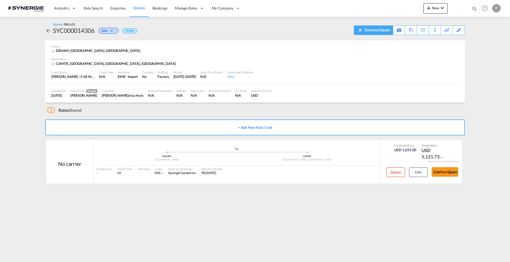
click at [383, 31] on div "Download Quote" at bounding box center [376, 30] width 27 height 8
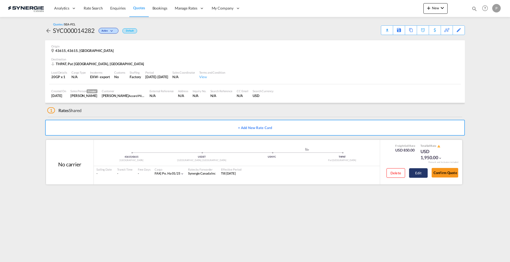
click at [419, 177] on button "Edit" at bounding box center [418, 174] width 19 height 10
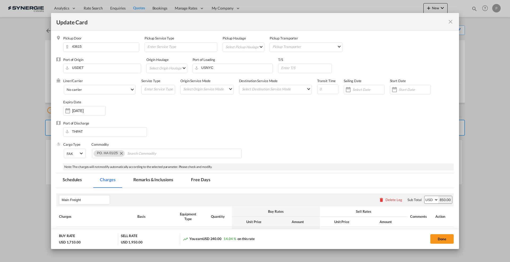
select select "per container"
select select "per day"
select select "per container"
select select "per B/L"
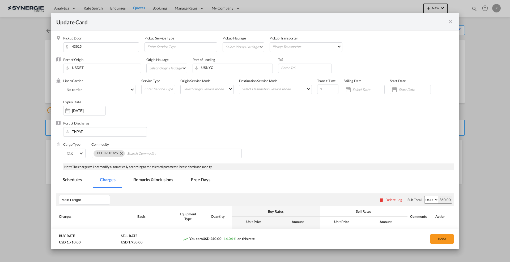
select select "per B/L"
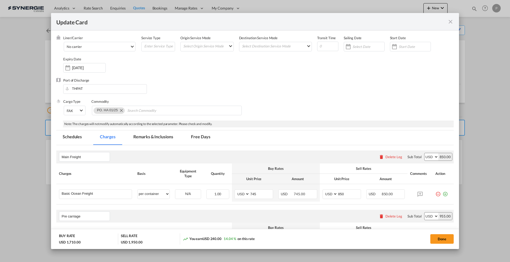
scroll to position [133, 0]
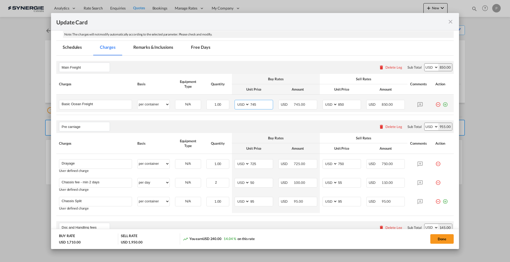
click at [257, 105] on input "745" at bounding box center [260, 104] width 23 height 8
type input "925"
click at [346, 103] on input "850" at bounding box center [348, 104] width 23 height 8
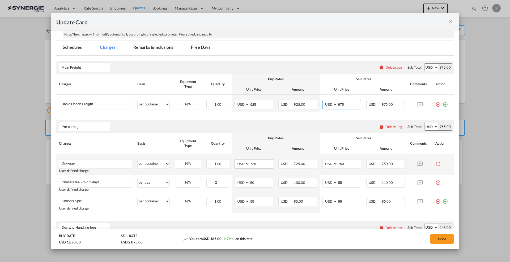
type input "975"
click at [253, 160] on input "725" at bounding box center [260, 164] width 23 height 8
click at [259, 165] on input "725" at bounding box center [260, 164] width 23 height 8
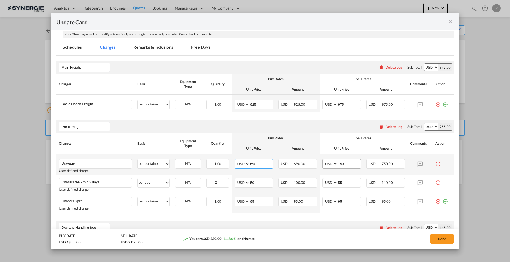
type input "690"
drag, startPoint x: 350, startPoint y: 164, endPoint x: 331, endPoint y: 162, distance: 18.6
click at [331, 162] on md-input-container "AED AFN ALL AMD ANG AOA ARS AUD AWG AZN BAM BBD BDT BGN BHD BIF BMD BND BOB BRL…" at bounding box center [341, 165] width 38 height 10
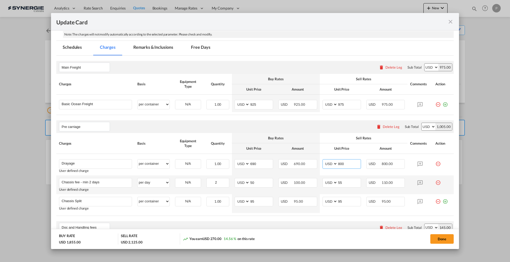
type input "800"
click at [435, 182] on md-icon "icon-minus-circle-outline red-400-fg" at bounding box center [437, 180] width 5 height 5
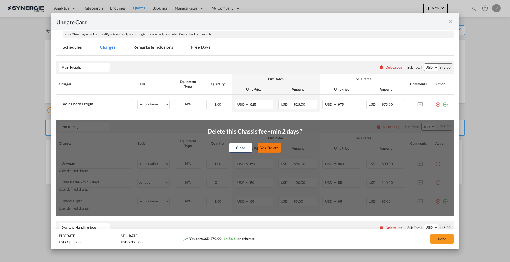
click at [266, 148] on button "Yes, Delete" at bounding box center [268, 148] width 23 height 10
type input "Chassis Split"
select select "per container"
type input "95"
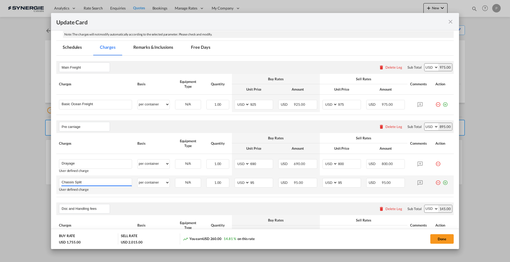
click at [435, 182] on md-icon "icon-minus-circle-outline red-400-fg" at bounding box center [437, 180] width 5 height 5
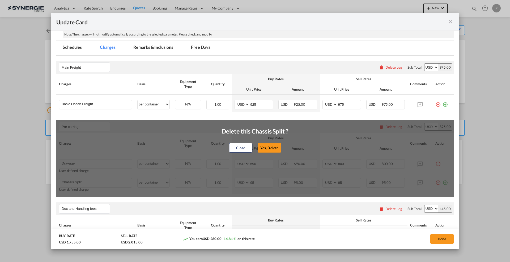
click at [264, 145] on button "Yes, Delete" at bounding box center [268, 148] width 23 height 10
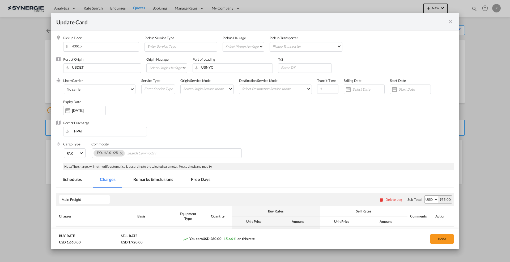
scroll to position [0, 0]
drag, startPoint x: 153, startPoint y: 179, endPoint x: 192, endPoint y: 155, distance: 45.4
click at [153, 179] on md-tab-item "Remarks & Inclusions" at bounding box center [153, 181] width 52 height 15
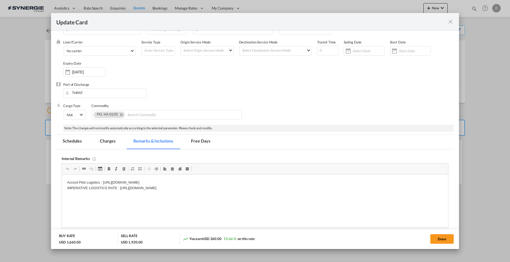
scroll to position [66, 0]
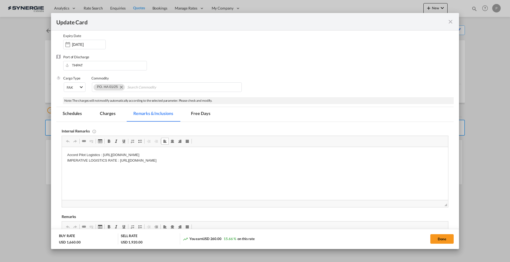
click at [65, 153] on html "Accord Pilot Logistics : https://app.frontapp.com/open/cnv_ok1yxfz?key=ju15_VXT…" at bounding box center [255, 158] width 386 height 22
click at [84, 162] on p "Accord Pilot Logistics : https://app.frontapp.com/open/cnv_ok1yxfz?key=ju15_VXT…" at bounding box center [254, 167] width 375 height 11
drag, startPoint x: 263, startPoint y: 169, endPoint x: 111, endPoint y: 314, distance: 209.1
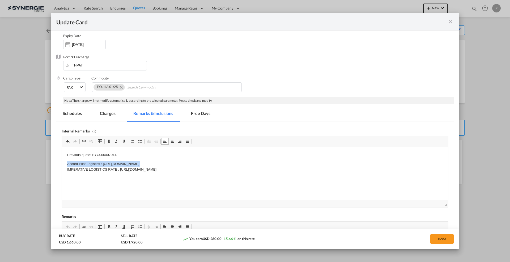
click at [62, 166] on html "Previous quote: SYC000007914 Accord Pilot Logistics : https://app.frontapp.com/…" at bounding box center [255, 162] width 386 height 31
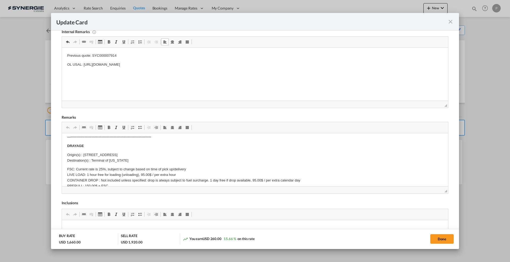
scroll to position [0, 0]
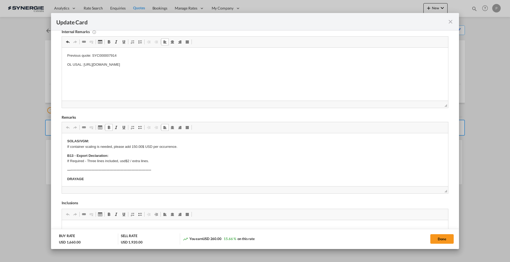
drag, startPoint x: 125, startPoint y: 162, endPoint x: 114, endPoint y: 161, distance: 10.4
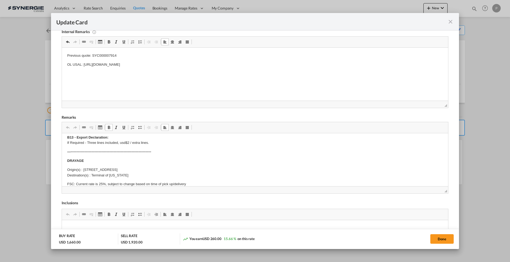
scroll to position [33, 0]
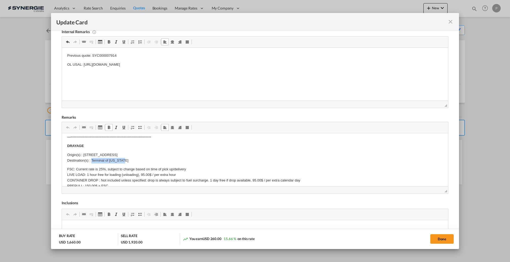
drag, startPoint x: 125, startPoint y: 160, endPoint x: 92, endPoint y: 158, distance: 33.0
click at [92, 158] on p "Origin(s) : 4243 South Avenue Toledo OH 43615 Destination(s) : Terminal of New …" at bounding box center [254, 158] width 375 height 11
click at [110, 163] on p "Origin(s) : 4243 South Avenue Toledo OH 43615 Destination(s) : Terminal of New …" at bounding box center [254, 158] width 375 height 11
drag, startPoint x: 128, startPoint y: 161, endPoint x: 91, endPoint y: 159, distance: 37.5
click at [91, 159] on p "Origin(s) : 4243 South Avenue Toledo OH 43615 Destination(s) : Terminal of New …" at bounding box center [254, 158] width 375 height 11
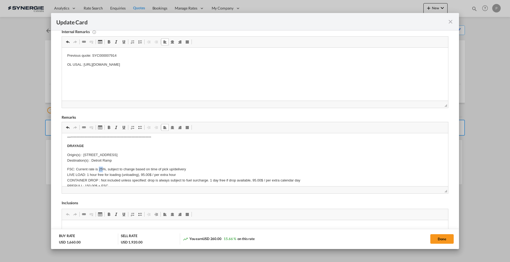
drag, startPoint x: 102, startPoint y: 169, endPoint x: 99, endPoint y: 168, distance: 3.0
click at [99, 168] on p "FSC: Current rate is 25%, subject to change based on time of pick up/delivery L…" at bounding box center [254, 183] width 375 height 33
click at [104, 164] on body "SOLAS/VGM: If container scaling is needed, please add 150.00$ USD per occurrenc…" at bounding box center [254, 213] width 375 height 215
click at [68, 170] on p "FSC: Current rate is 40%, subject to change based on time of pick up/delivery L…" at bounding box center [254, 183] width 375 height 33
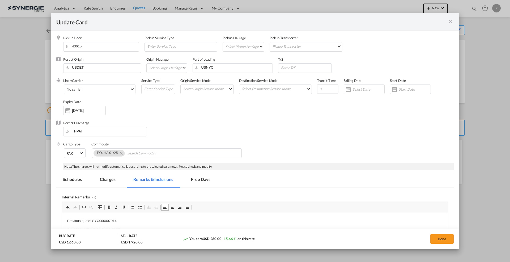
scroll to position [0, 0]
click at [109, 180] on md-tab-item "Charges" at bounding box center [107, 181] width 28 height 15
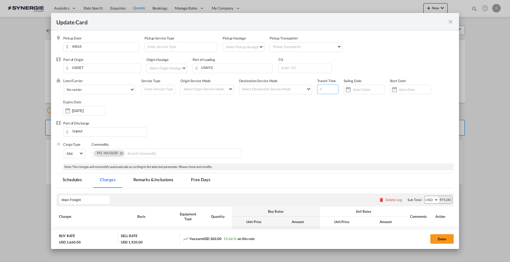
click at [324, 87] on input "Update Card Pickup ..." at bounding box center [327, 90] width 21 height 10
type input "50"
click at [330, 113] on div "Liner/Carrier No carrier 2HM LOGISTICS D.O.O AAXL GLOBAL SHIPPING LINES LLC ABD…" at bounding box center [258, 100] width 390 height 42
click at [446, 238] on button "Done" at bounding box center [441, 240] width 23 height 10
type input "20 Sep 2025"
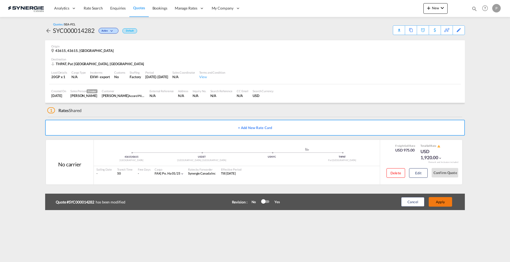
click at [444, 202] on button "Apply" at bounding box center [439, 202] width 23 height 10
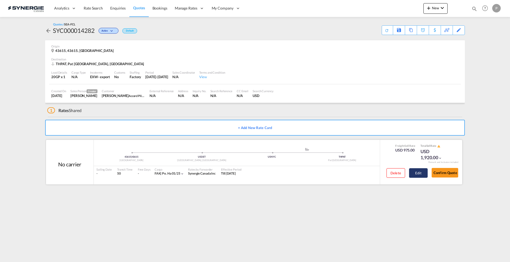
drag, startPoint x: 415, startPoint y: 179, endPoint x: 415, endPoint y: 176, distance: 2.7
click at [415, 178] on div "Delete Edit" at bounding box center [404, 175] width 45 height 14
click at [415, 171] on button "Edit" at bounding box center [418, 174] width 19 height 10
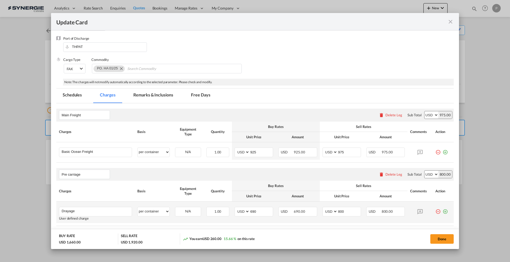
scroll to position [133, 0]
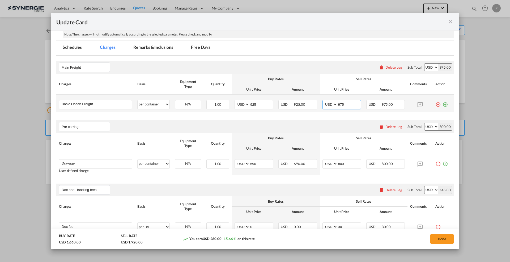
drag, startPoint x: 346, startPoint y: 104, endPoint x: 334, endPoint y: 103, distance: 11.7
click at [337, 103] on md-input-container "975" at bounding box center [348, 104] width 23 height 9
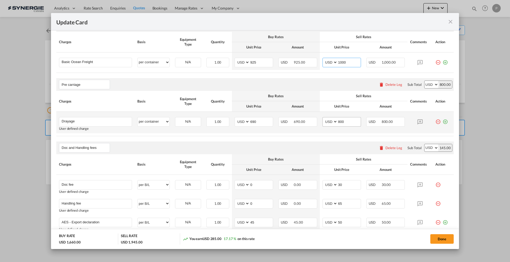
scroll to position [218, 0]
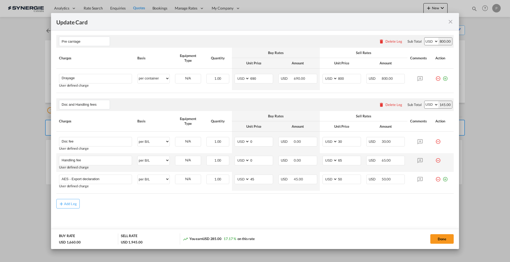
type input "1000"
click at [432, 238] on button "Done" at bounding box center [441, 240] width 23 height 10
type input "20 Sep 2025"
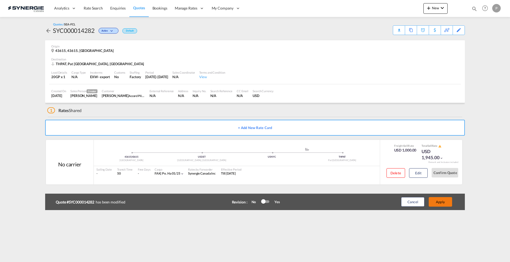
click at [449, 202] on button "Apply" at bounding box center [439, 202] width 23 height 10
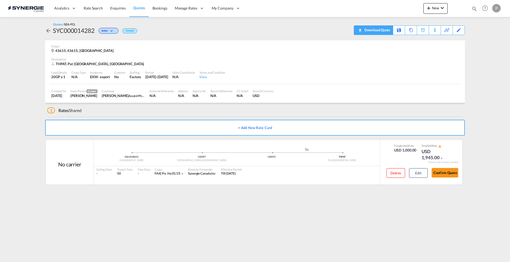
click at [385, 32] on div "Download Quote" at bounding box center [376, 30] width 27 height 8
click at [410, 31] on div "Copy Quote" at bounding box center [405, 30] width 18 height 9
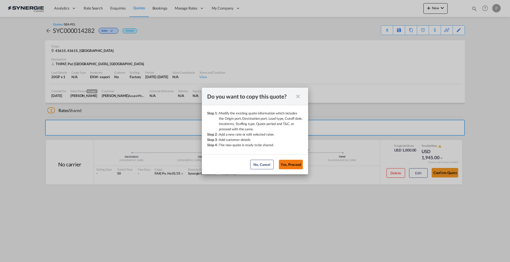
click at [291, 166] on button "Yes, Proceed" at bounding box center [291, 165] width 24 height 10
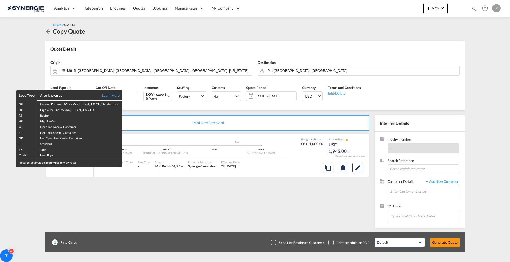
click at [23, 74] on div "Load Type Also known as Learn More GP General Purpose, DV(Dry Van), FT(Feet), H…" at bounding box center [255, 131] width 510 height 262
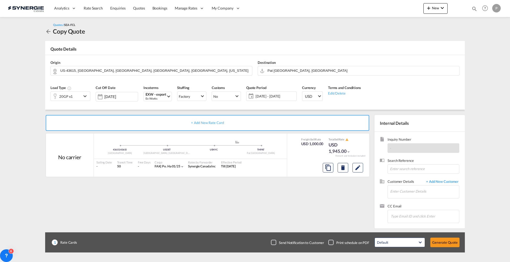
click at [76, 100] on div "20GP x1" at bounding box center [66, 96] width 31 height 9
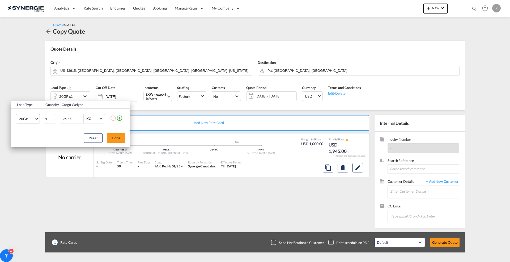
click at [30, 116] on md-select-value "20GP" at bounding box center [28, 118] width 21 height 9
click at [30, 146] on md-option "40HC" at bounding box center [33, 144] width 36 height 13
click at [113, 139] on button "Done" at bounding box center [116, 138] width 19 height 10
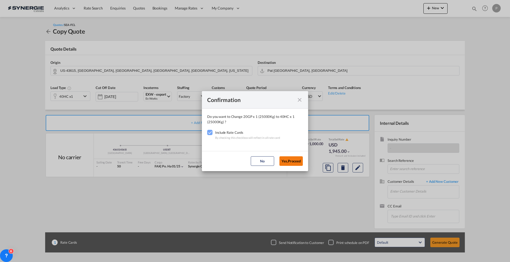
click at [294, 162] on button "Yes,Proceed" at bounding box center [290, 162] width 23 height 10
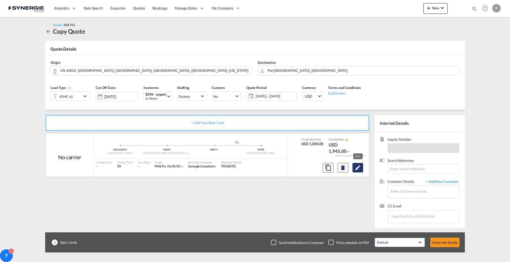
click at [354, 169] on md-icon "Edit" at bounding box center [357, 168] width 6 height 6
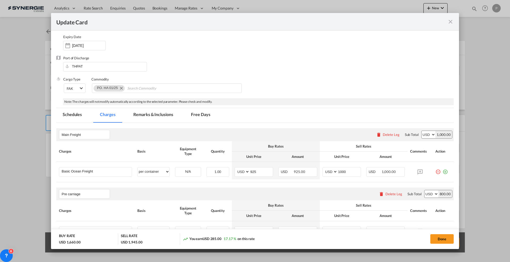
scroll to position [66, 0]
click at [265, 171] on input "925" at bounding box center [260, 171] width 23 height 8
type input "1100"
type input "1200"
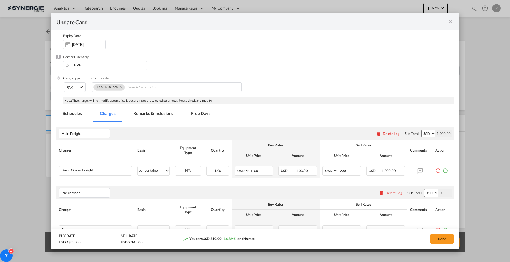
click at [286, 125] on rate-modification "Main Freight Please enter leg name Leg Name Already Exists Delete Leg Sub Total…" at bounding box center [254, 241] width 397 height 239
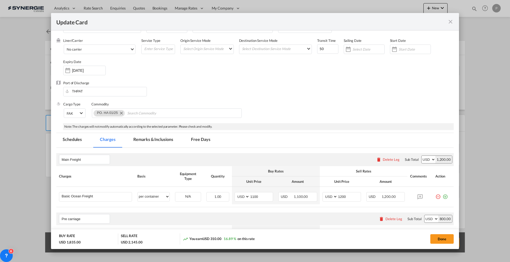
scroll to position [0, 0]
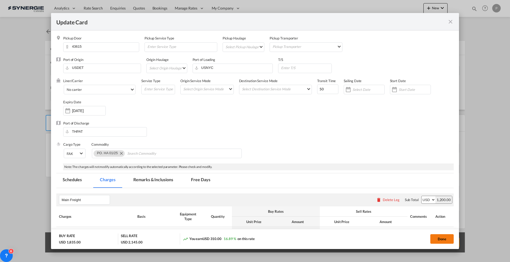
click at [441, 236] on button "Done" at bounding box center [441, 240] width 23 height 10
type input "20 Sep 2025"
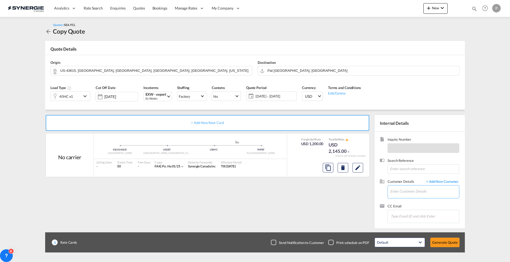
click at [407, 192] on input "Enter Customer Details" at bounding box center [424, 192] width 69 height 12
paste input "[EMAIL_ADDRESS][DOMAIN_NAME]"
click at [423, 192] on body "Analytics Reports Dashboard Rate Search Enquiries Quotes Bookings" at bounding box center [255, 131] width 510 height 262
click at [419, 204] on div "Narizara Inkaew narizara@pilot.co.th | Accord Pilot Logistics (Thailand) Co.,Lt…" at bounding box center [424, 201] width 69 height 14
type input "Accord Pilot Logistics (Thailand) Co.,Ltd., Narizara Inkaew, narizara@pilot.co.…"
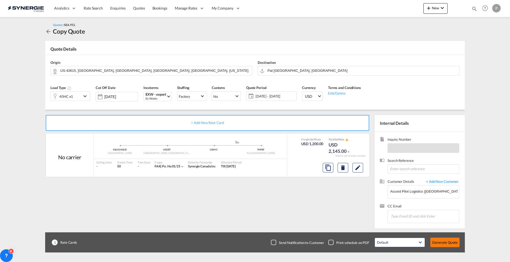
click at [447, 246] on button "Generate Quote" at bounding box center [444, 243] width 29 height 10
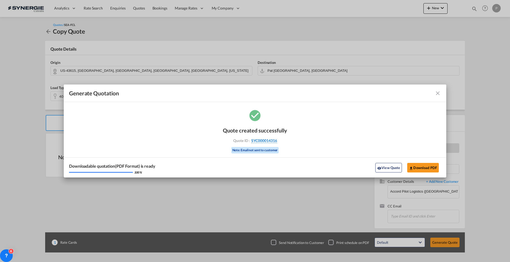
drag, startPoint x: 293, startPoint y: 142, endPoint x: 277, endPoint y: 141, distance: 15.9
click at [277, 141] on div "Quote created successfully Quote ID : SYC000014316 Note: Email not sent to cust…" at bounding box center [255, 143] width 382 height 69
copy div "SYC000014316"
click at [431, 169] on button "Download PDF" at bounding box center [423, 168] width 32 height 10
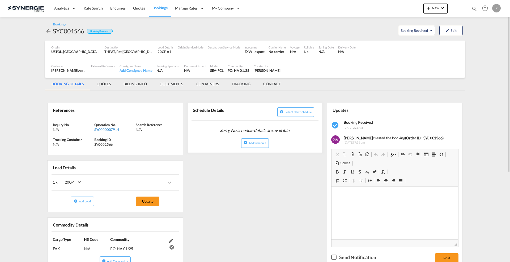
click at [114, 130] on div "SYC000007914" at bounding box center [114, 129] width 40 height 5
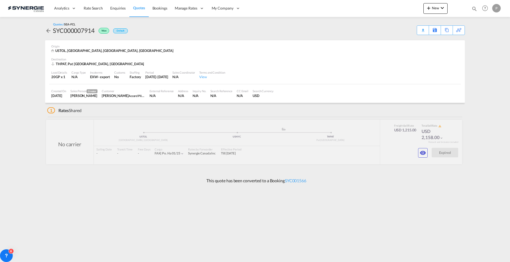
click at [74, 32] on div "SYC000007914" at bounding box center [74, 30] width 42 height 8
copy div "SYC000007914"
